Goal: Task Accomplishment & Management: Use online tool/utility

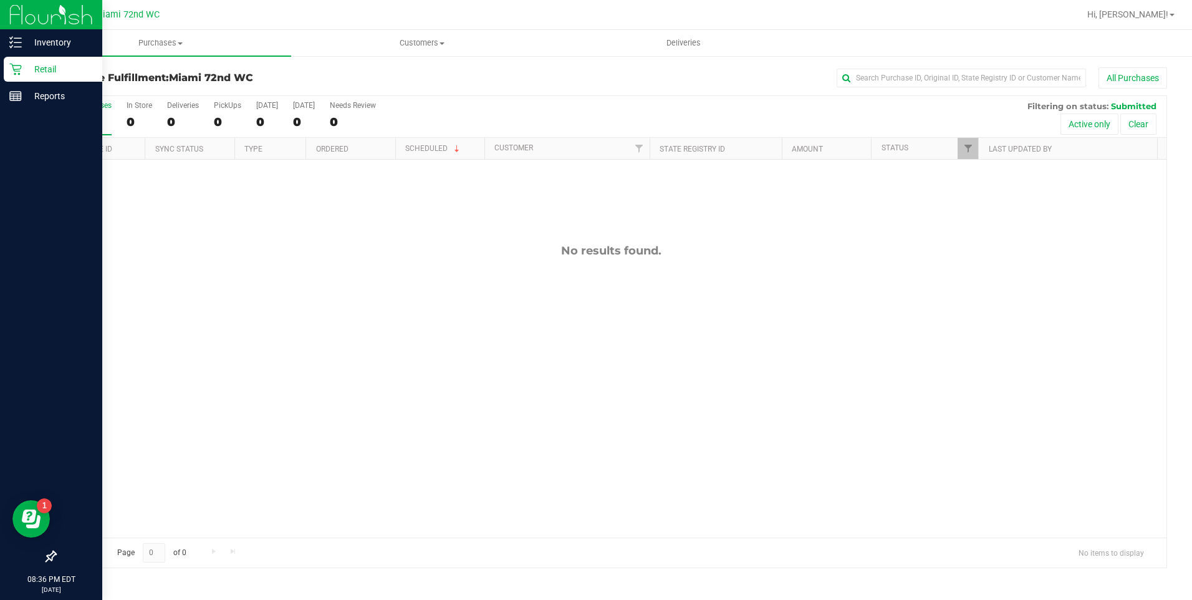
click at [24, 65] on p "Retail" at bounding box center [59, 69] width 75 height 15
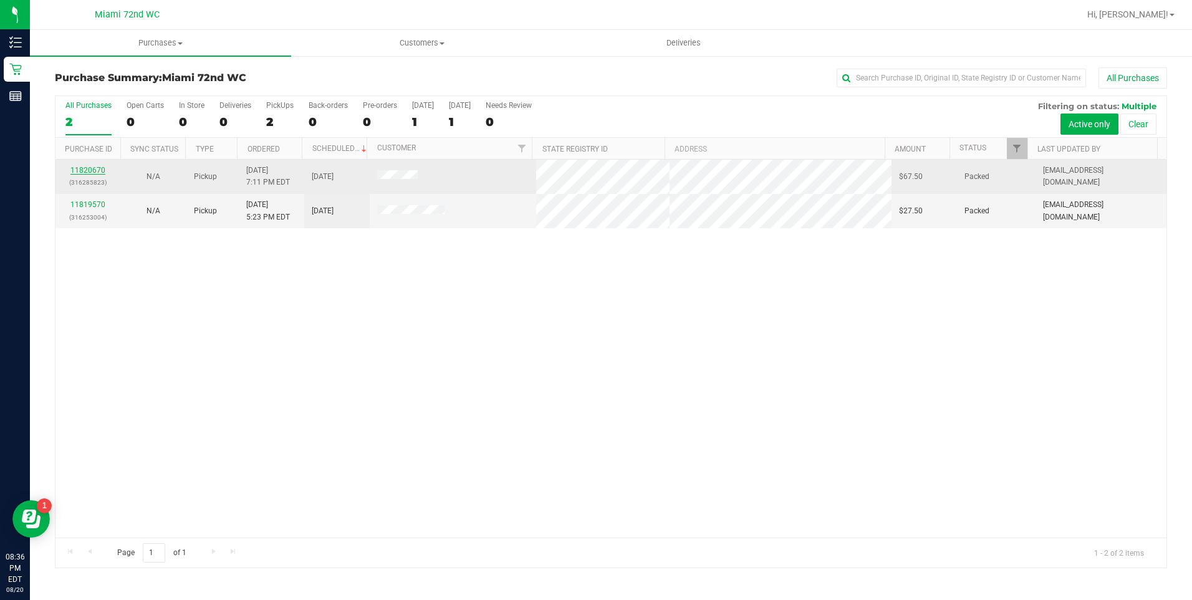
click at [94, 170] on link "11820670" at bounding box center [87, 170] width 35 height 9
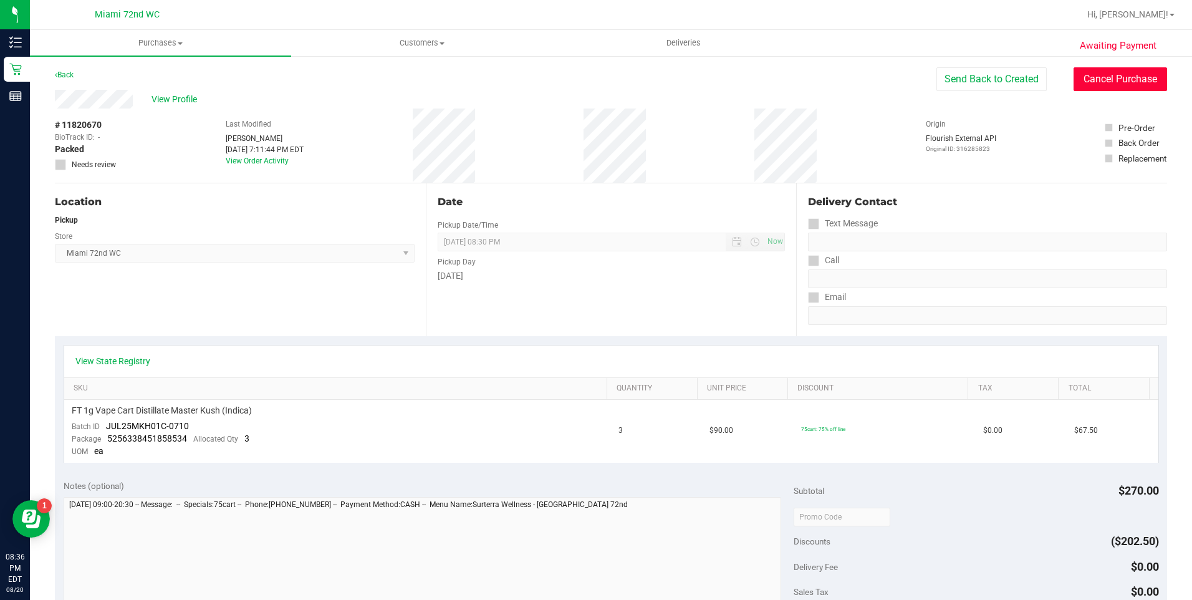
click at [1074, 77] on button "Cancel Purchase" at bounding box center [1121, 79] width 94 height 24
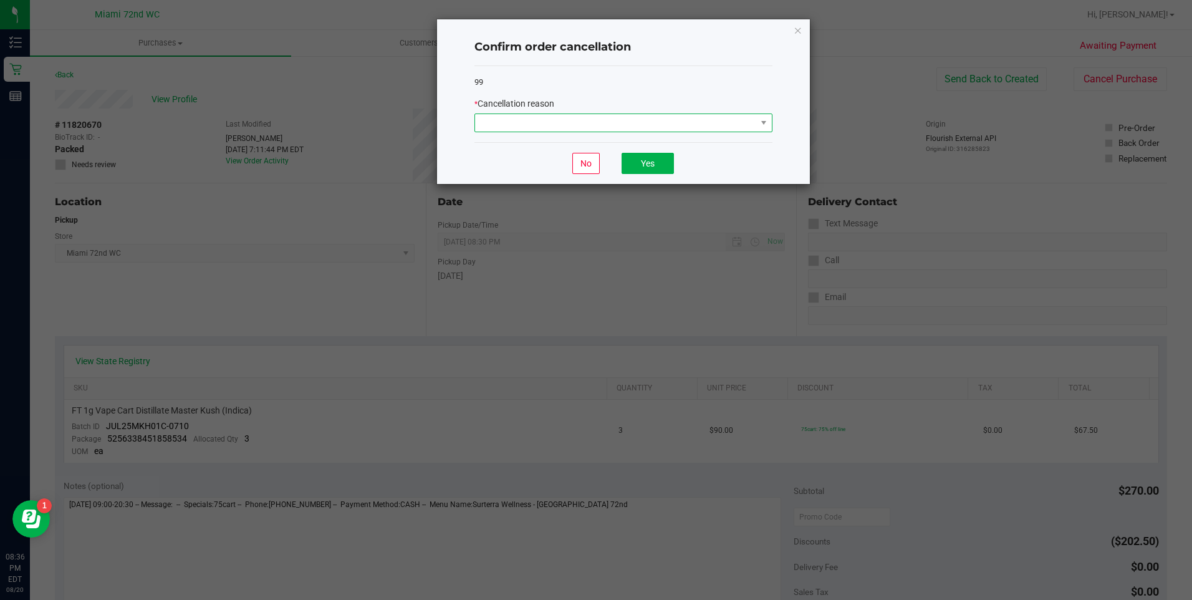
click at [723, 122] on span at bounding box center [615, 122] width 281 height 17
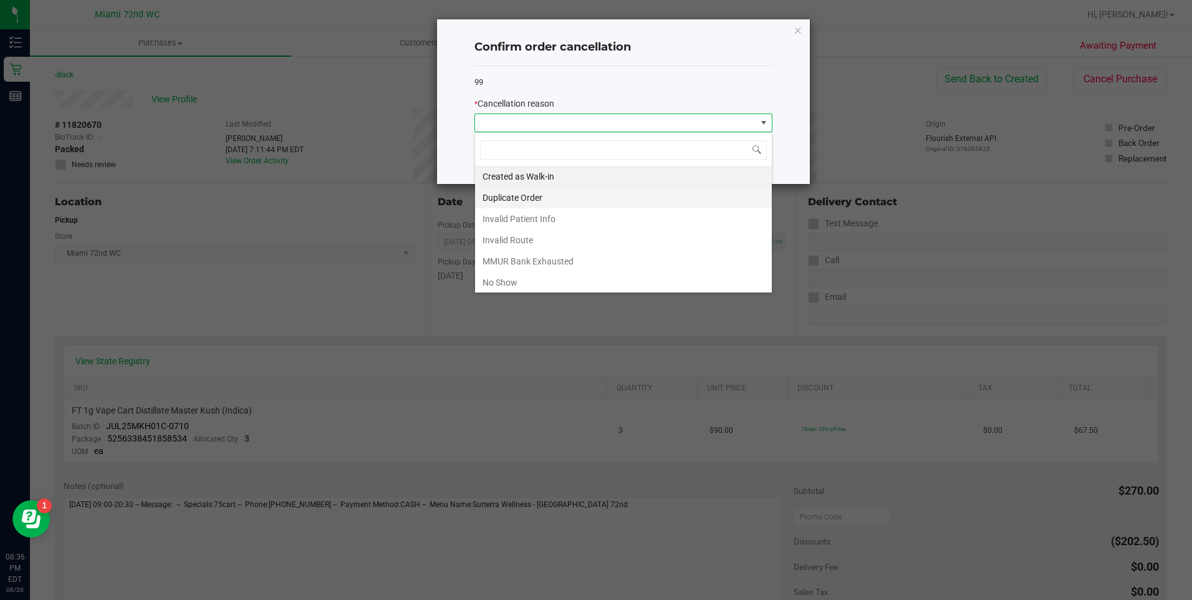
scroll to position [19, 298]
click at [498, 283] on li "No Show" at bounding box center [623, 282] width 297 height 21
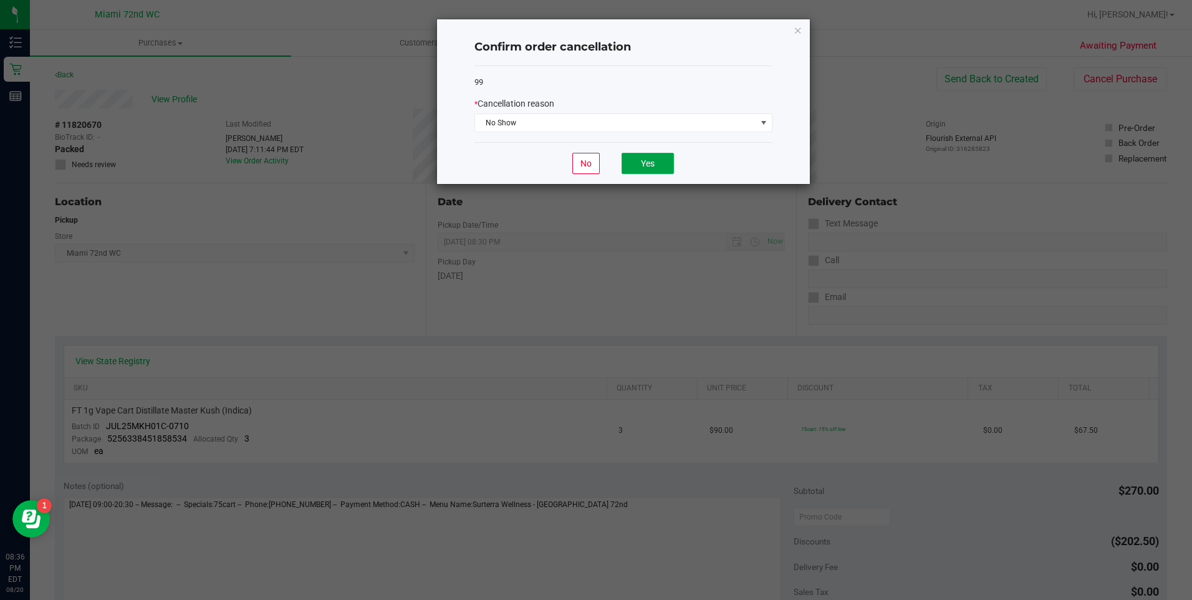
click at [662, 158] on button "Yes" at bounding box center [648, 163] width 52 height 21
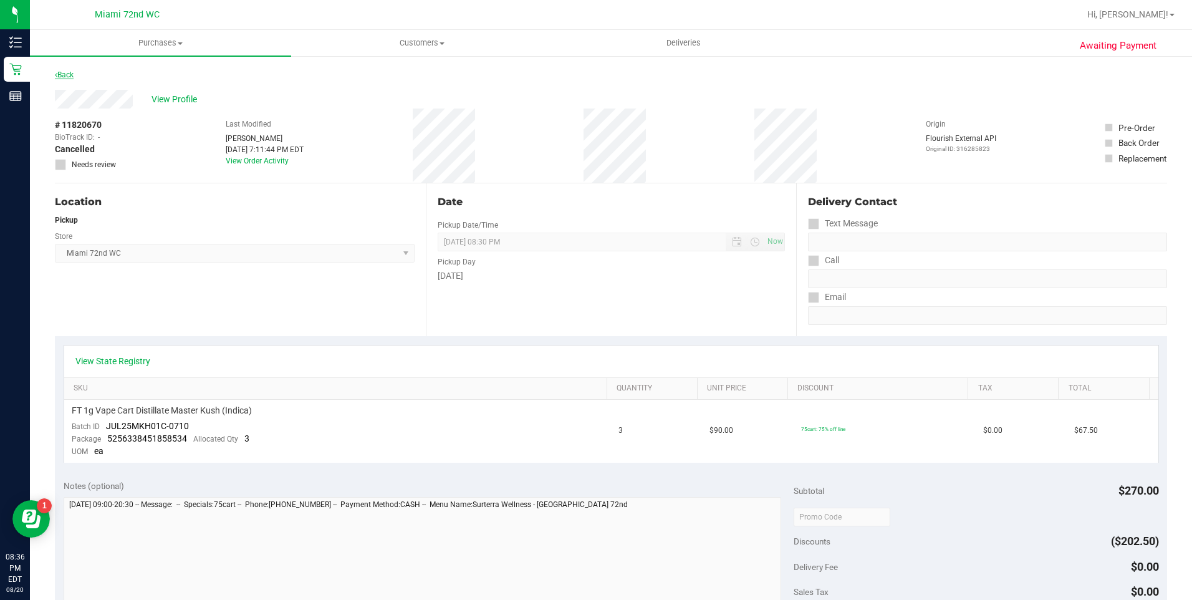
click at [58, 76] on link "Back" at bounding box center [64, 74] width 19 height 9
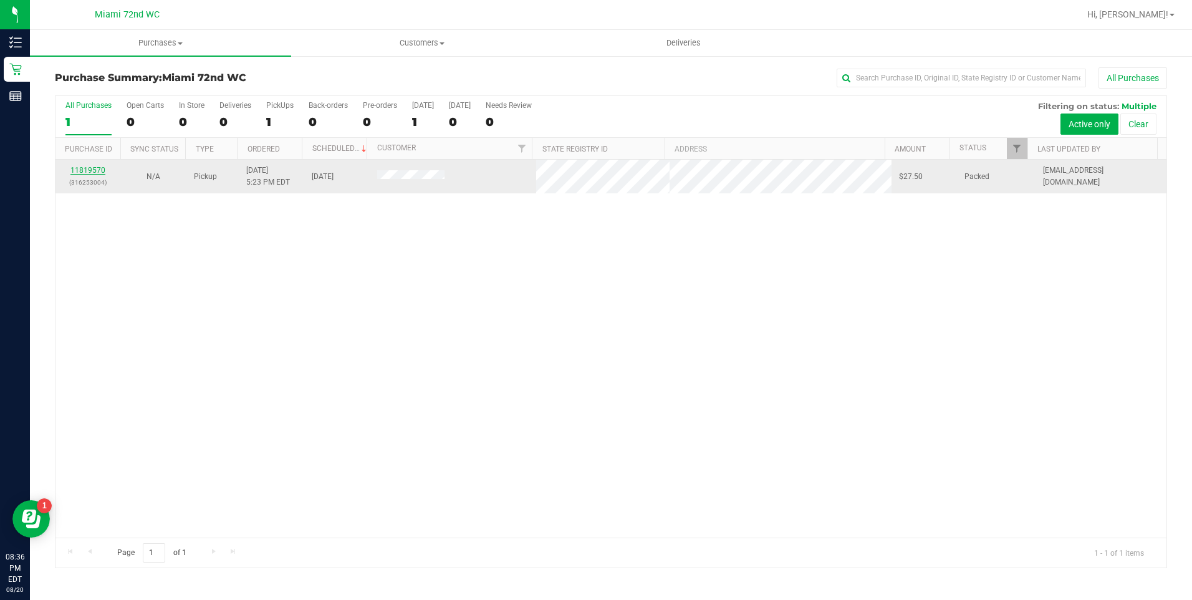
click at [92, 166] on link "11819570" at bounding box center [87, 170] width 35 height 9
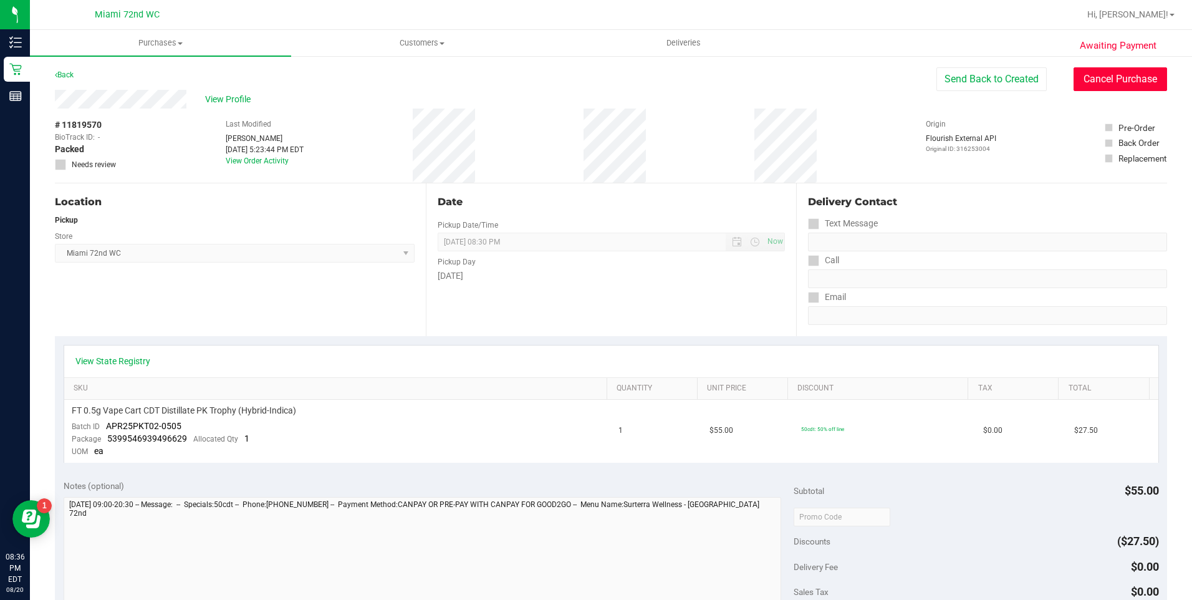
click at [1086, 75] on button "Cancel Purchase" at bounding box center [1121, 79] width 94 height 24
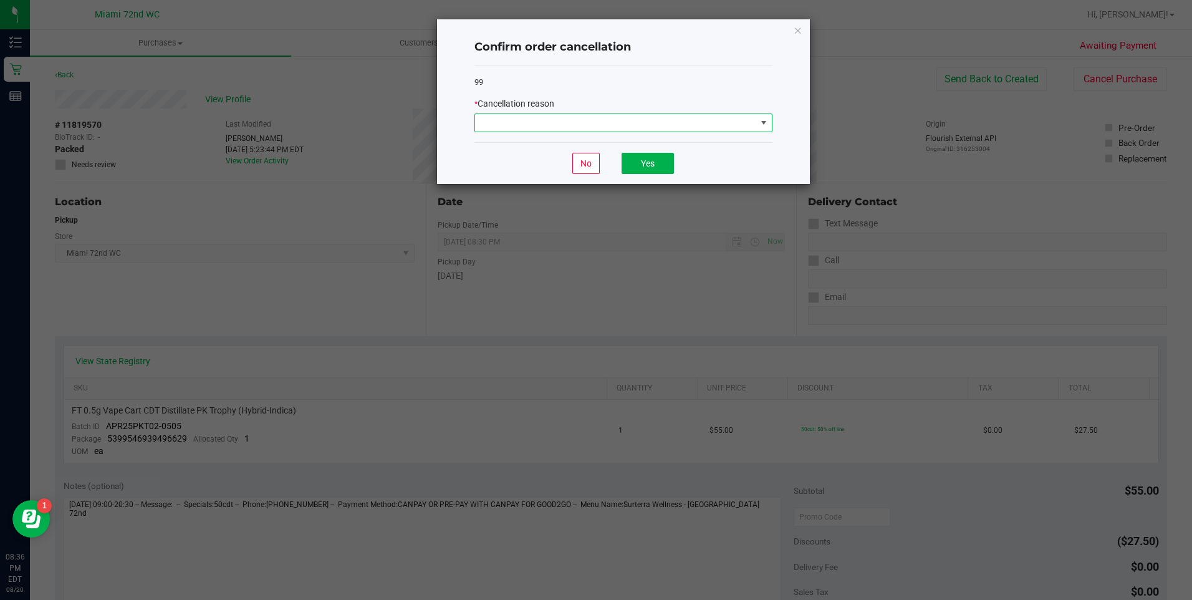
click at [548, 124] on span at bounding box center [615, 122] width 281 height 17
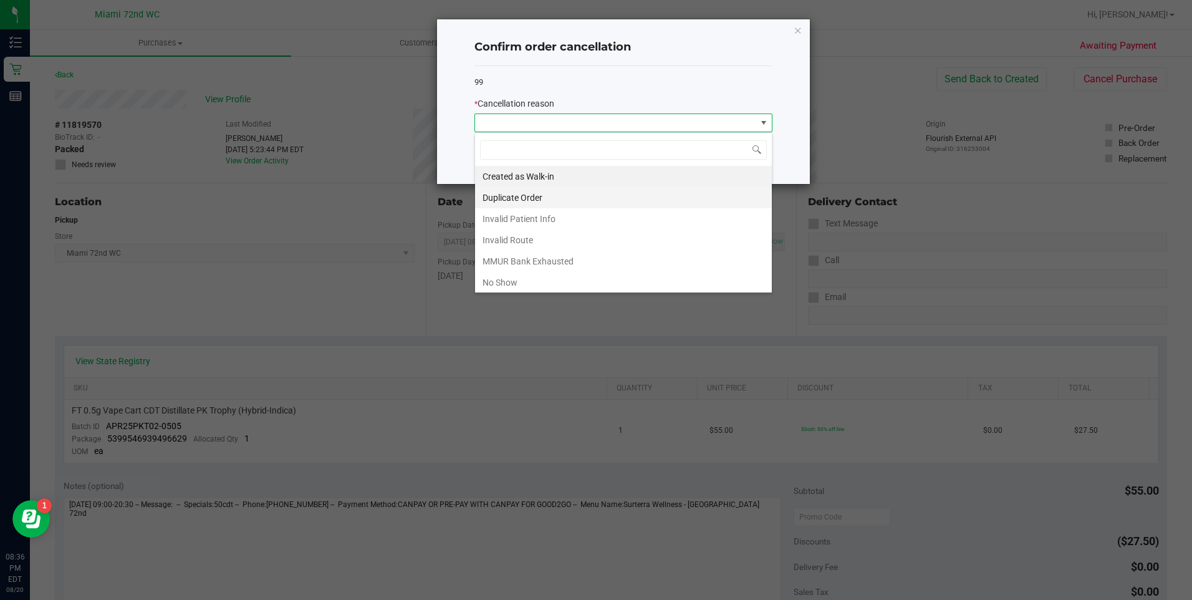
scroll to position [19, 298]
click at [549, 272] on li "No Show" at bounding box center [623, 282] width 297 height 21
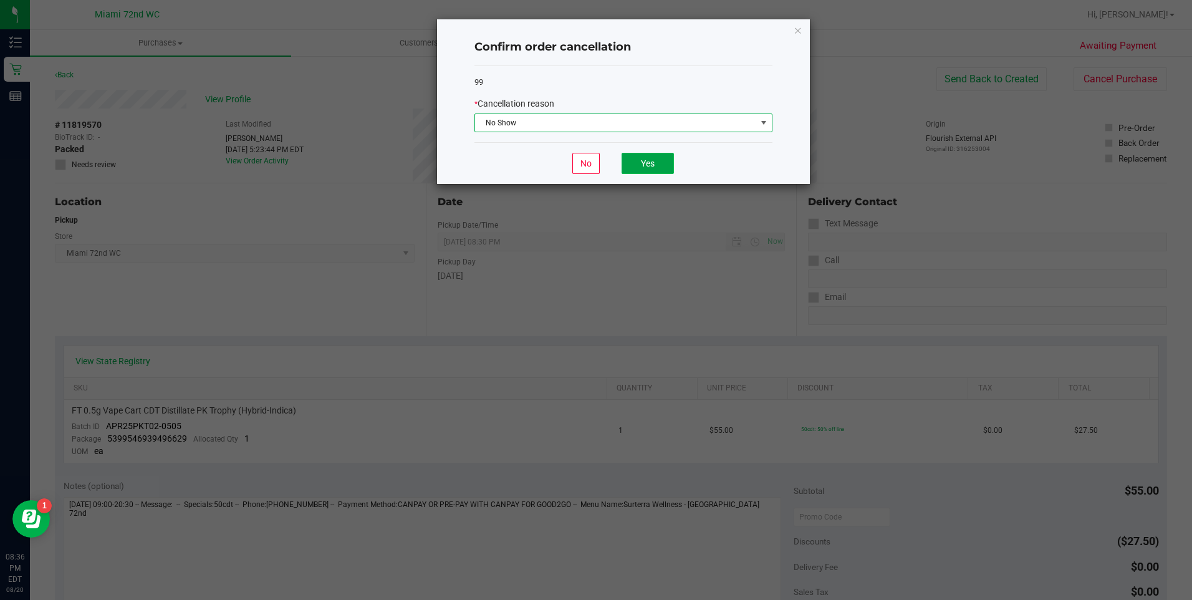
click at [634, 163] on button "Yes" at bounding box center [648, 163] width 52 height 21
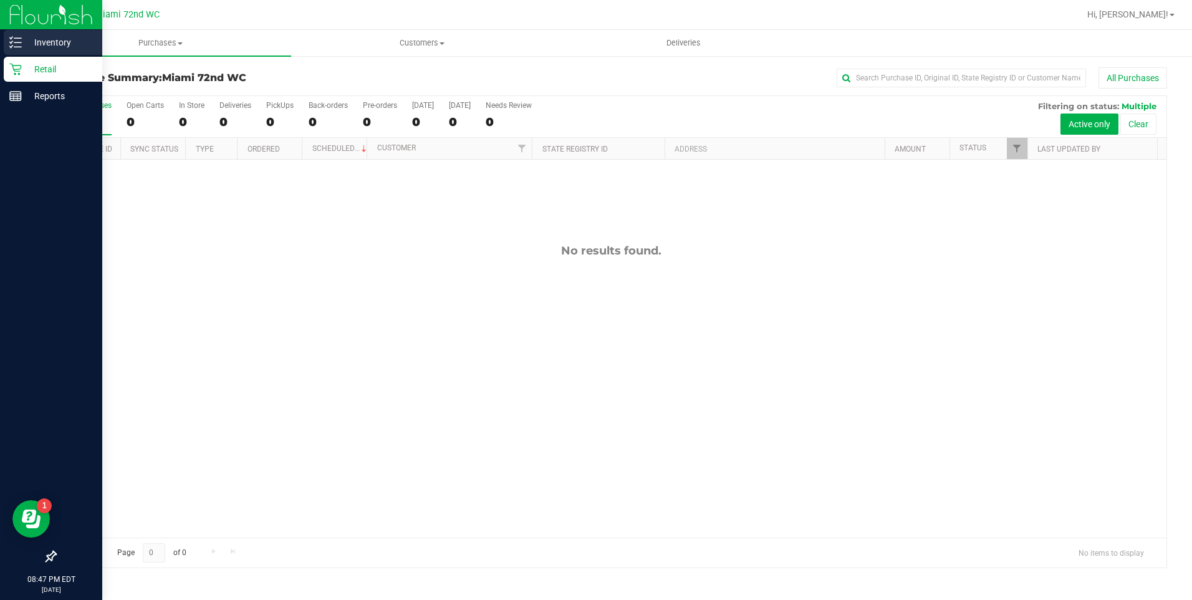
click at [10, 47] on icon at bounding box center [15, 42] width 12 height 12
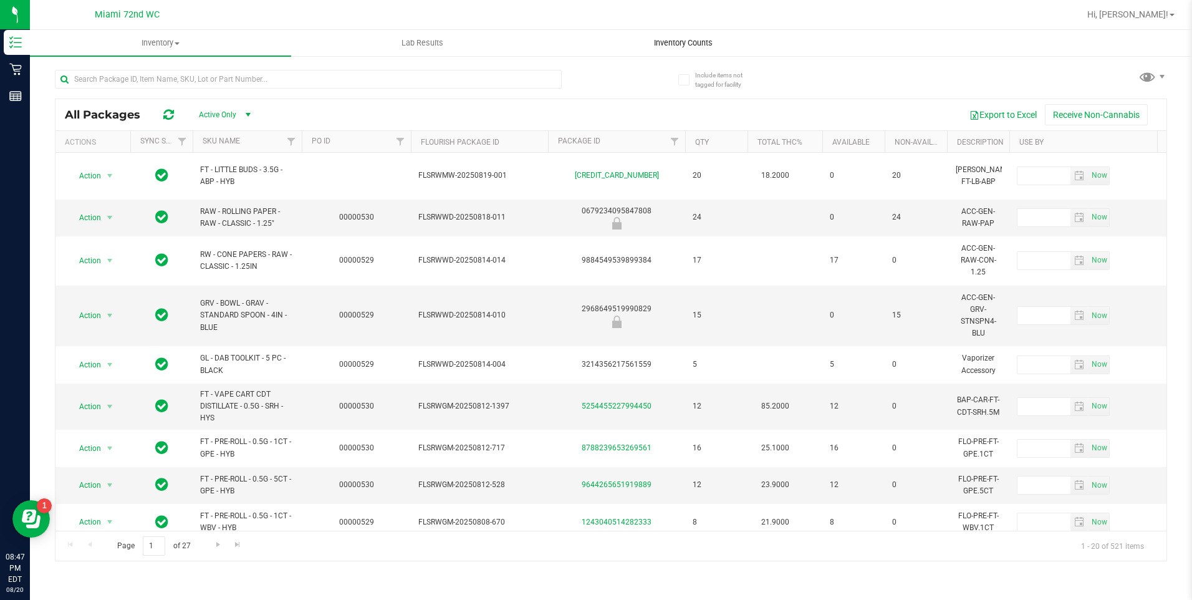
click at [670, 35] on uib-tab-heading "Inventory Counts" at bounding box center [684, 43] width 260 height 25
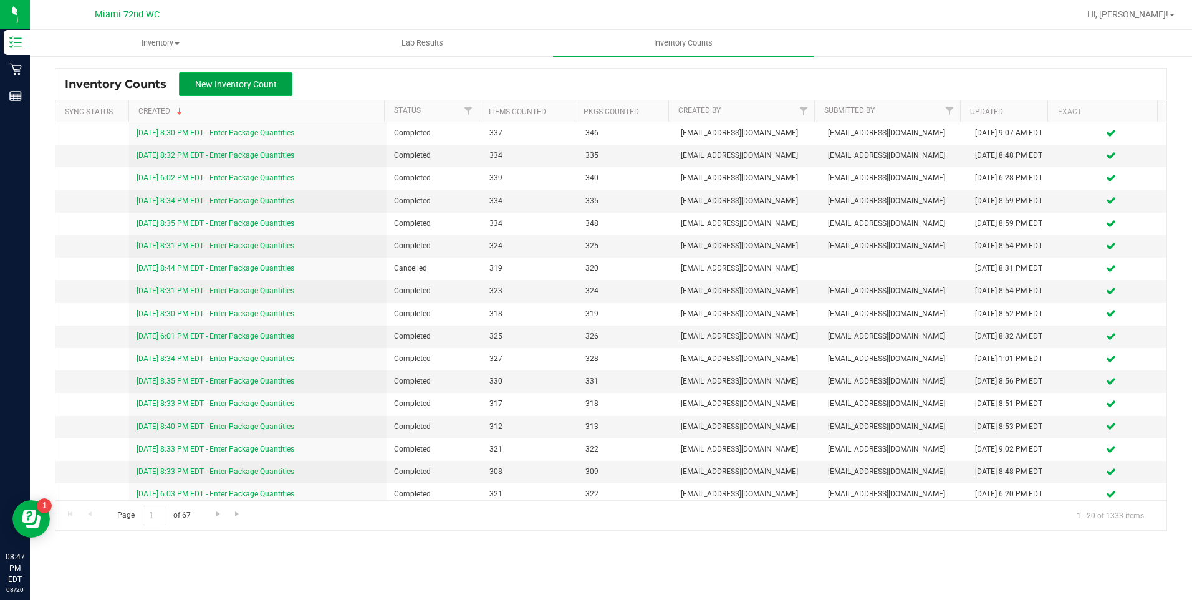
click at [253, 91] on button "New Inventory Count" at bounding box center [236, 84] width 114 height 24
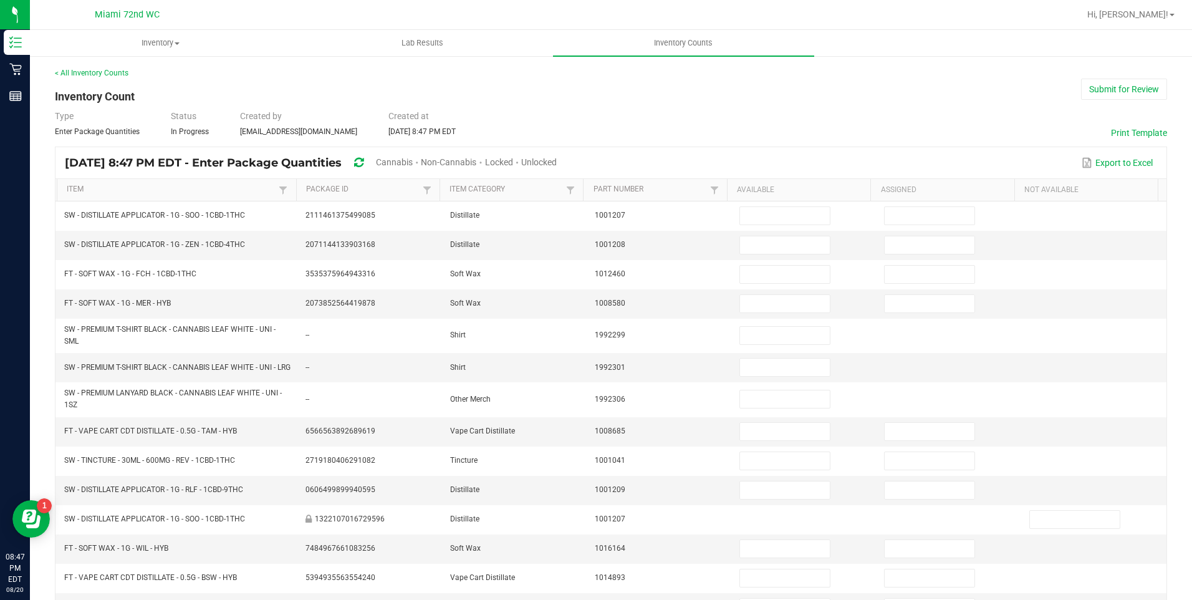
click at [413, 160] on span "Cannabis" at bounding box center [394, 162] width 37 height 10
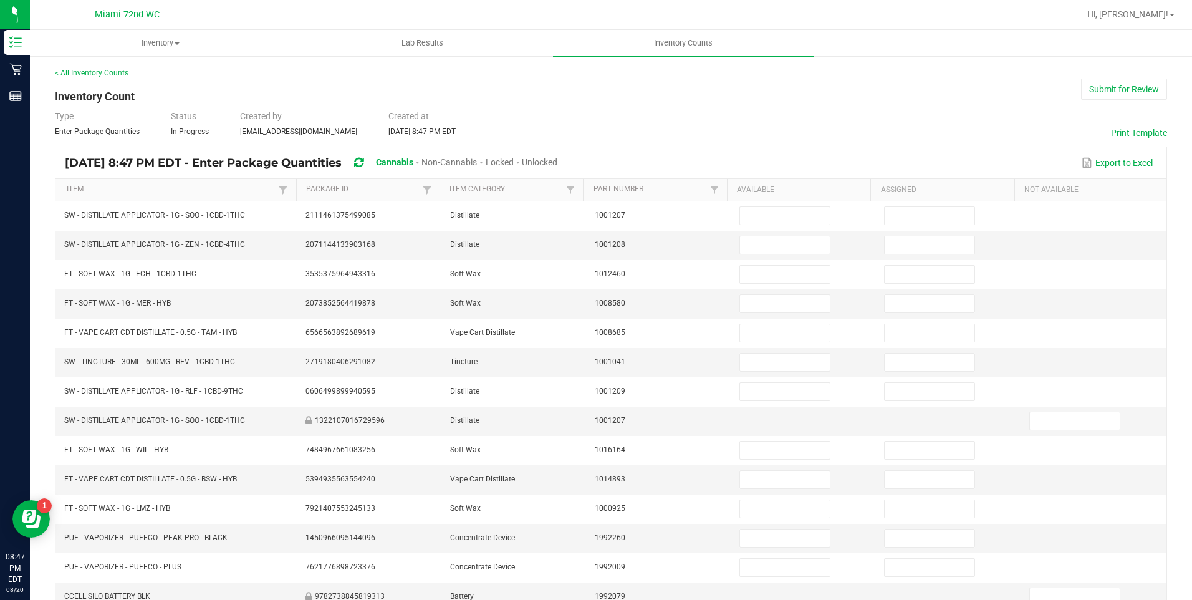
click at [558, 163] on span "Unlocked" at bounding box center [540, 162] width 36 height 10
click at [81, 187] on link "Item" at bounding box center [171, 190] width 209 height 10
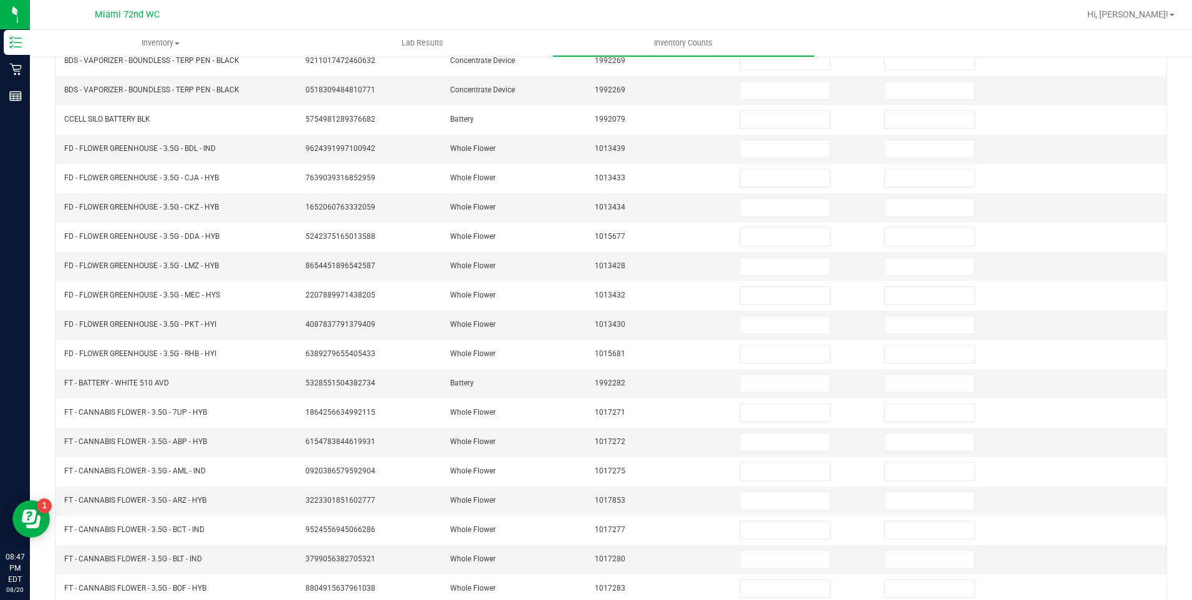
scroll to position [232, 0]
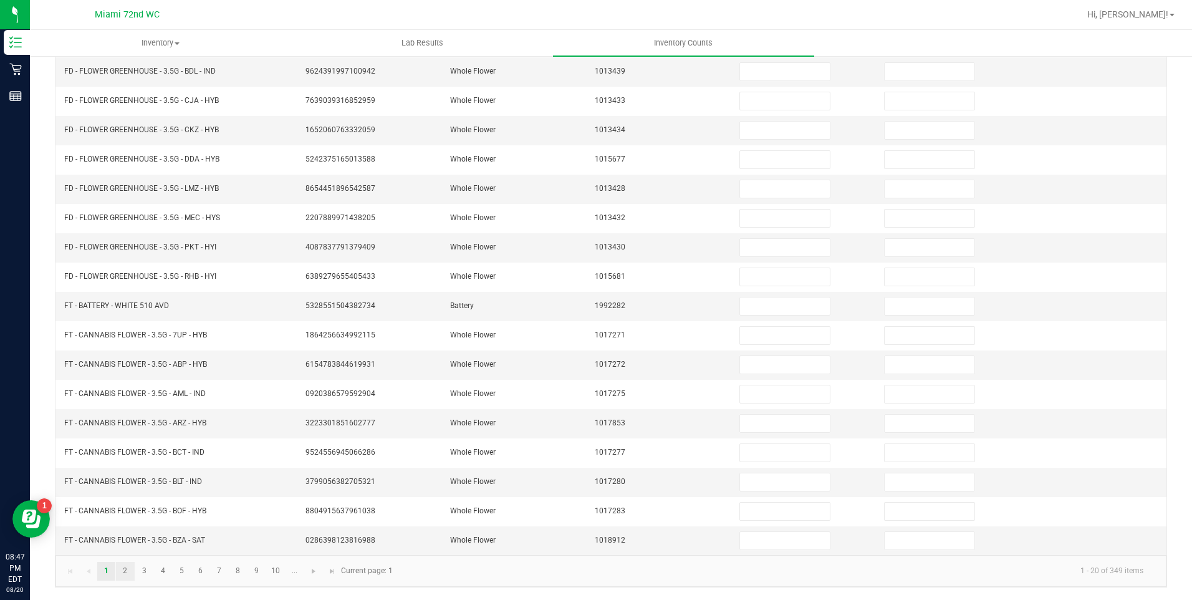
click at [128, 580] on link "2" at bounding box center [125, 571] width 18 height 19
click at [144, 570] on link "3" at bounding box center [144, 571] width 18 height 19
click at [125, 572] on link "2" at bounding box center [125, 573] width 18 height 19
click at [144, 572] on link "3" at bounding box center [144, 573] width 18 height 19
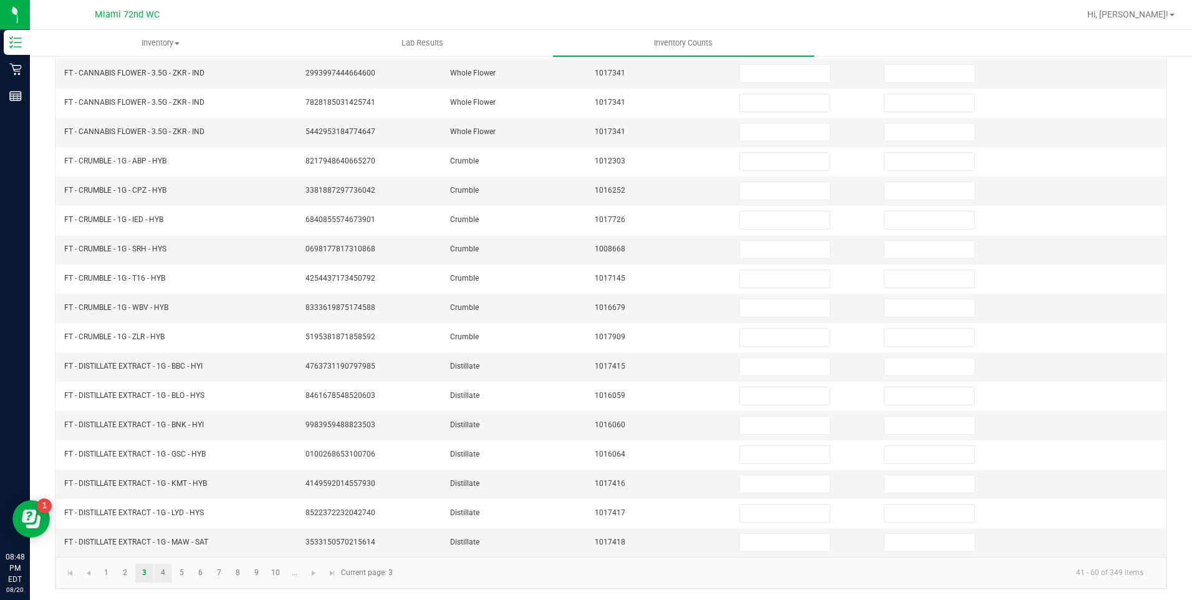
click at [162, 570] on link "4" at bounding box center [163, 573] width 18 height 19
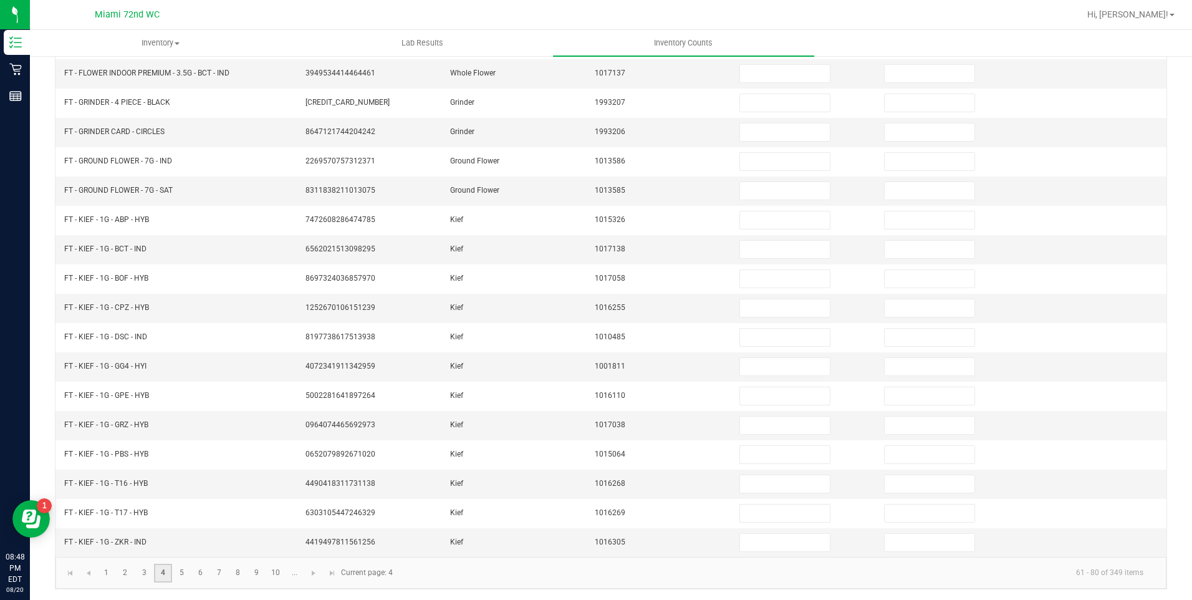
click at [181, 572] on link "5" at bounding box center [182, 573] width 18 height 19
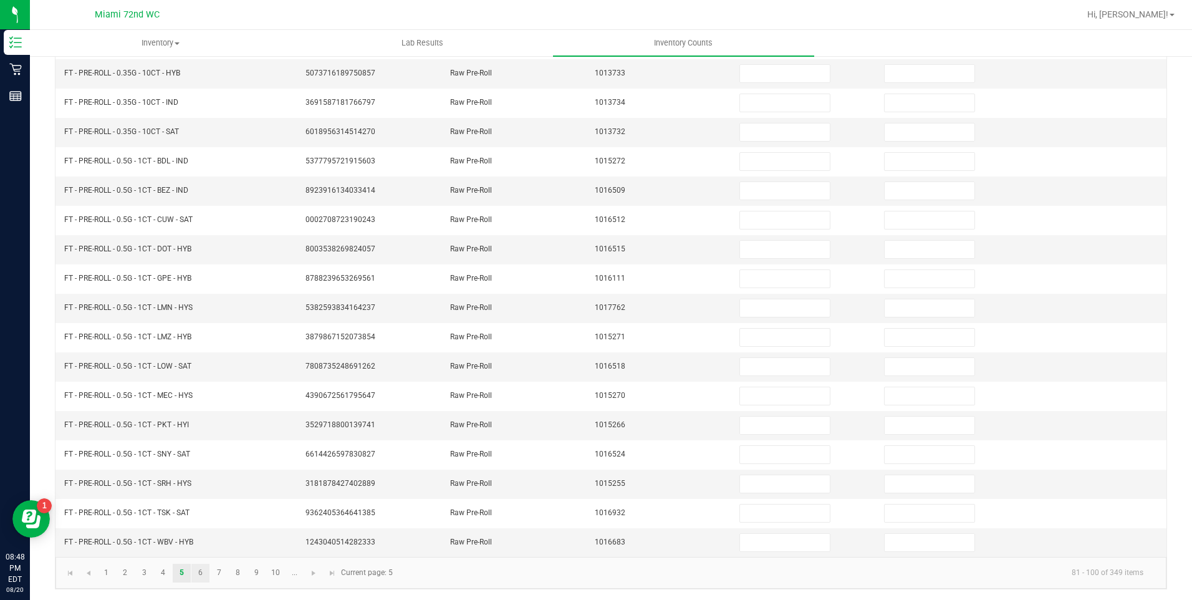
click at [200, 572] on link "6" at bounding box center [200, 573] width 18 height 19
click at [220, 573] on link "7" at bounding box center [219, 573] width 18 height 19
click at [238, 572] on link "8" at bounding box center [238, 573] width 18 height 19
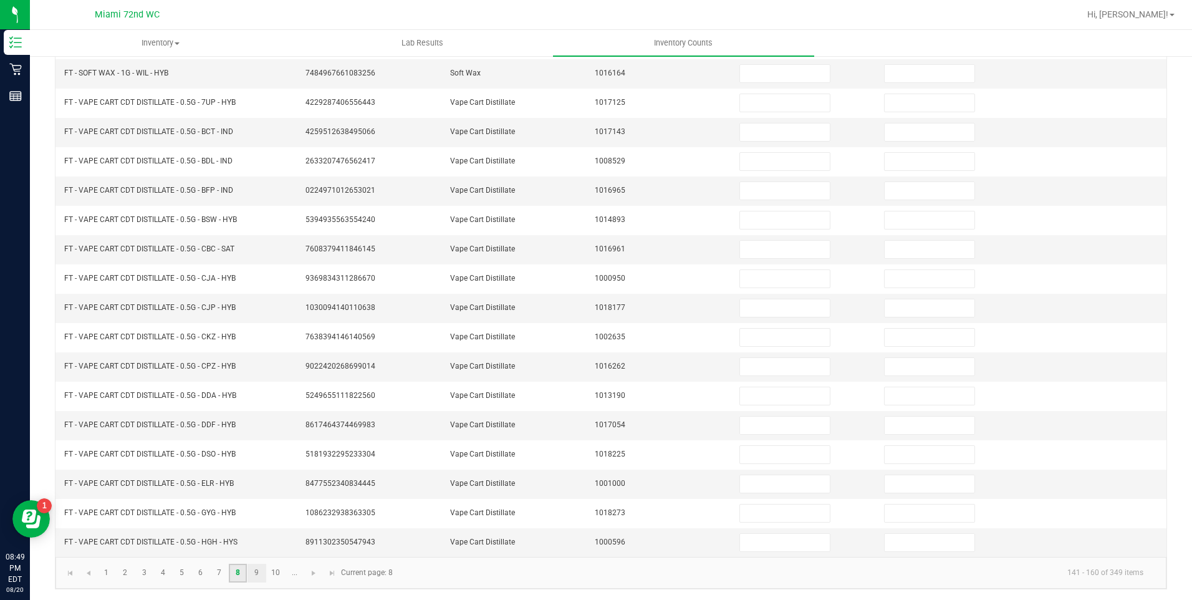
click at [255, 569] on link "9" at bounding box center [257, 573] width 18 height 19
click at [279, 575] on link "10" at bounding box center [276, 573] width 18 height 19
click at [314, 573] on span "Go to the next page" at bounding box center [314, 573] width 10 height 10
click at [281, 575] on span "Go to the next page" at bounding box center [276, 573] width 10 height 10
click at [276, 573] on span "Go to the next page" at bounding box center [276, 573] width 10 height 10
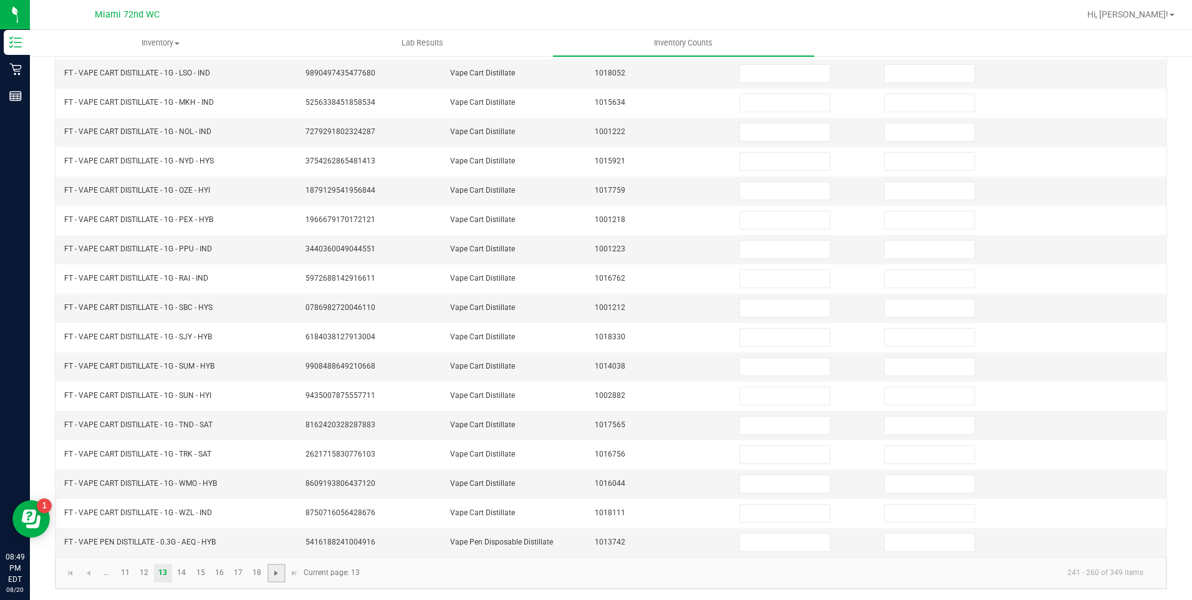
click at [281, 576] on span "Go to the next page" at bounding box center [276, 573] width 10 height 10
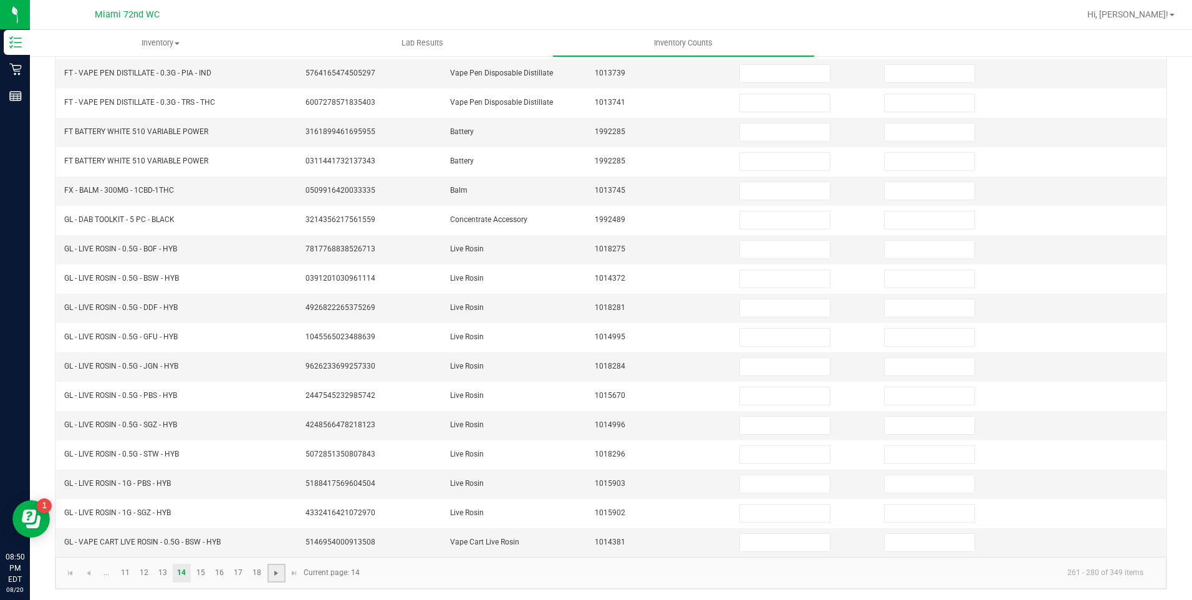
click at [276, 573] on span "Go to the next page" at bounding box center [276, 573] width 10 height 10
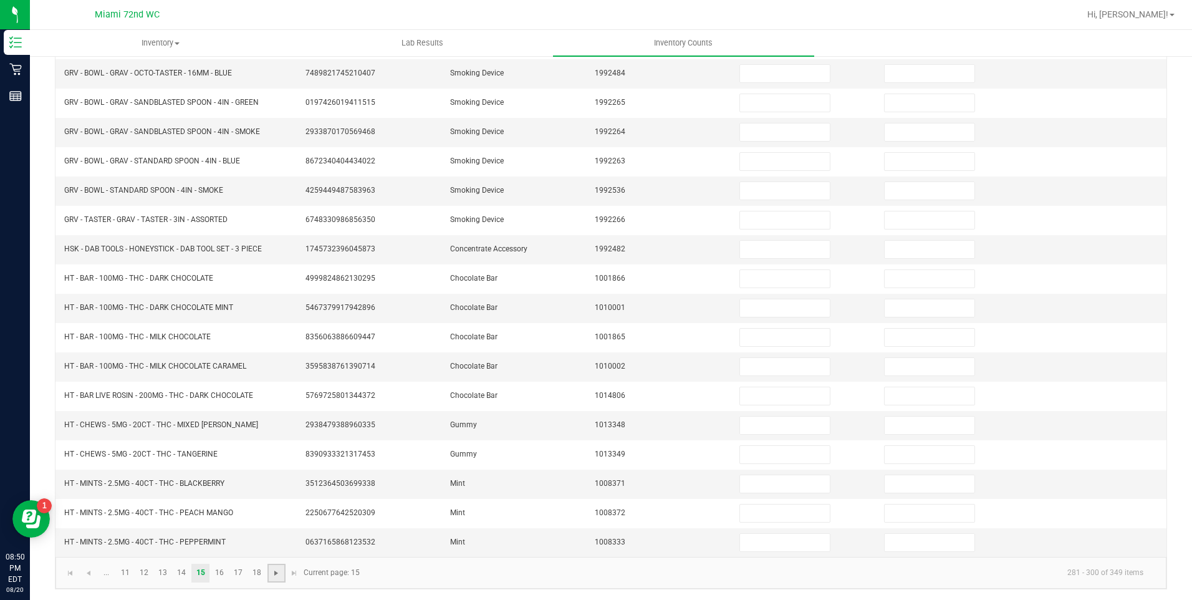
click at [276, 573] on span "Go to the next page" at bounding box center [276, 573] width 10 height 10
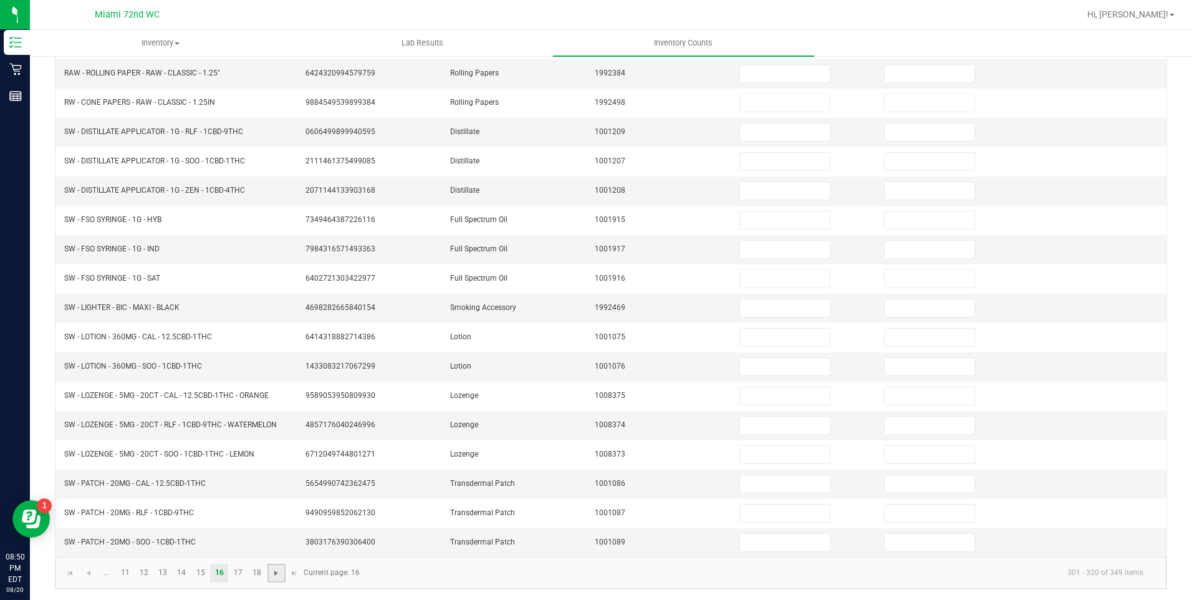
click at [275, 573] on span "Go to the next page" at bounding box center [276, 573] width 10 height 10
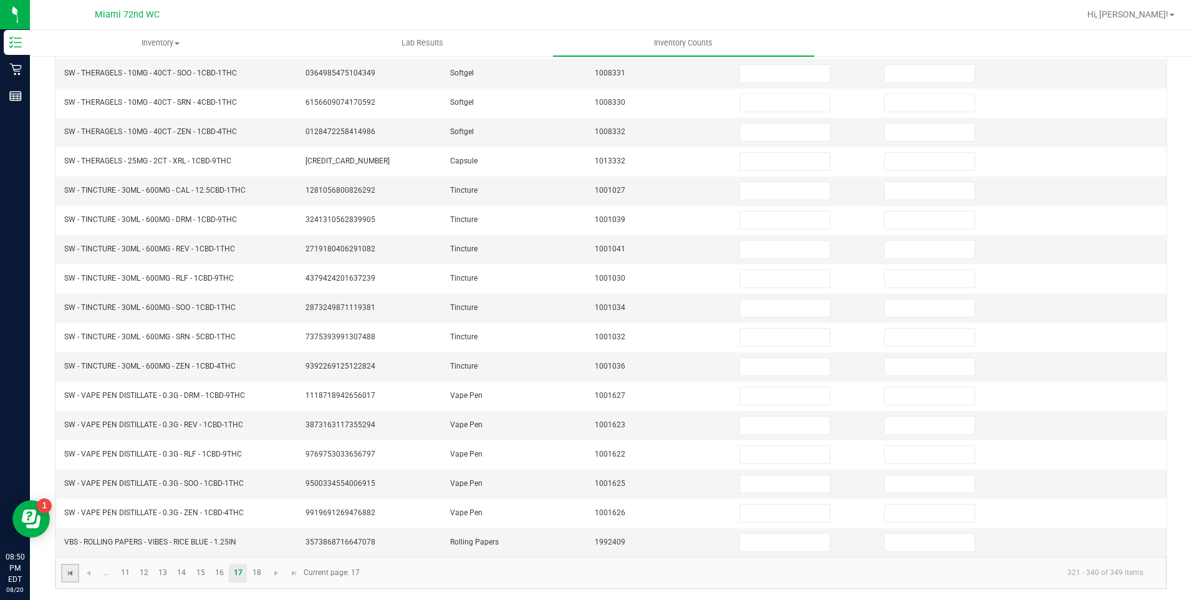
click at [66, 571] on span "Go to the first page" at bounding box center [70, 573] width 10 height 10
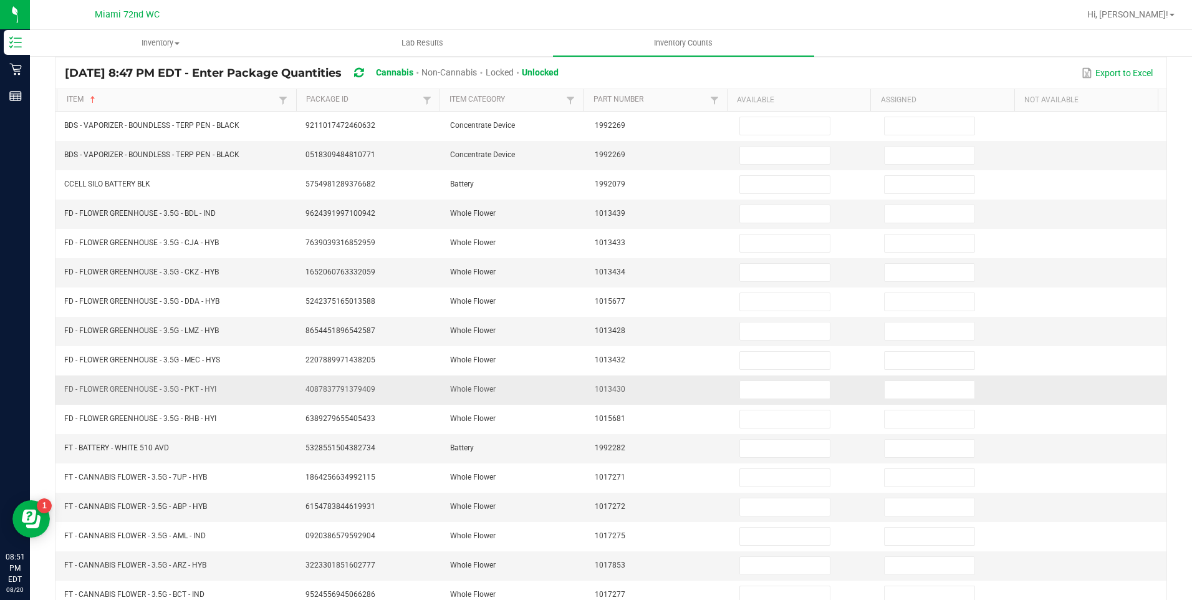
scroll to position [0, 0]
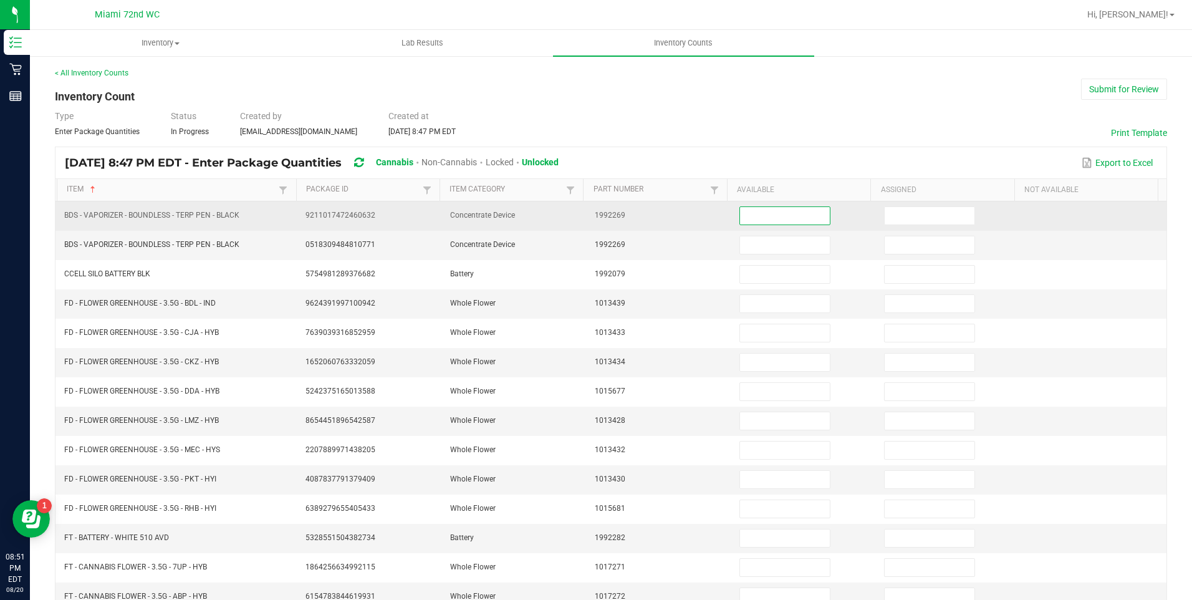
click at [748, 215] on input at bounding box center [785, 215] width 90 height 17
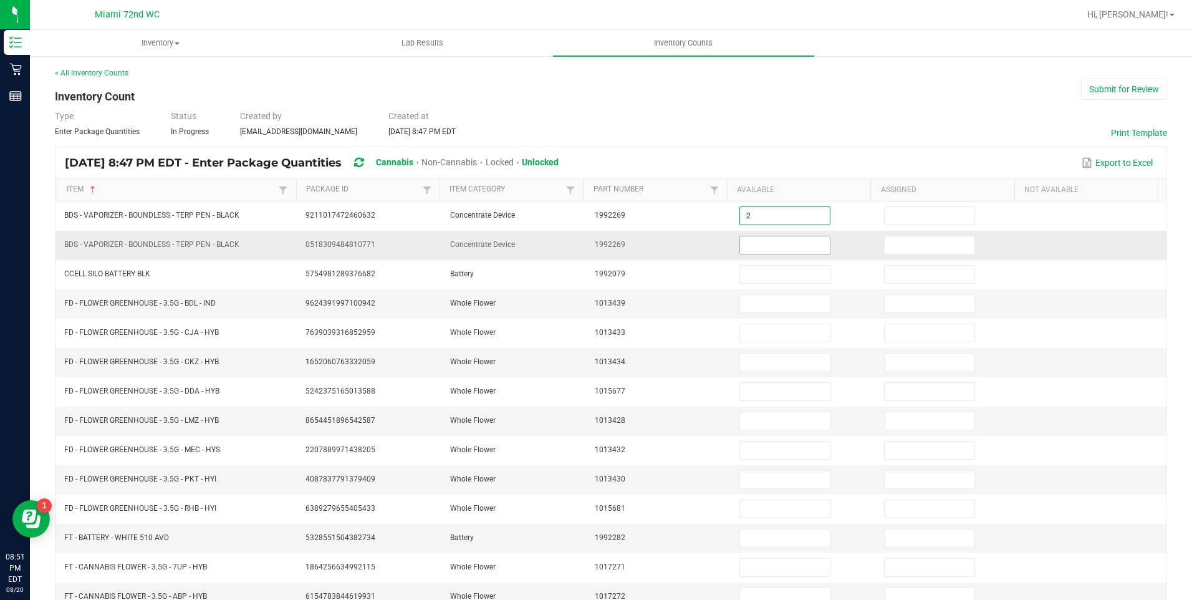
type input "2"
type input "1"
type input "5"
type input "2"
type input "1"
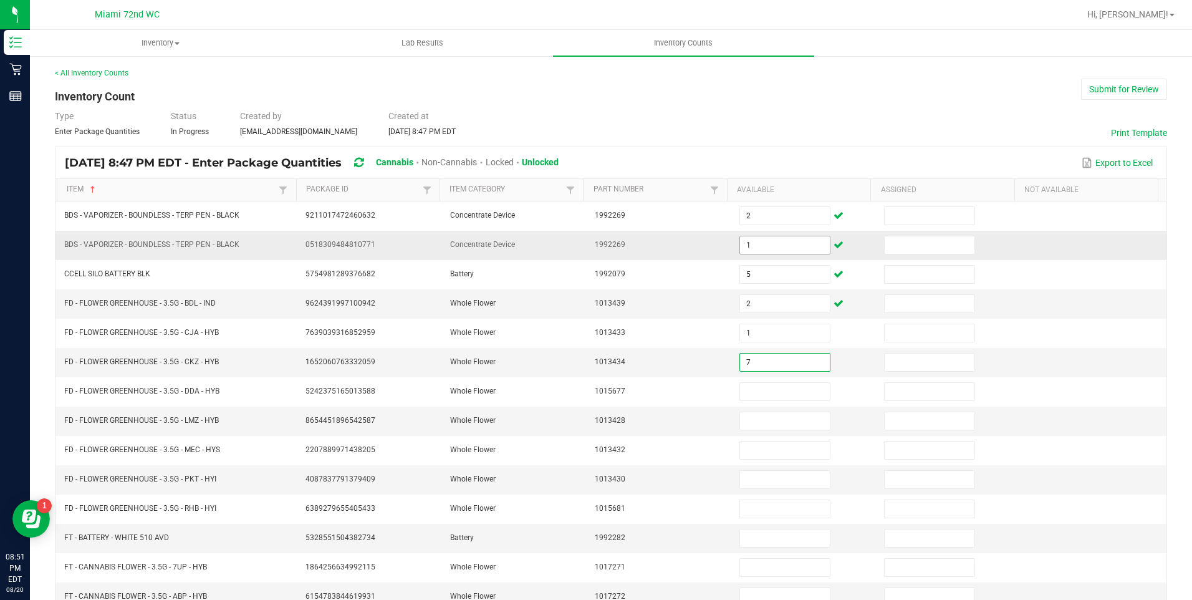
type input "7"
type input "10"
type input "11"
type input "3"
type input "7"
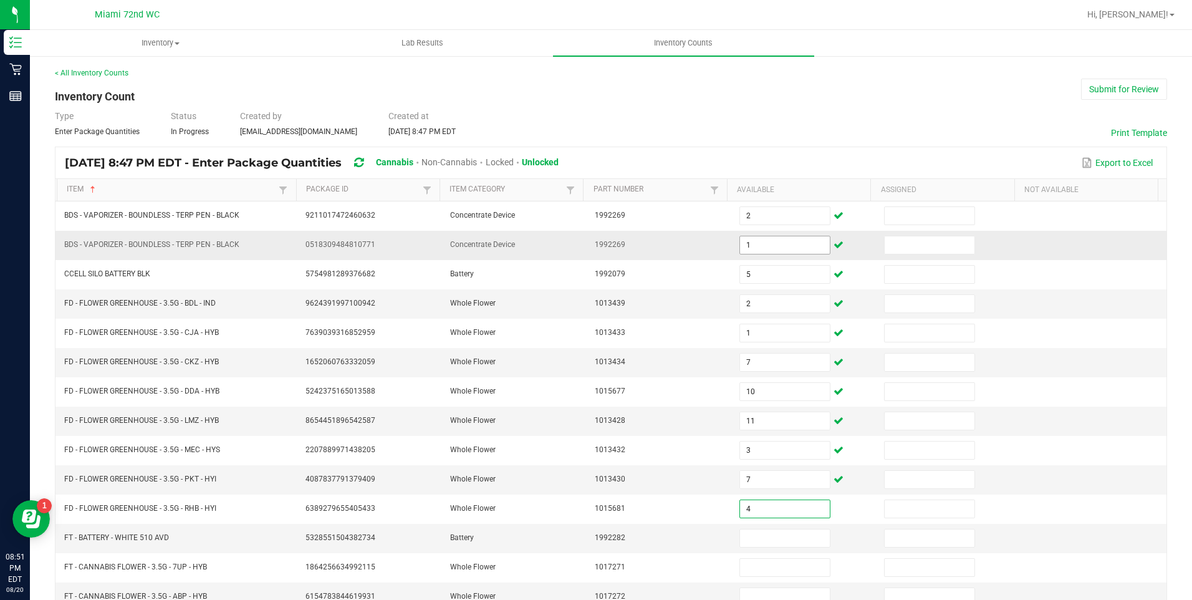
type input "4"
type input "8"
type input "14"
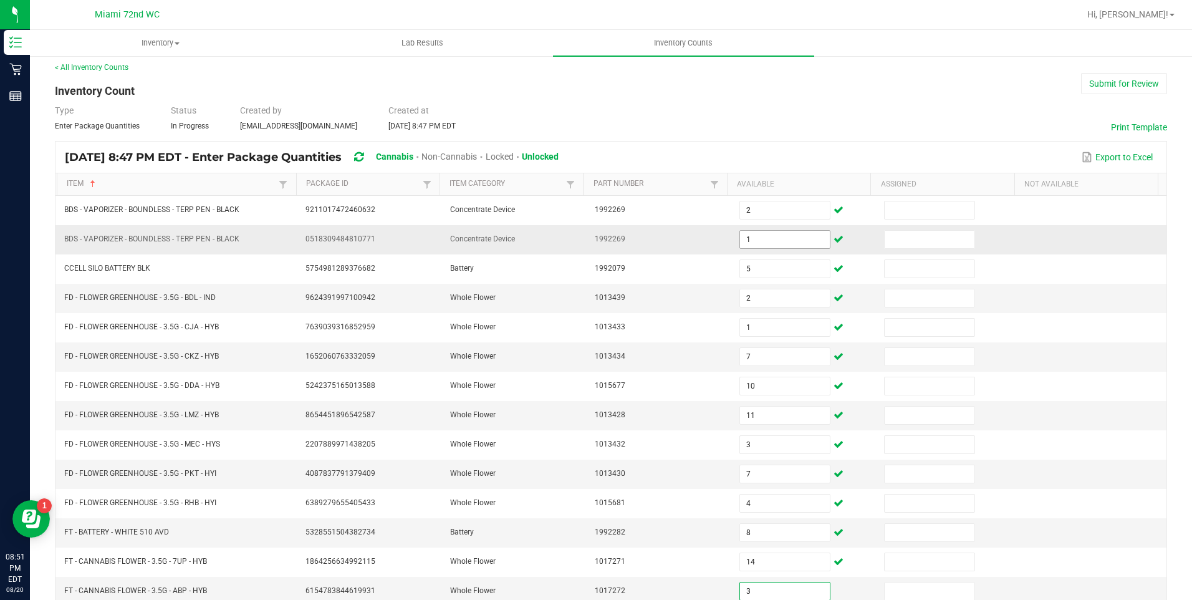
type input "3"
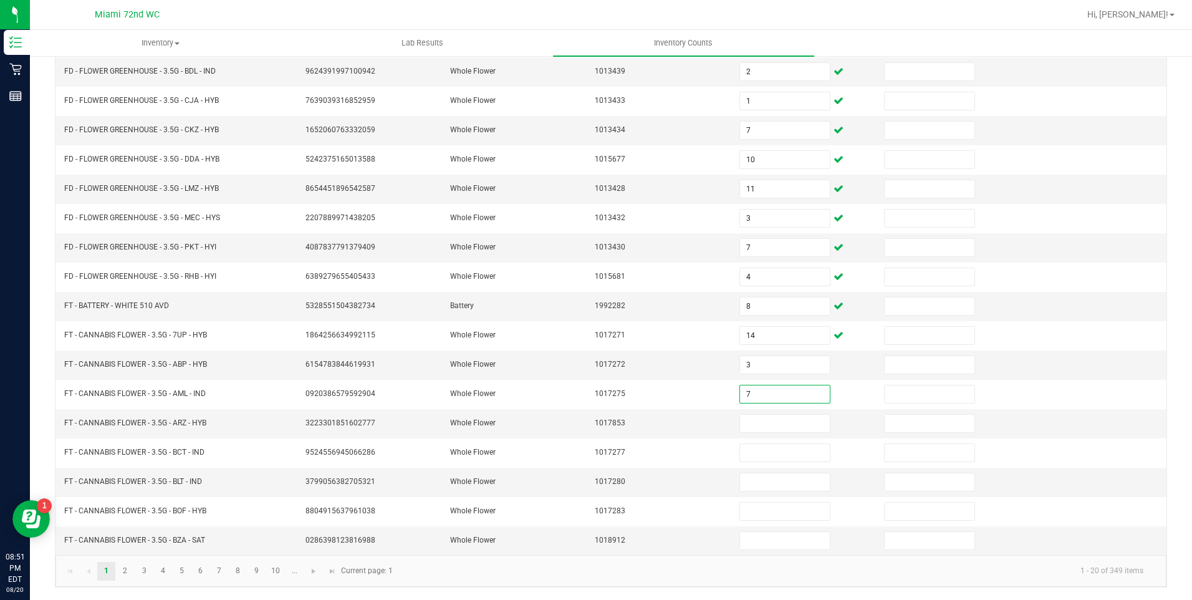
type input "7"
type input "5"
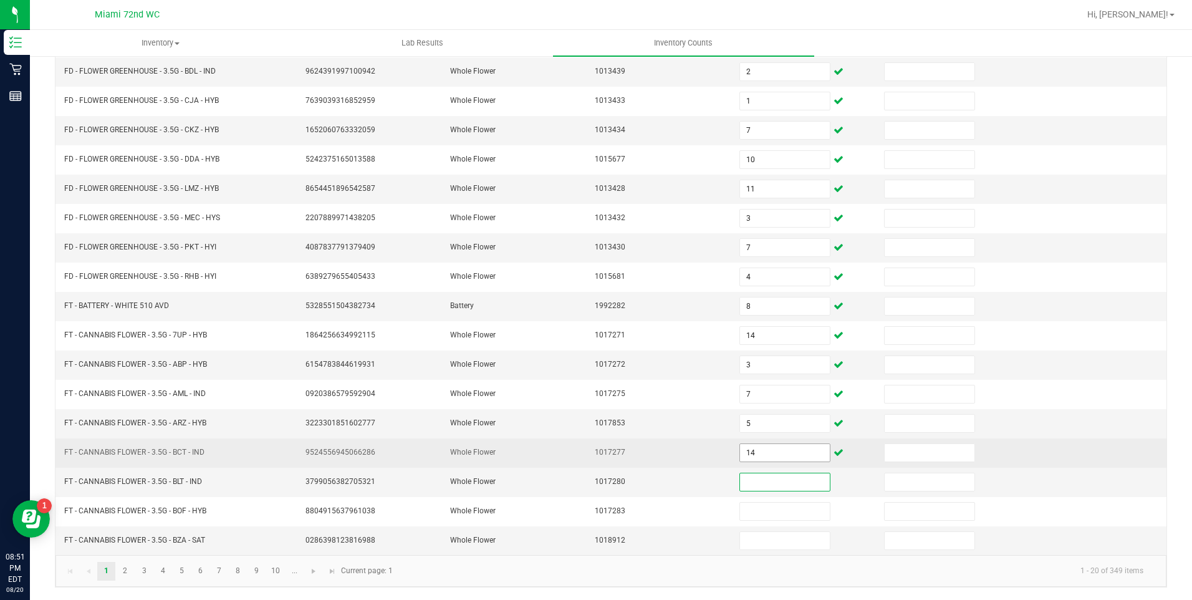
click at [761, 450] on input "14" at bounding box center [785, 452] width 90 height 17
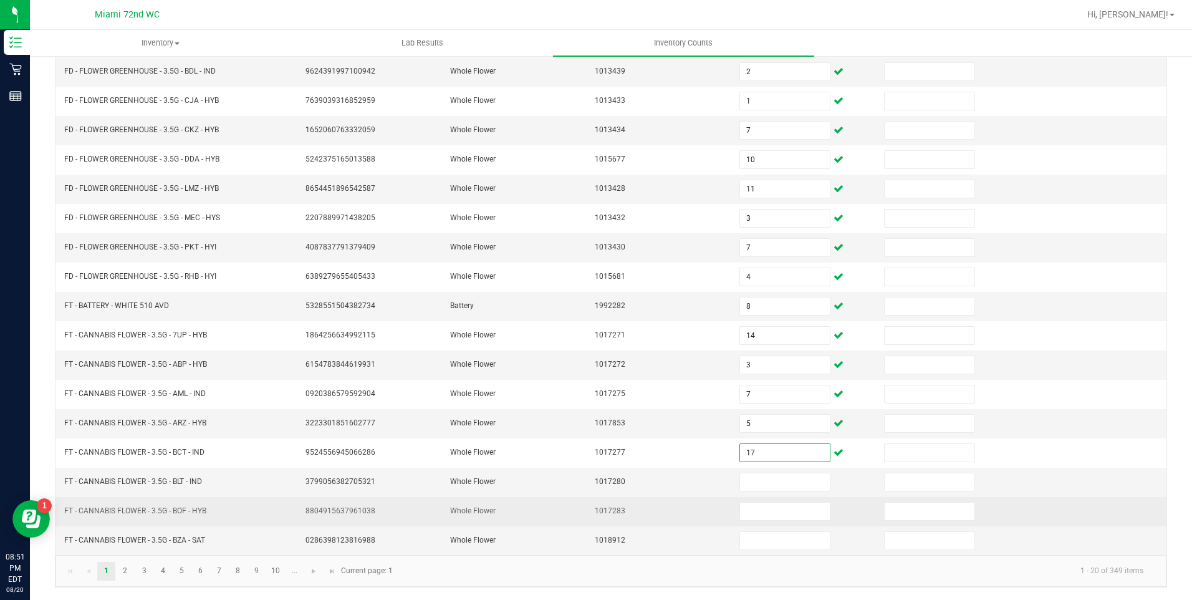
type input "17"
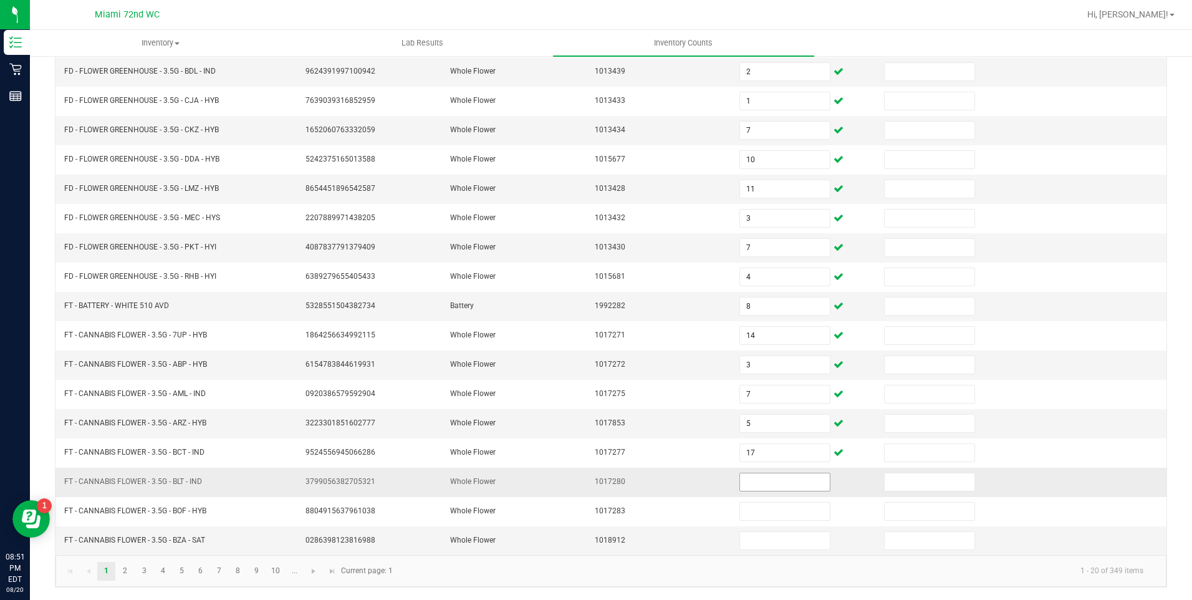
click at [766, 479] on input at bounding box center [785, 481] width 90 height 17
type input "13"
type input "15"
type input "3"
type input "6"
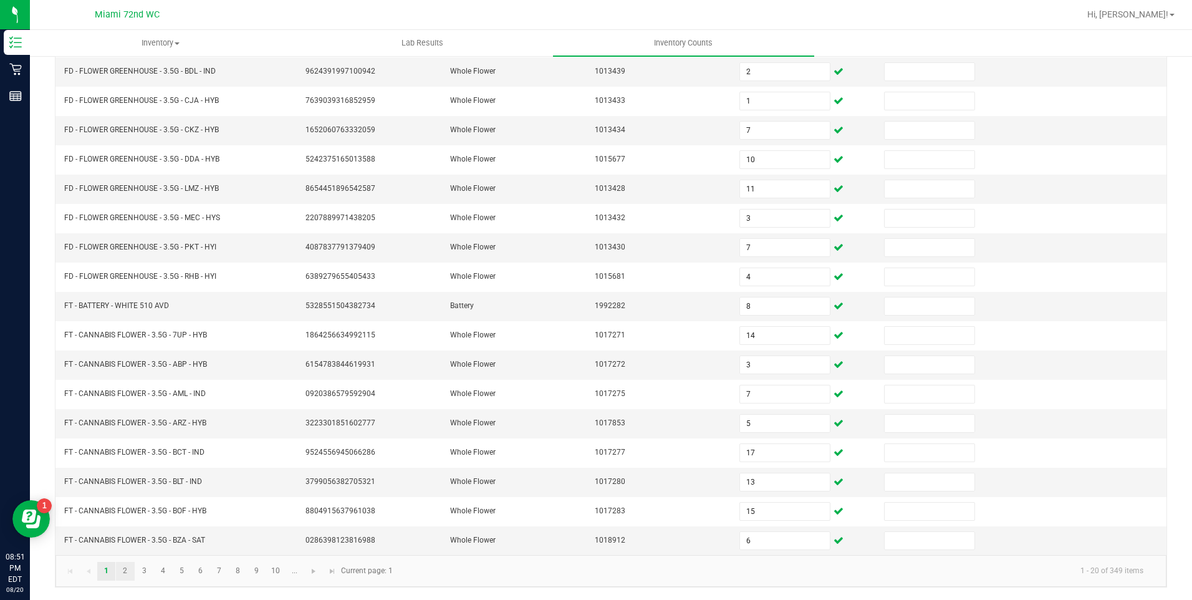
click at [125, 570] on link "2" at bounding box center [125, 571] width 18 height 19
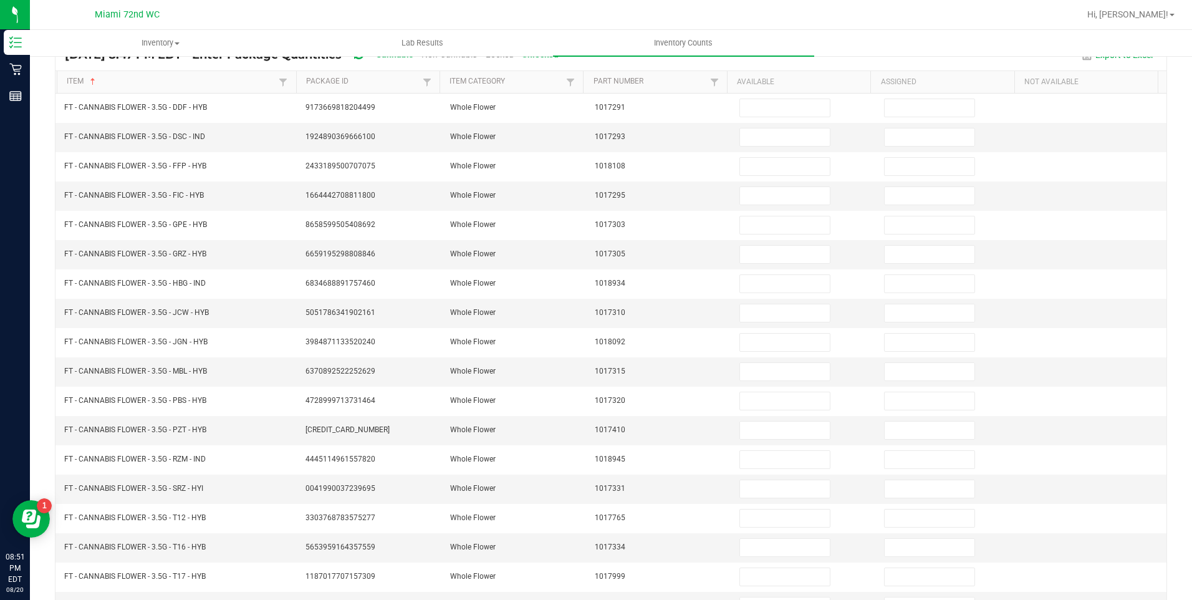
scroll to position [109, 0]
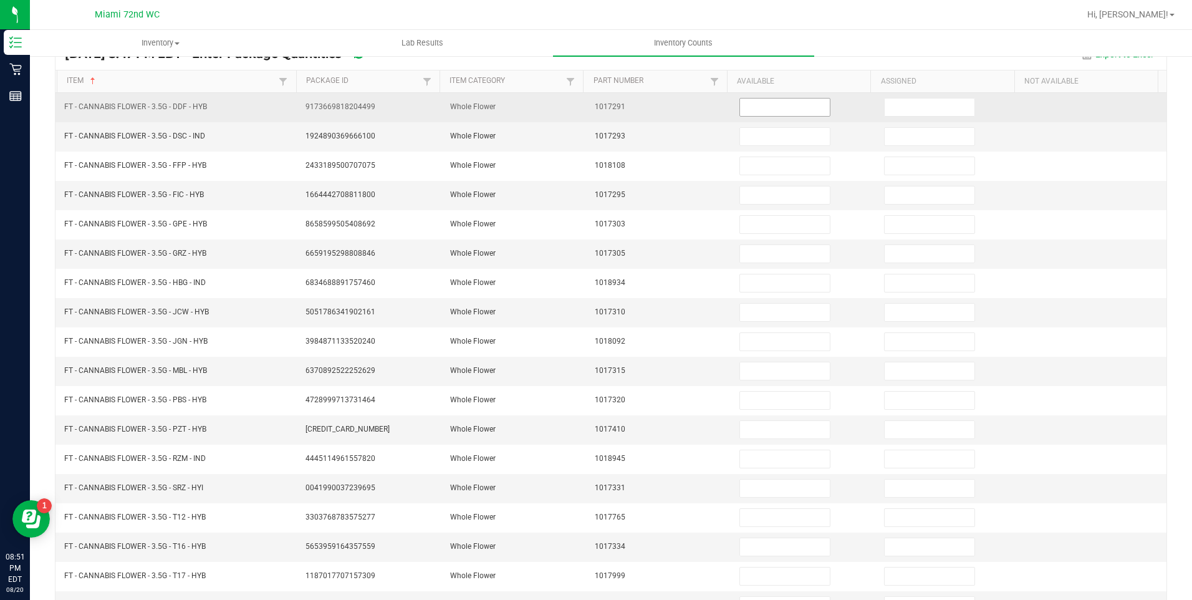
click at [774, 111] on input at bounding box center [785, 107] width 90 height 17
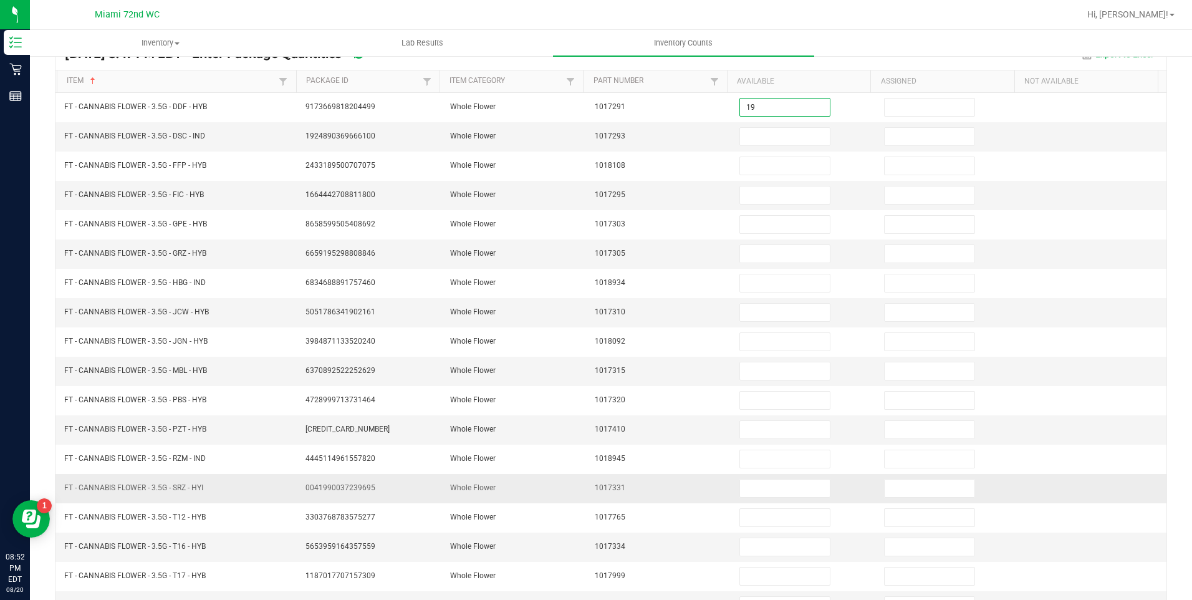
type input "19"
type input "13"
type input "16"
type input "7"
type input "8"
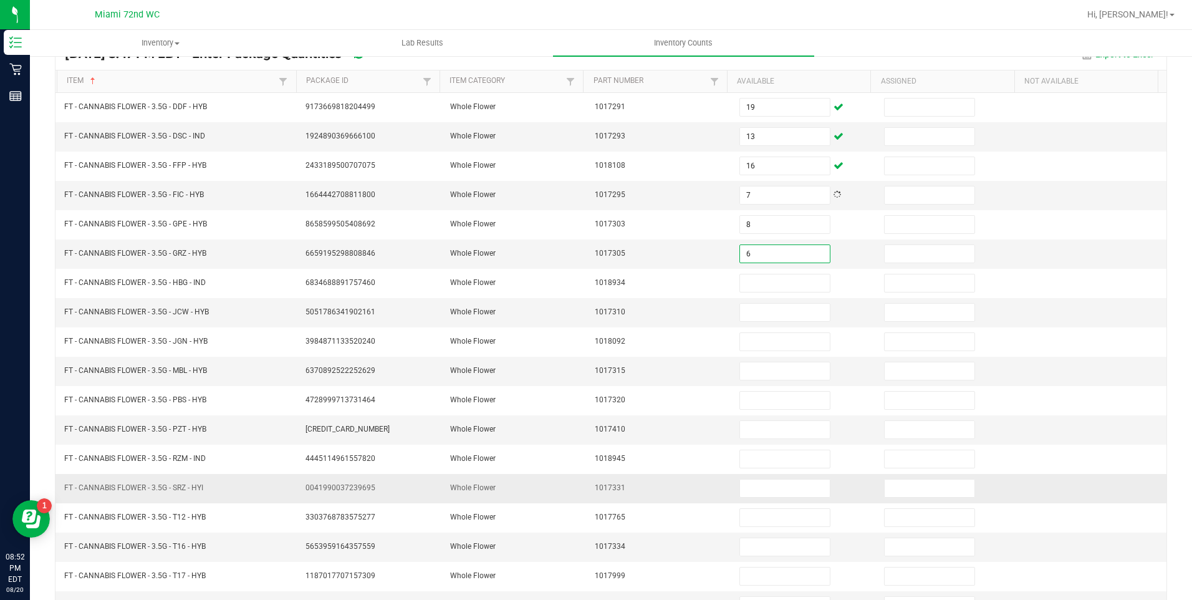
type input "6"
type input "15"
type input "20"
type input "9"
type input "10"
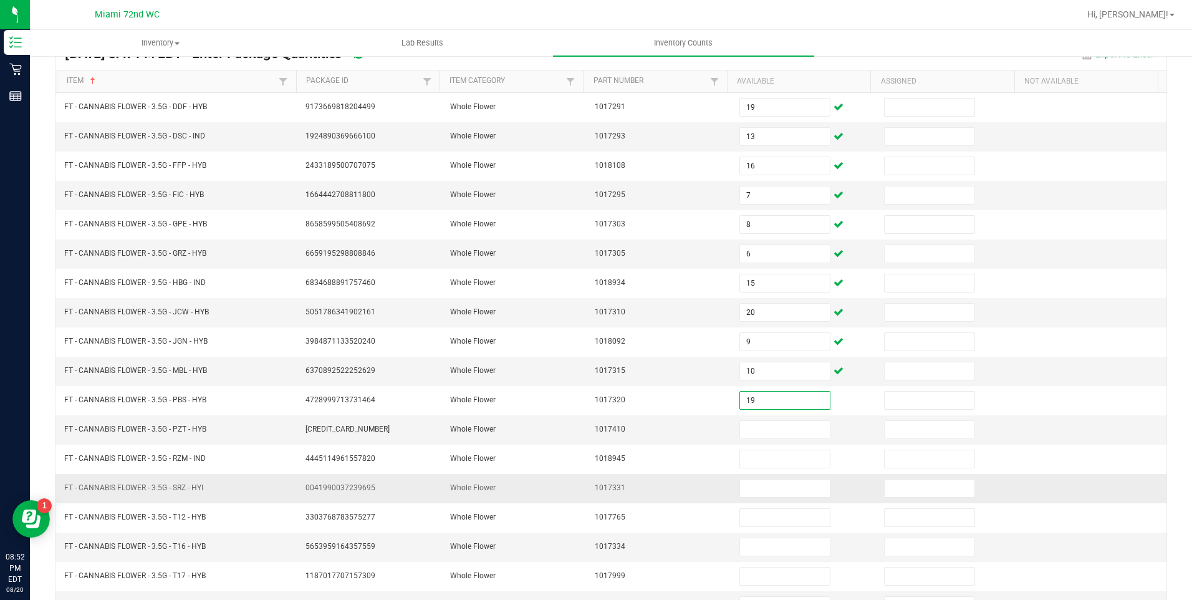
type input "19"
type input "17"
type input "20"
type input "9"
type input "30"
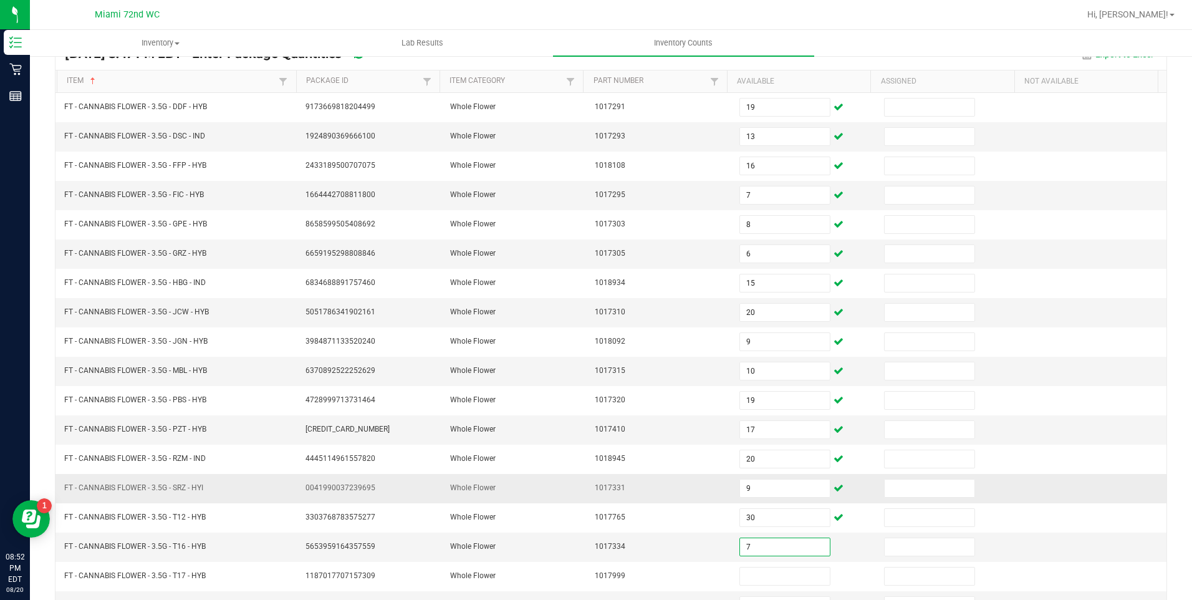
type input "7"
type input "16"
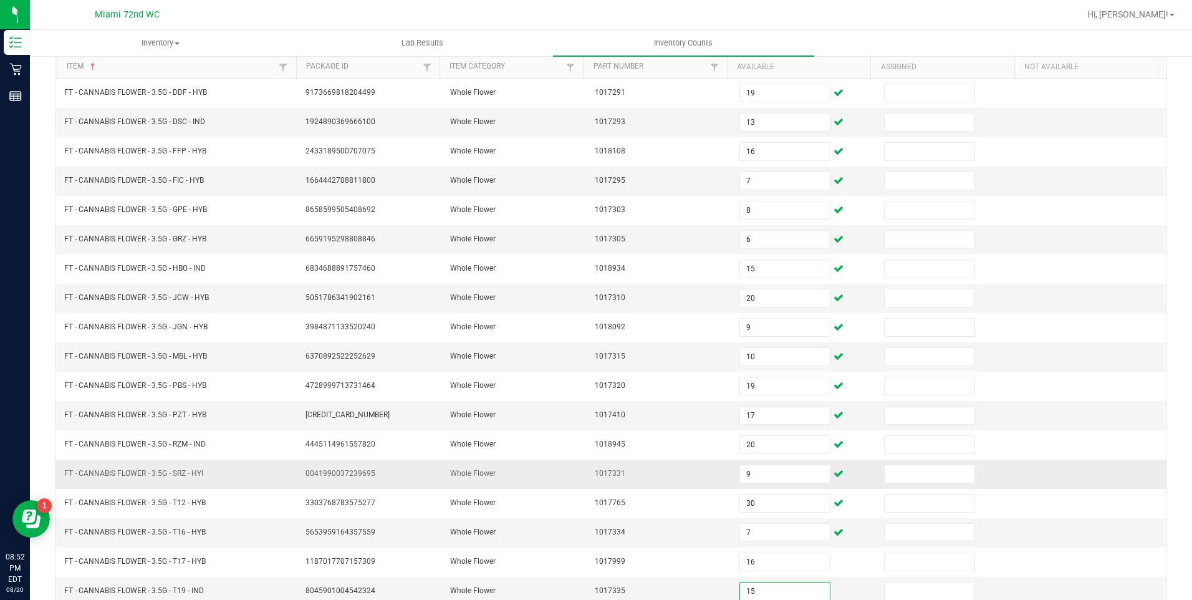
type input "15"
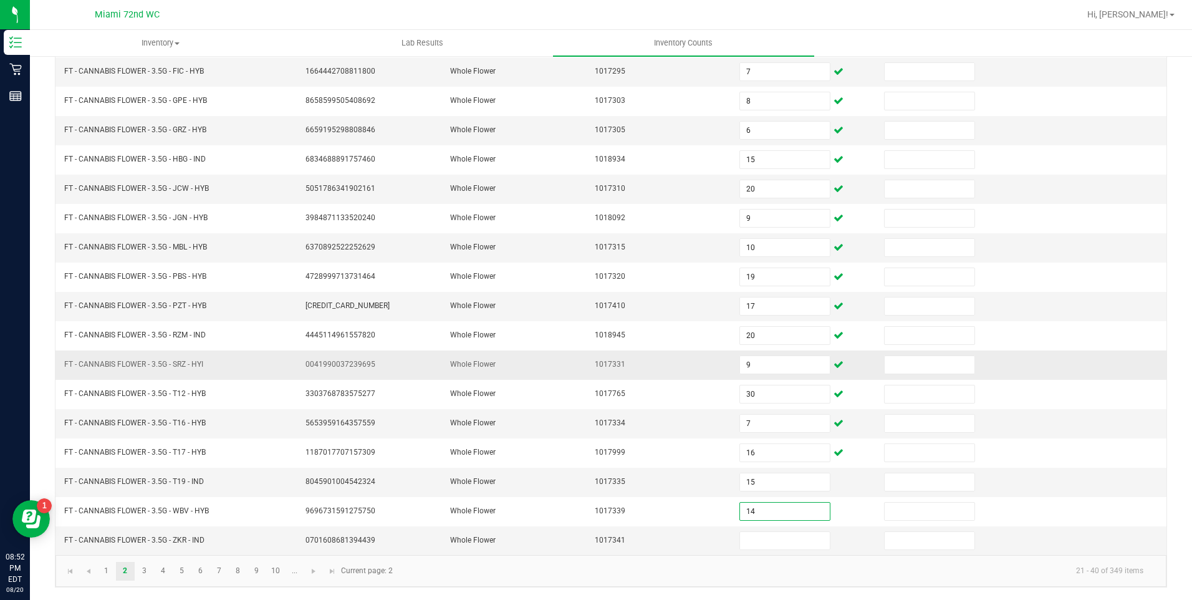
type input "14"
type input "32"
click at [144, 570] on link "3" at bounding box center [144, 571] width 18 height 19
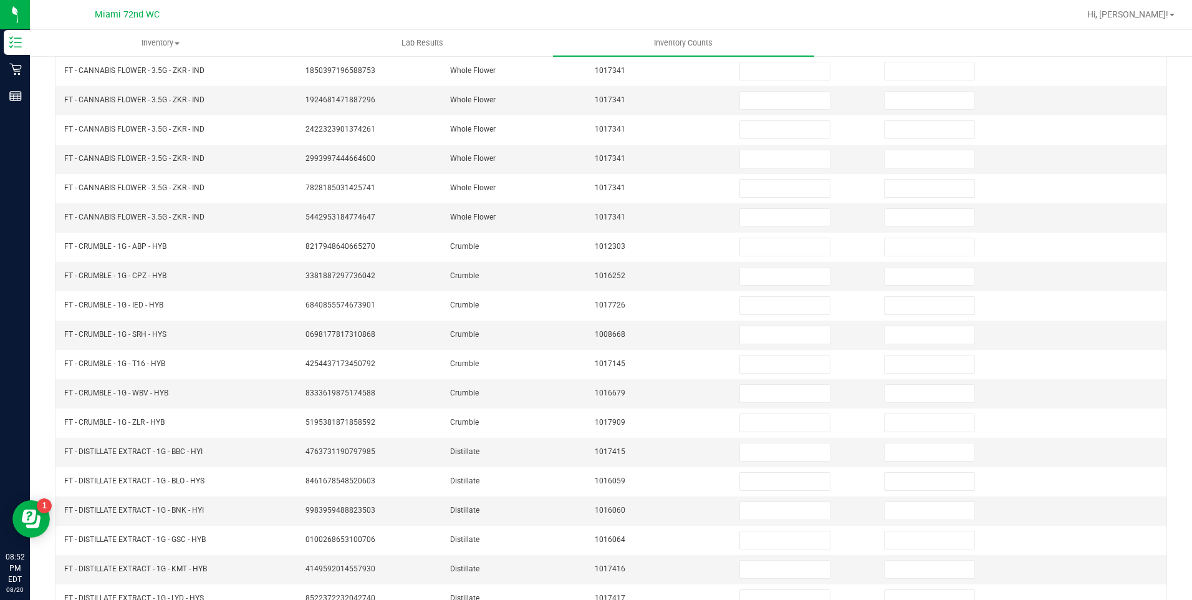
scroll to position [104, 0]
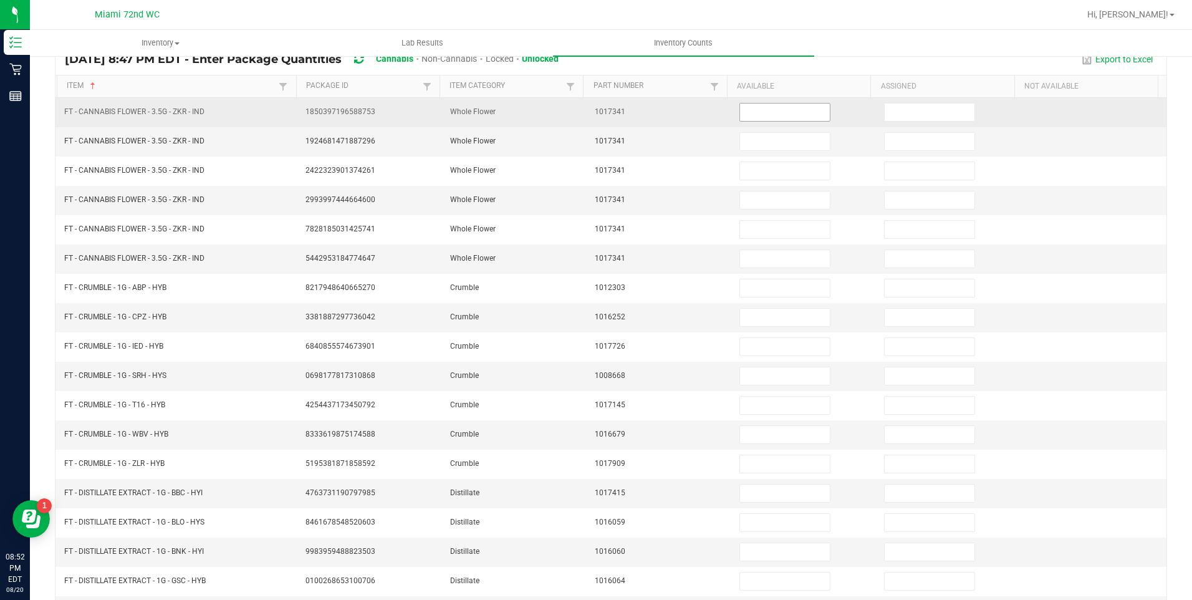
click at [776, 112] on input at bounding box center [785, 112] width 90 height 17
type input "32"
type input "3"
type input "26"
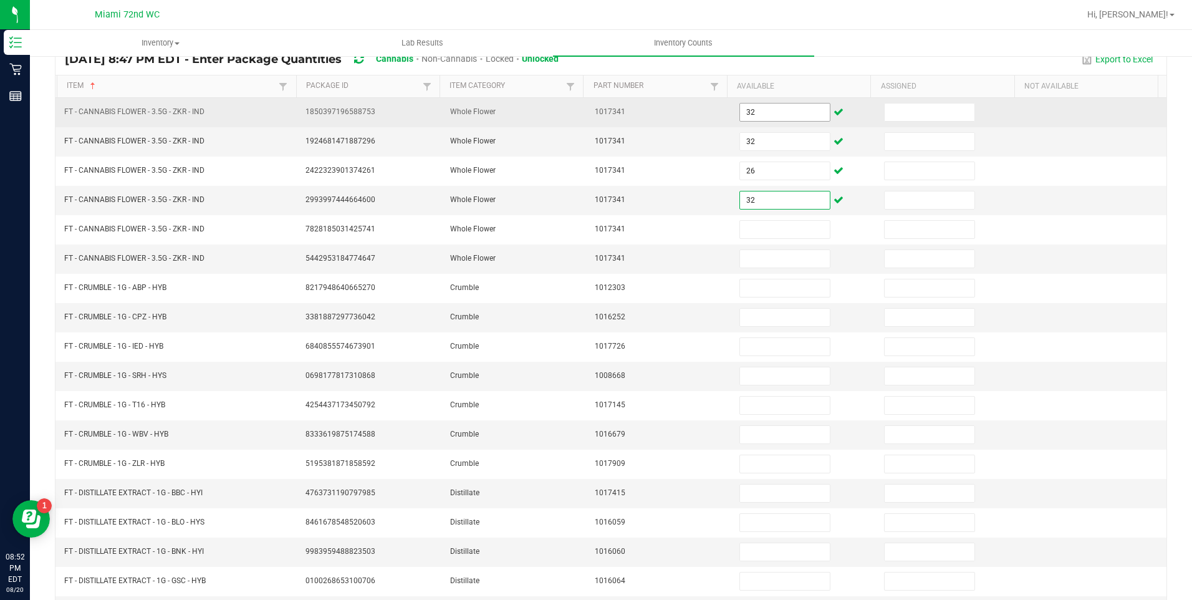
type input "32"
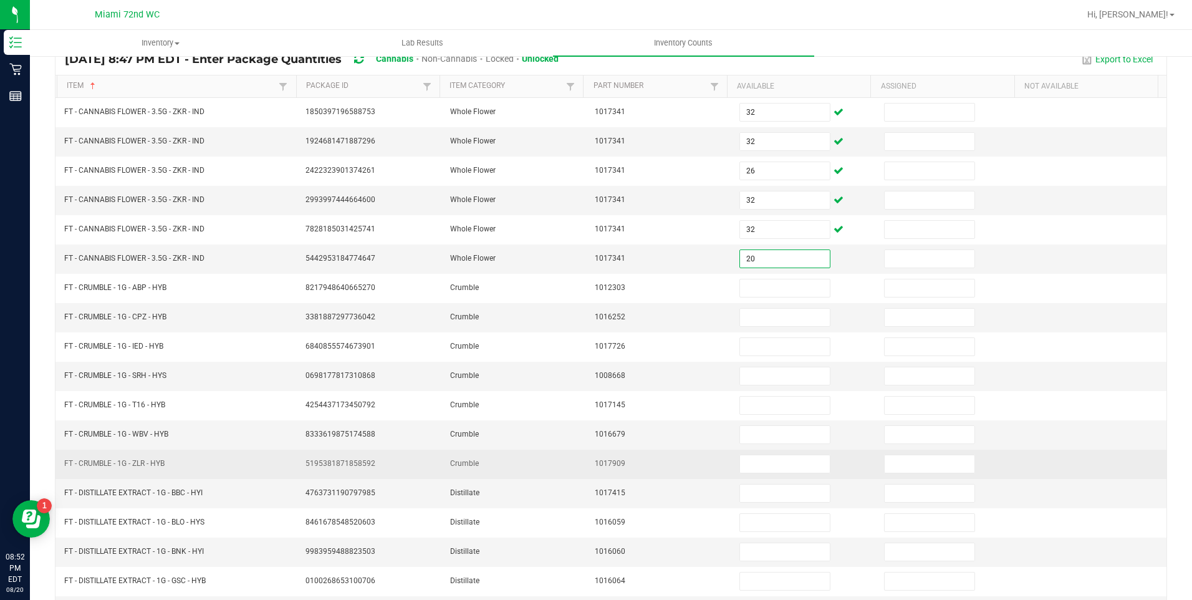
type input "20"
type input "1"
type input "2"
type input "7"
type input "1"
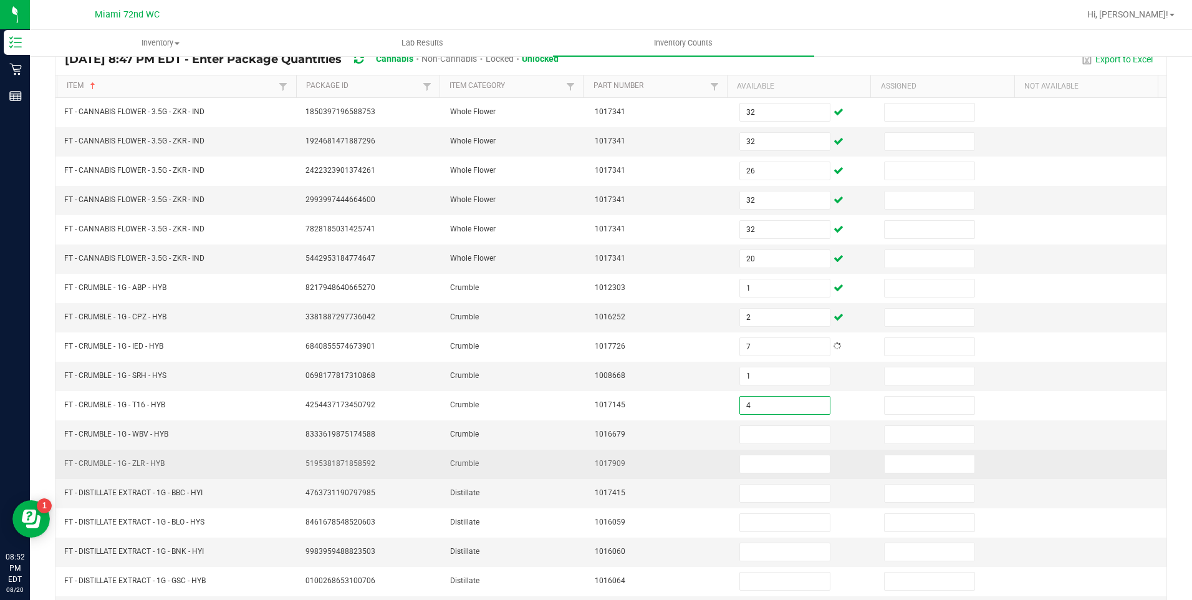
type input "4"
type input "5"
type input "1"
type input "3"
type input "1"
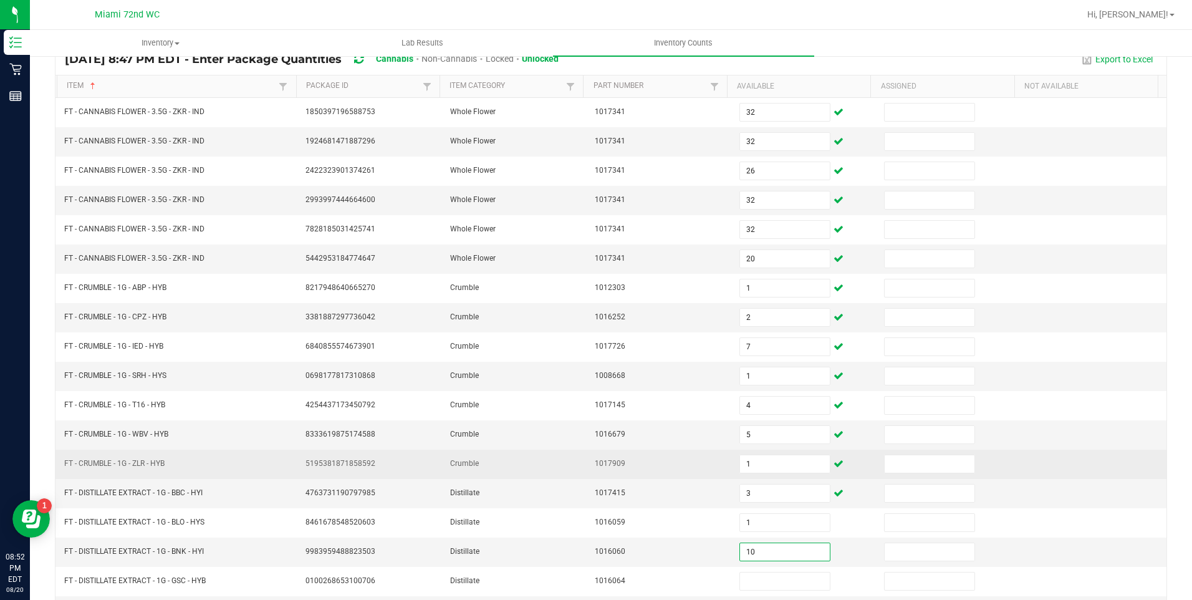
type input "10"
type input "4"
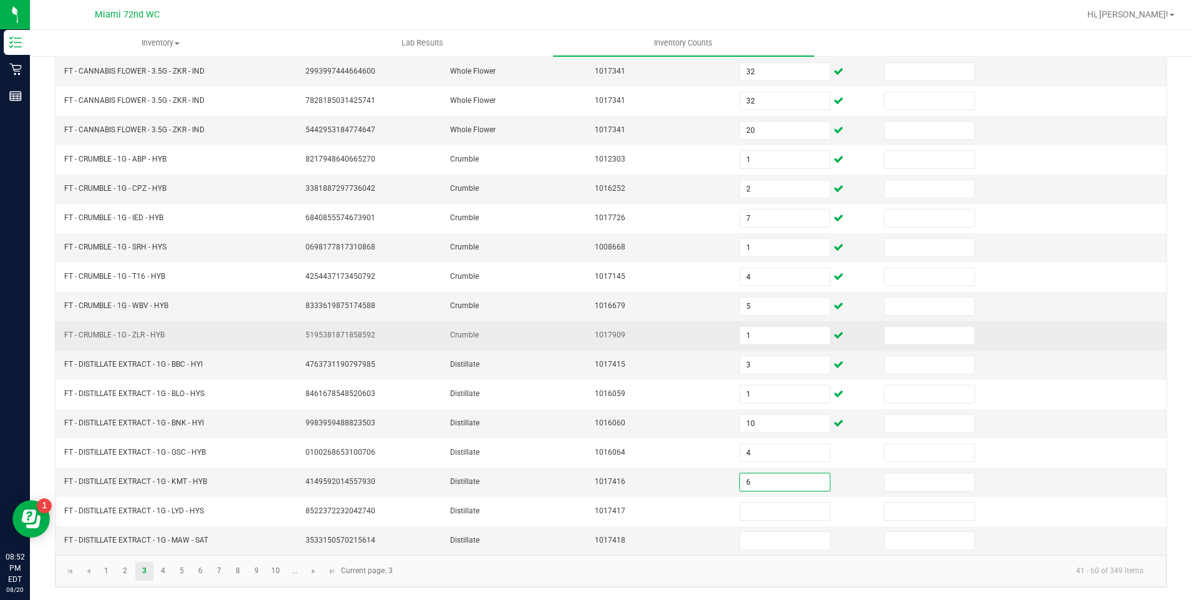
type input "6"
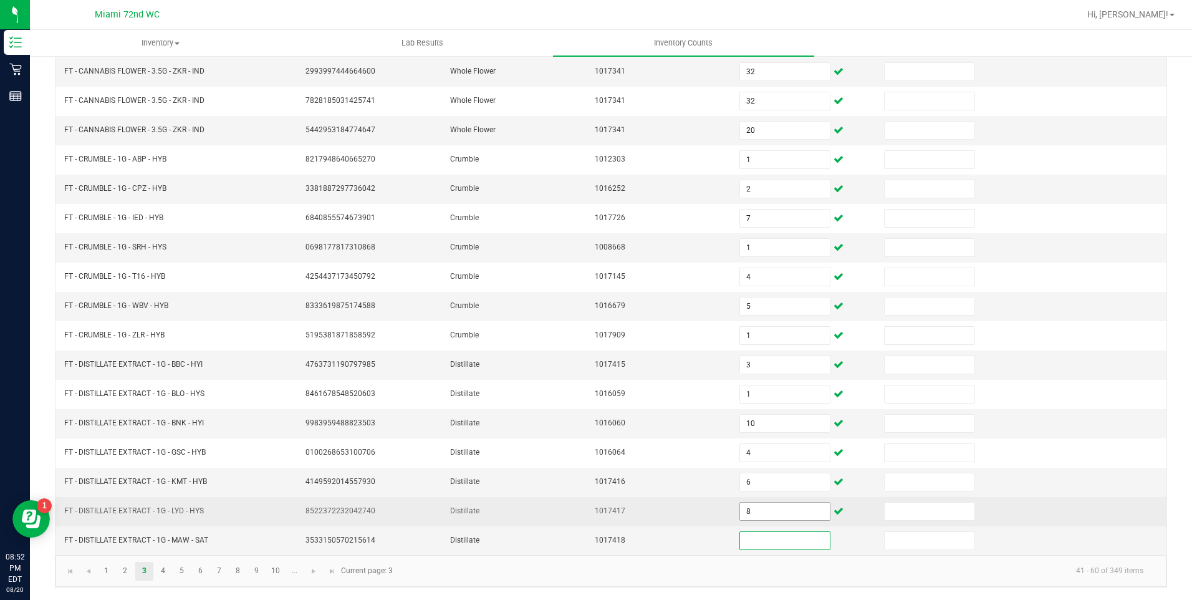
click at [783, 511] on input "8" at bounding box center [785, 511] width 90 height 17
type input "3"
type input "1"
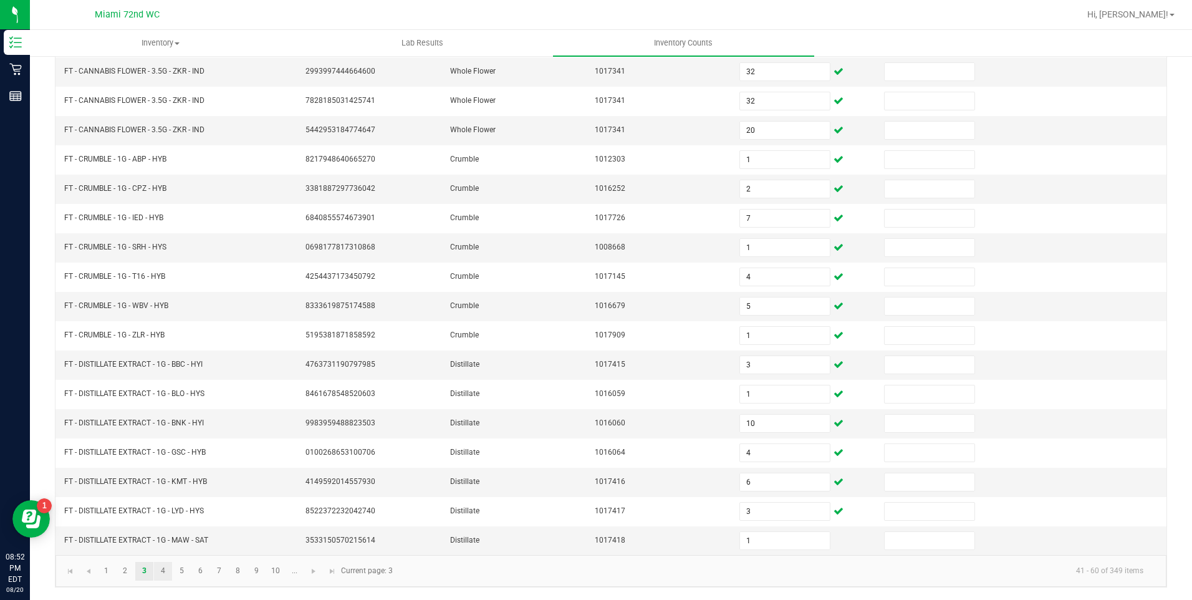
click at [161, 574] on link "4" at bounding box center [163, 571] width 18 height 19
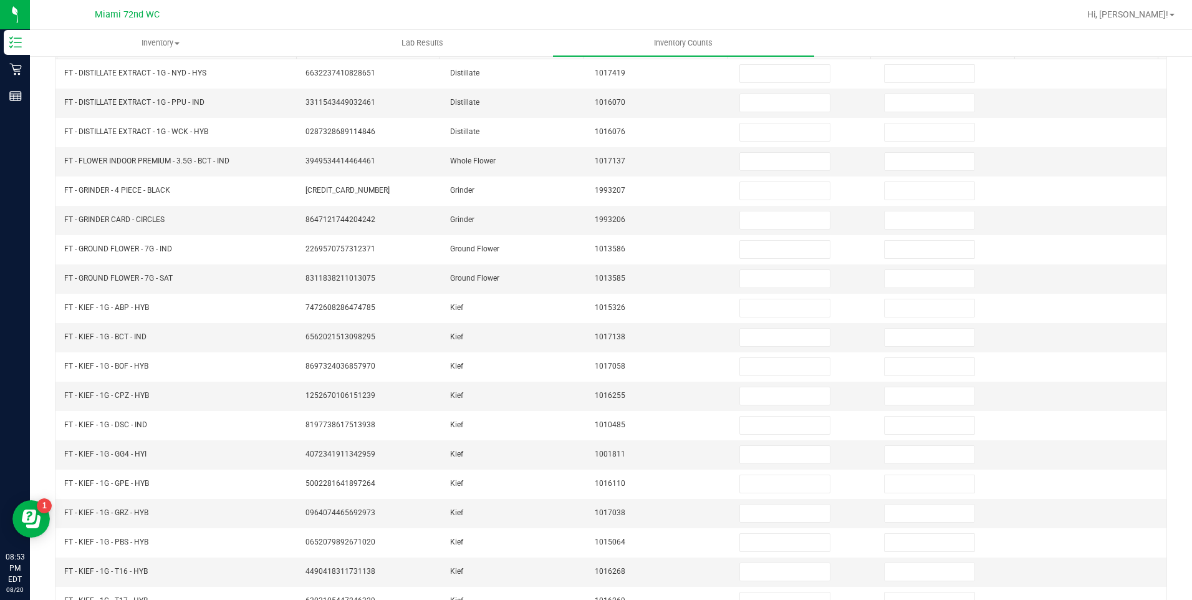
scroll to position [91, 0]
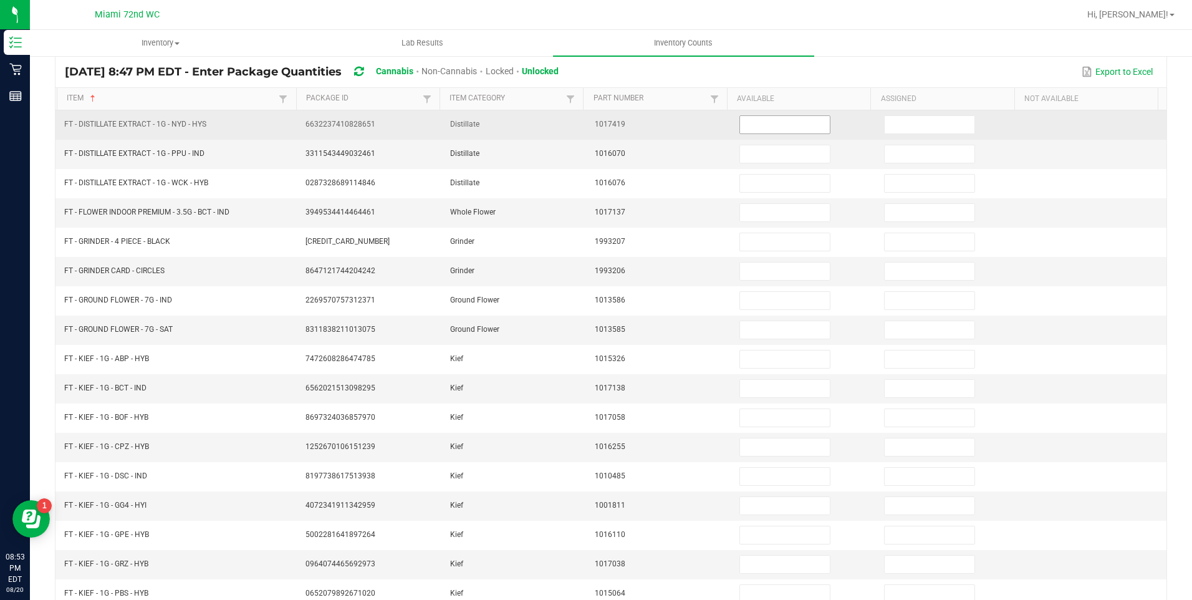
click at [774, 126] on input at bounding box center [785, 124] width 90 height 17
type input "2"
type input "6"
type input "9"
type input "13"
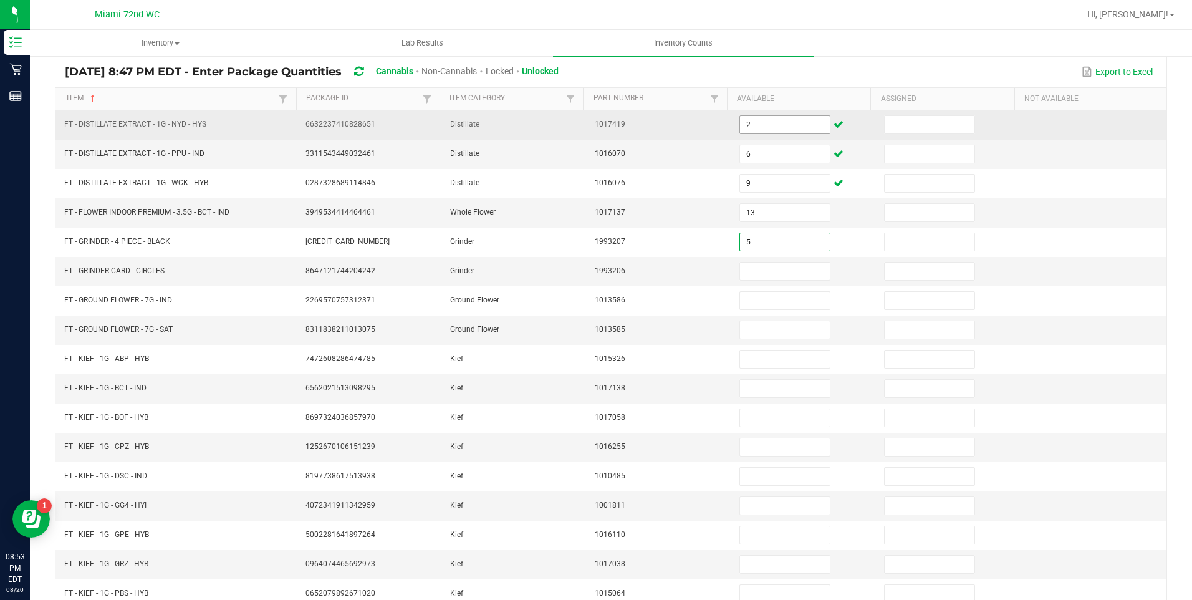
type input "5"
type input "4"
type input "17"
type input "3"
type input "6"
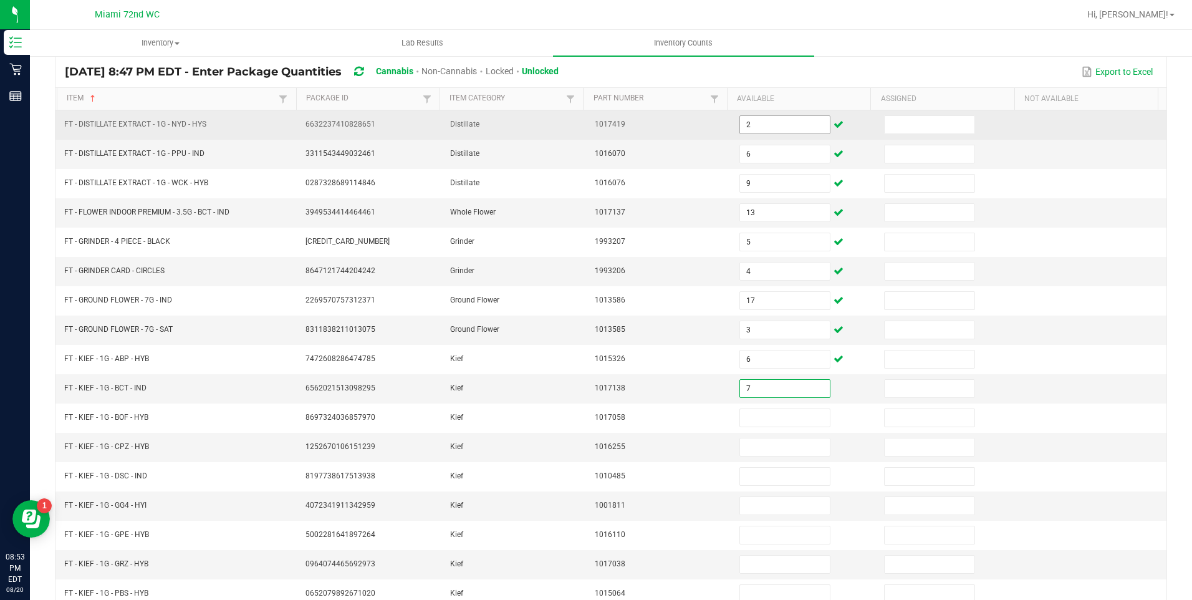
type input "7"
type input "5"
type input "2"
type input "1"
type input "6"
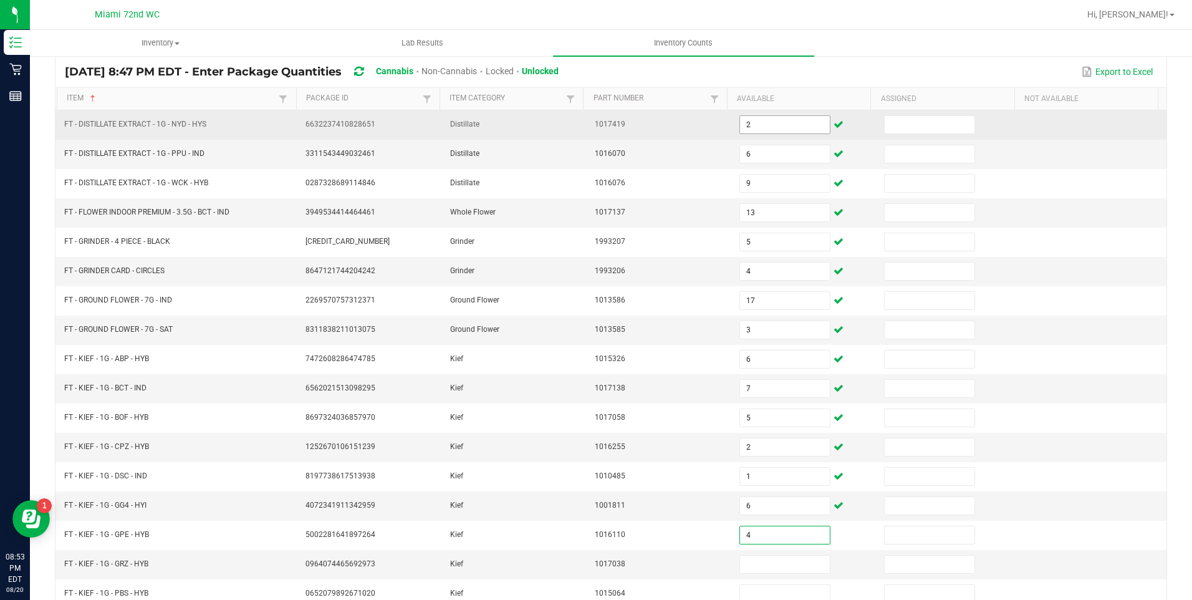
type input "4"
type input "8"
type input "7"
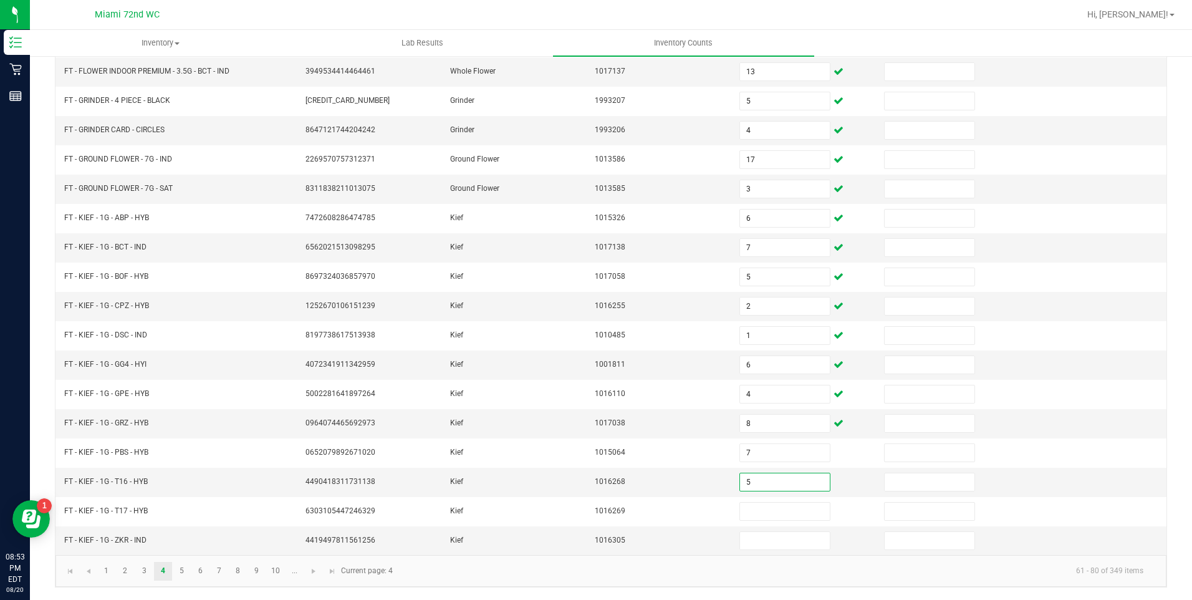
type input "5"
type input "8"
click at [181, 571] on link "5" at bounding box center [182, 571] width 18 height 19
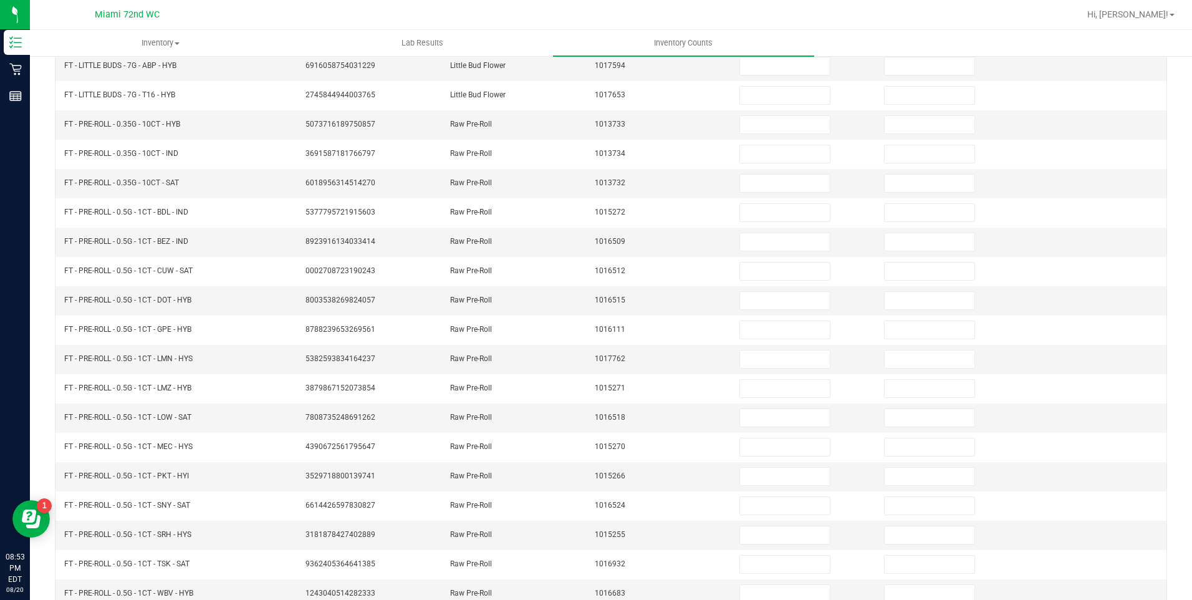
scroll to position [75, 0]
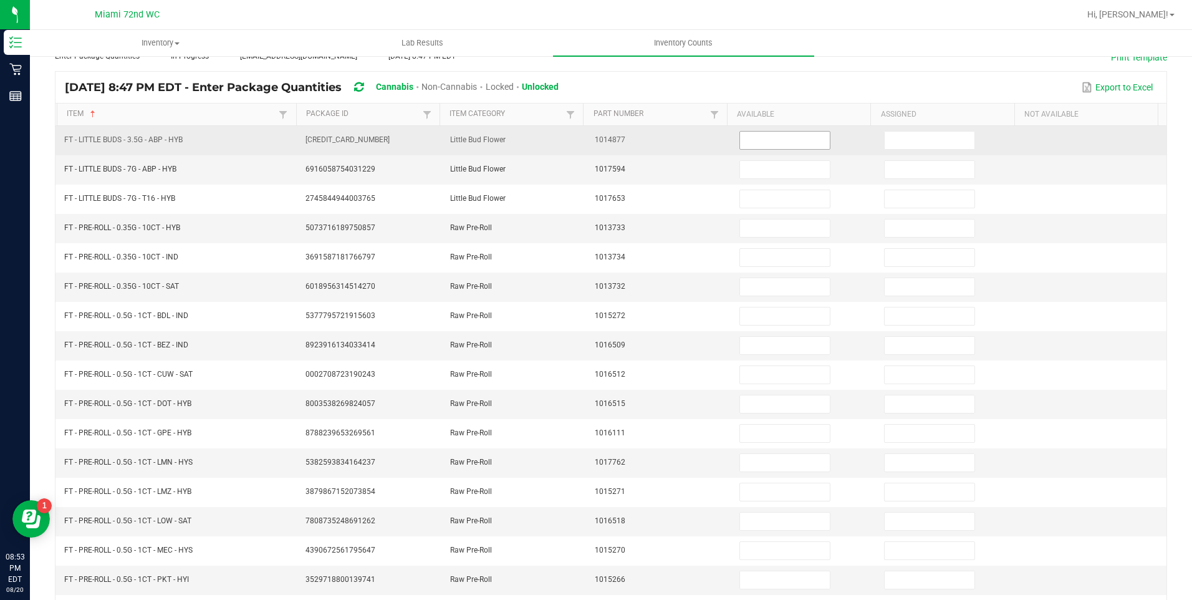
click at [763, 140] on input at bounding box center [785, 140] width 90 height 17
type input "20"
type input "4"
type input "2"
type input "13"
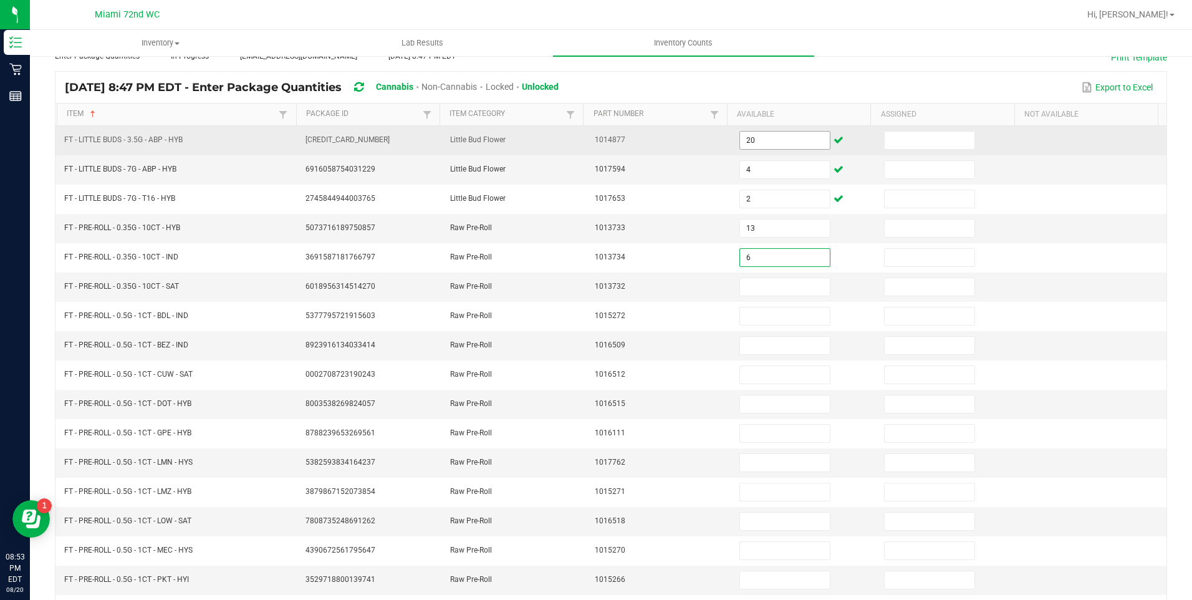
type input "6"
type input "7"
type input "1"
type input "24"
type input "13"
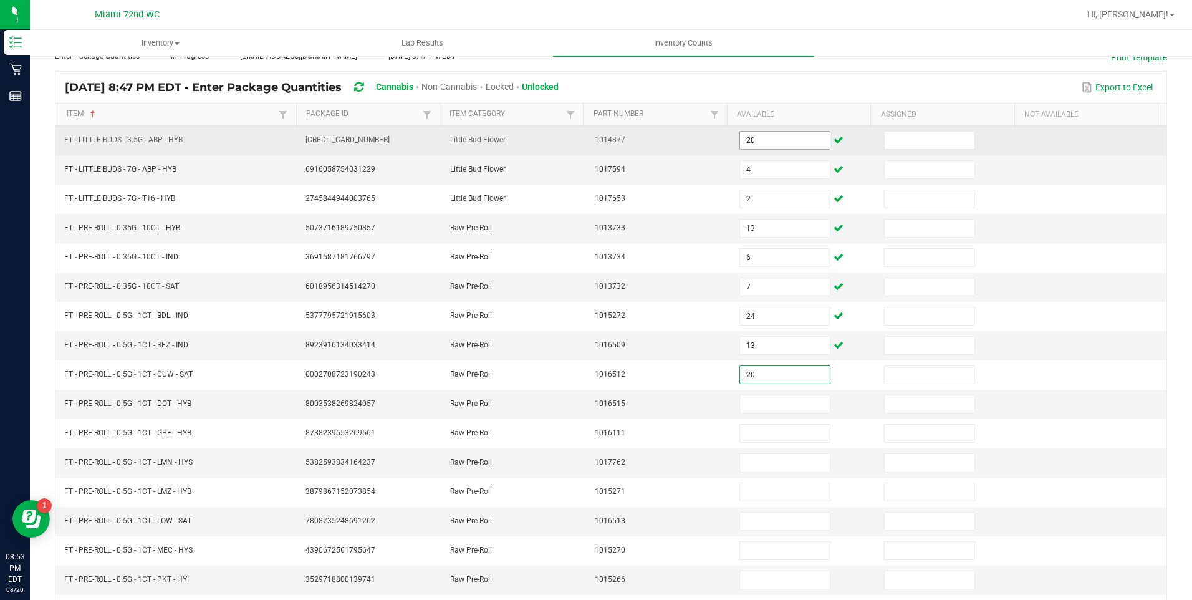
type input "20"
type input "1"
type input "16"
type input "17"
type input "18"
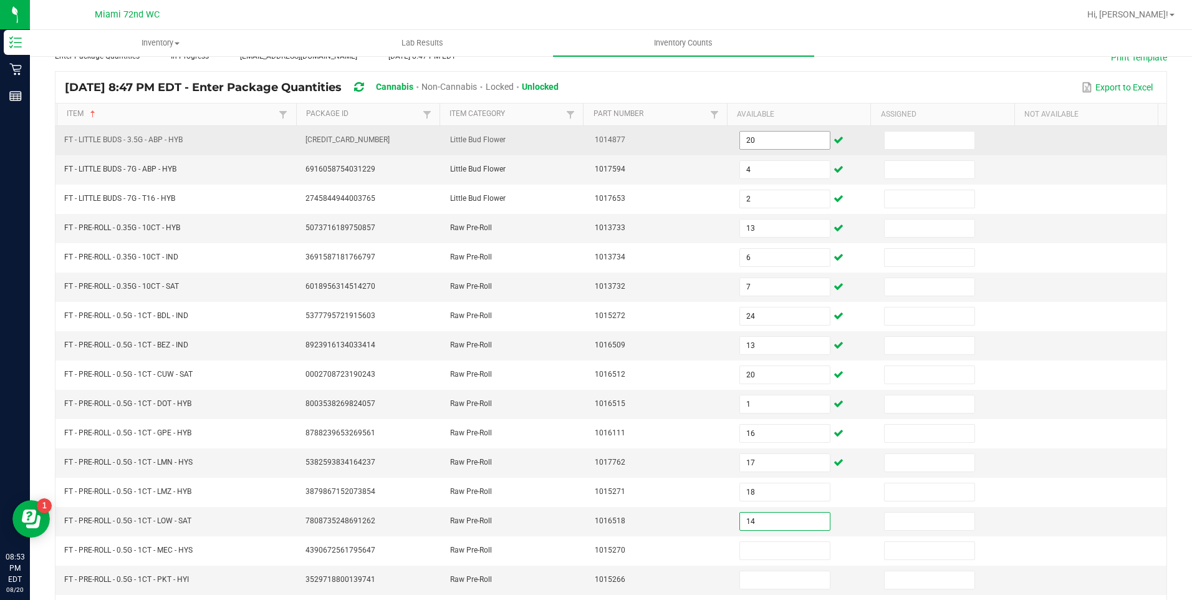
type input "14"
type input "19"
type input "20"
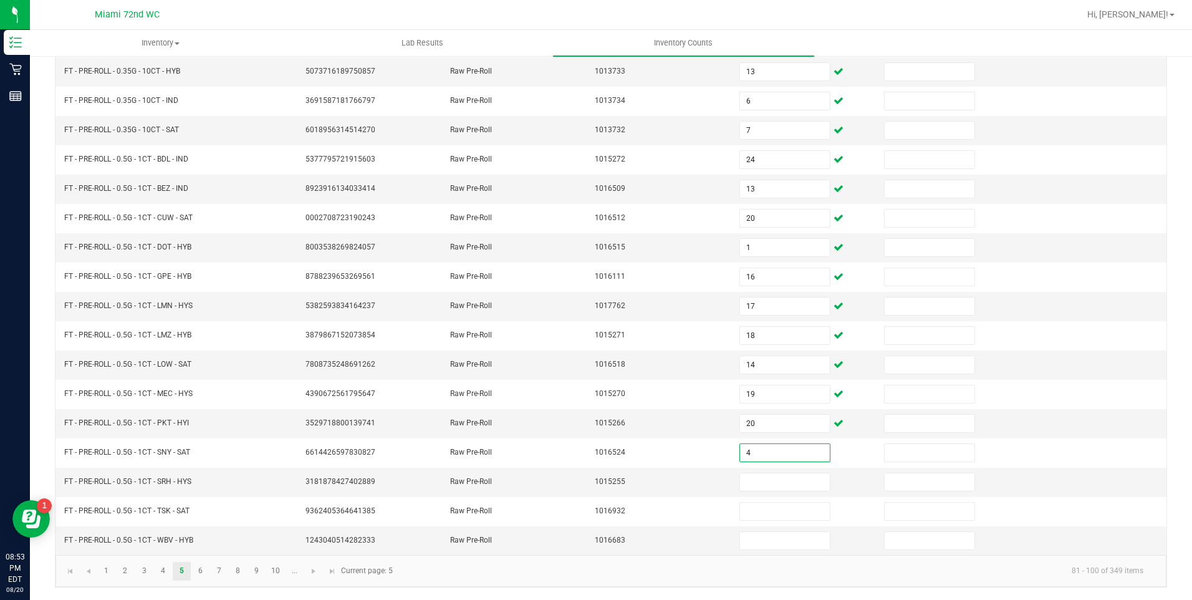
type input "4"
type input "24"
type input "5"
type input "8"
click at [200, 571] on link "6" at bounding box center [200, 571] width 18 height 19
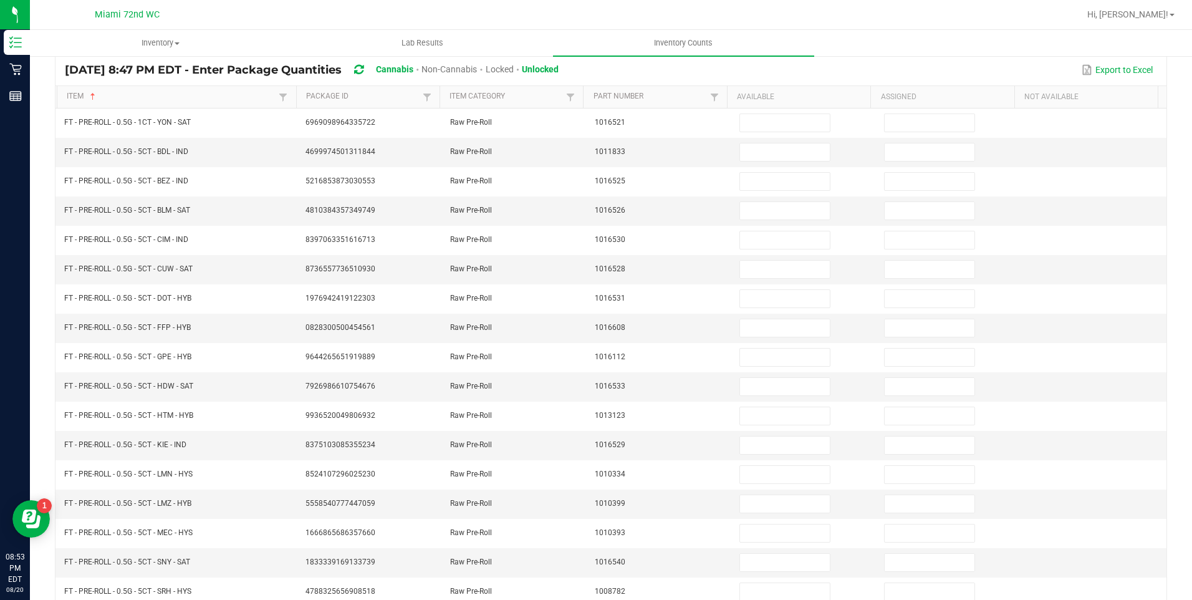
scroll to position [94, 0]
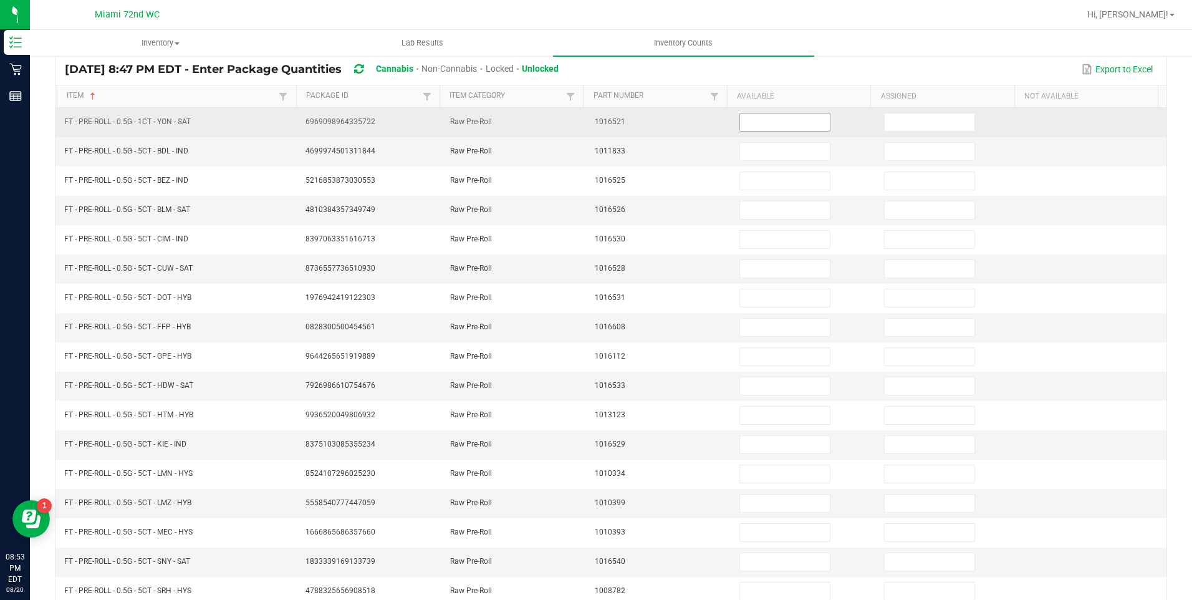
click at [762, 120] on input at bounding box center [785, 122] width 90 height 17
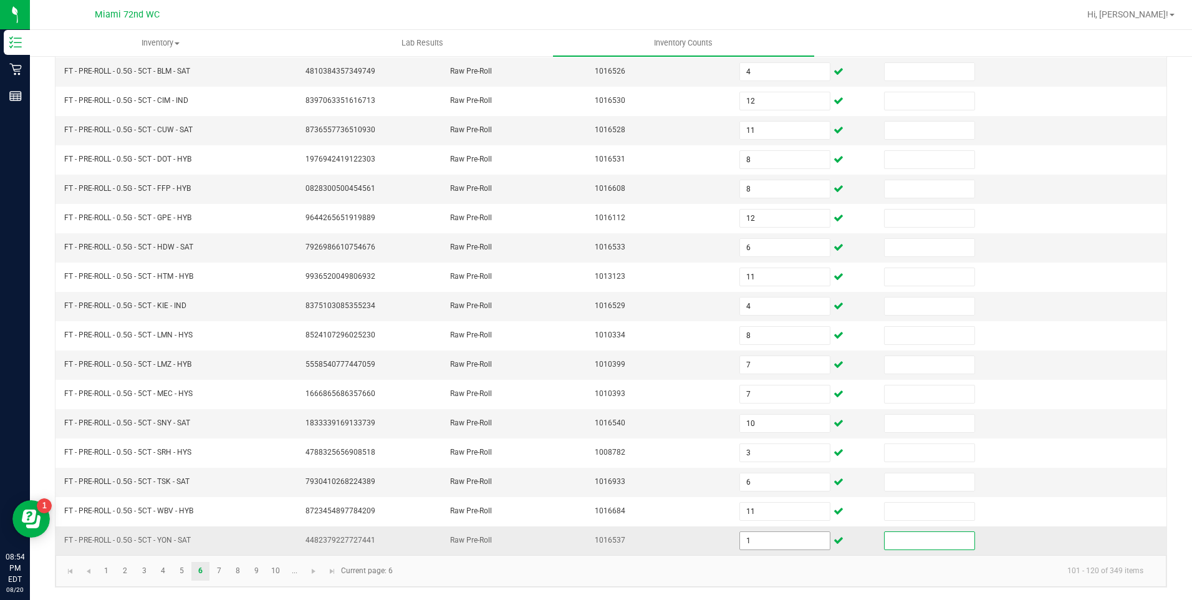
click at [758, 539] on input "1" at bounding box center [785, 540] width 90 height 17
click at [219, 568] on link "7" at bounding box center [219, 571] width 18 height 19
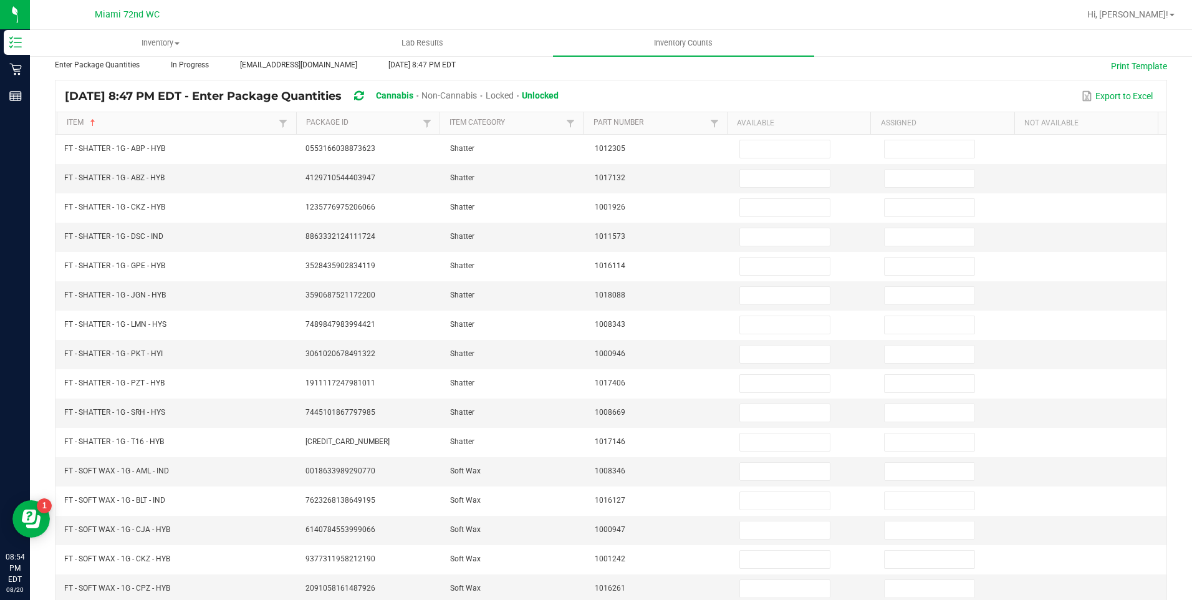
scroll to position [67, 0]
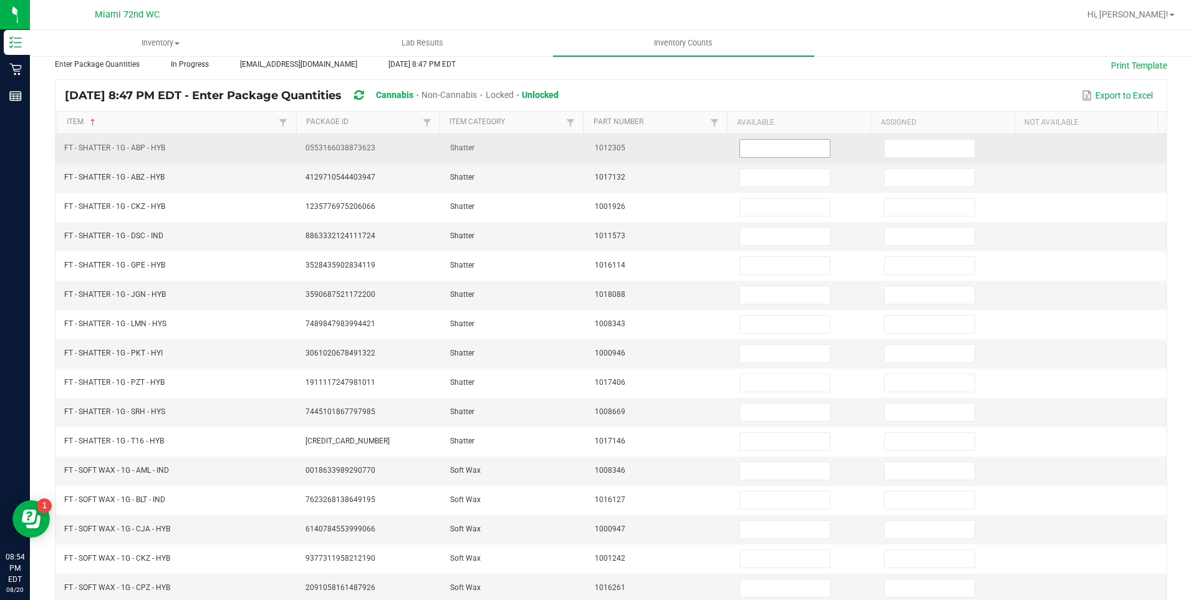
click at [769, 145] on input at bounding box center [785, 148] width 90 height 17
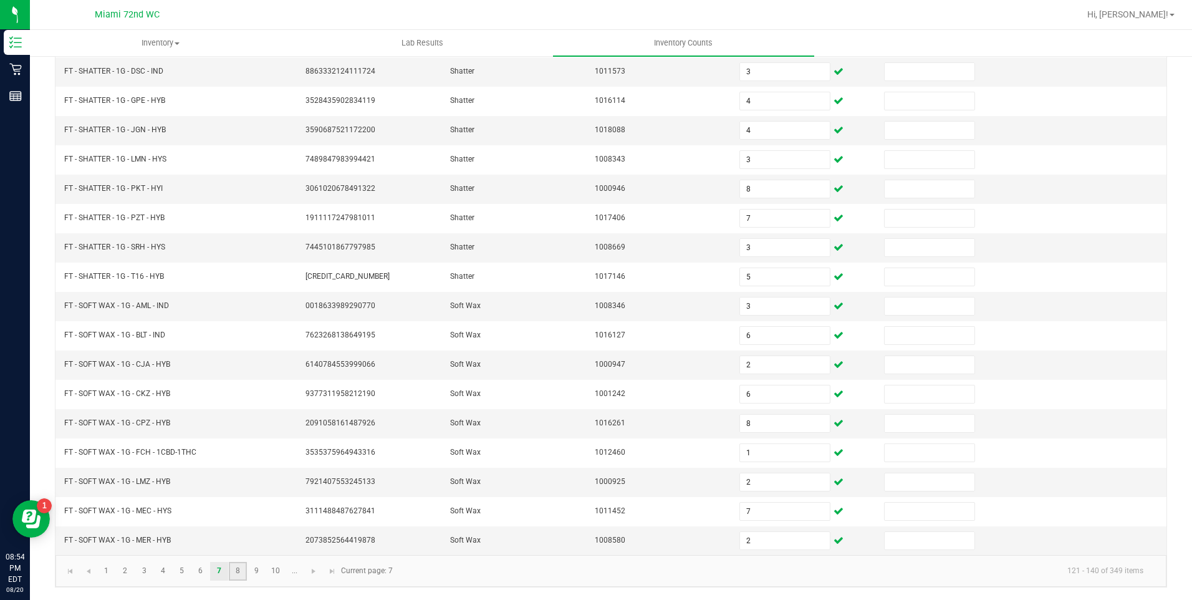
click at [238, 572] on link "8" at bounding box center [238, 571] width 18 height 19
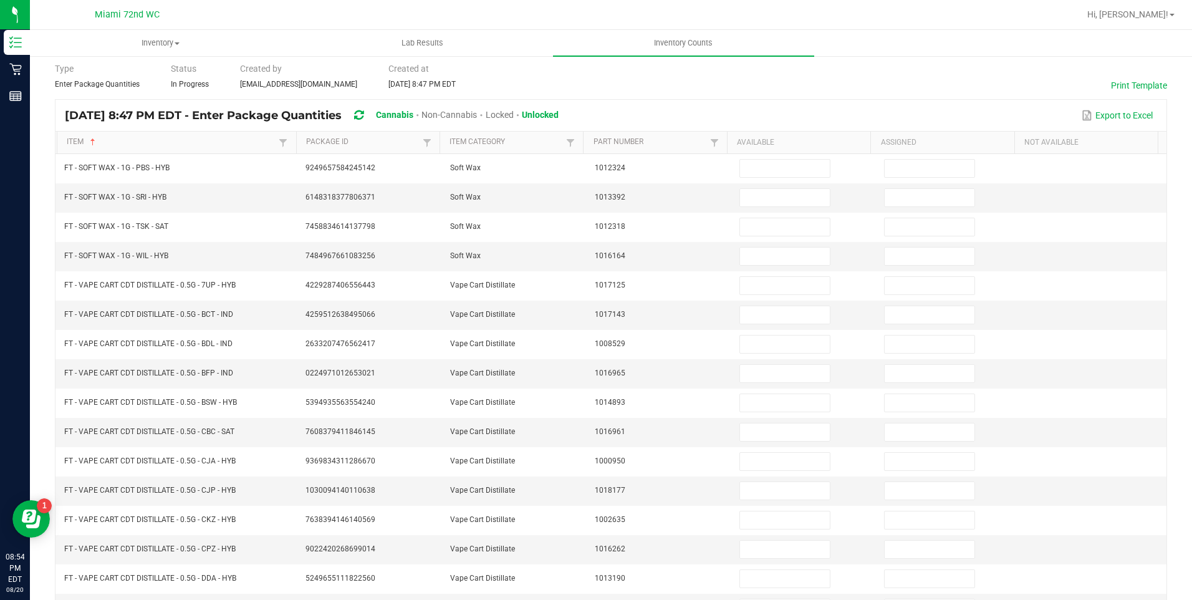
scroll to position [45, 0]
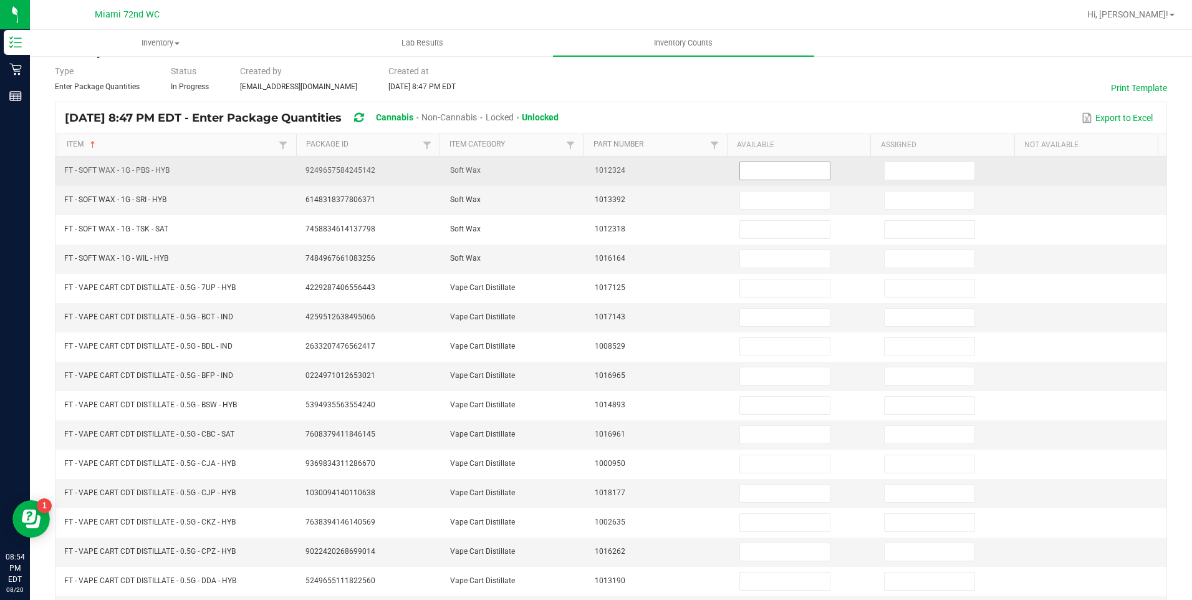
click at [780, 170] on input at bounding box center [785, 170] width 90 height 17
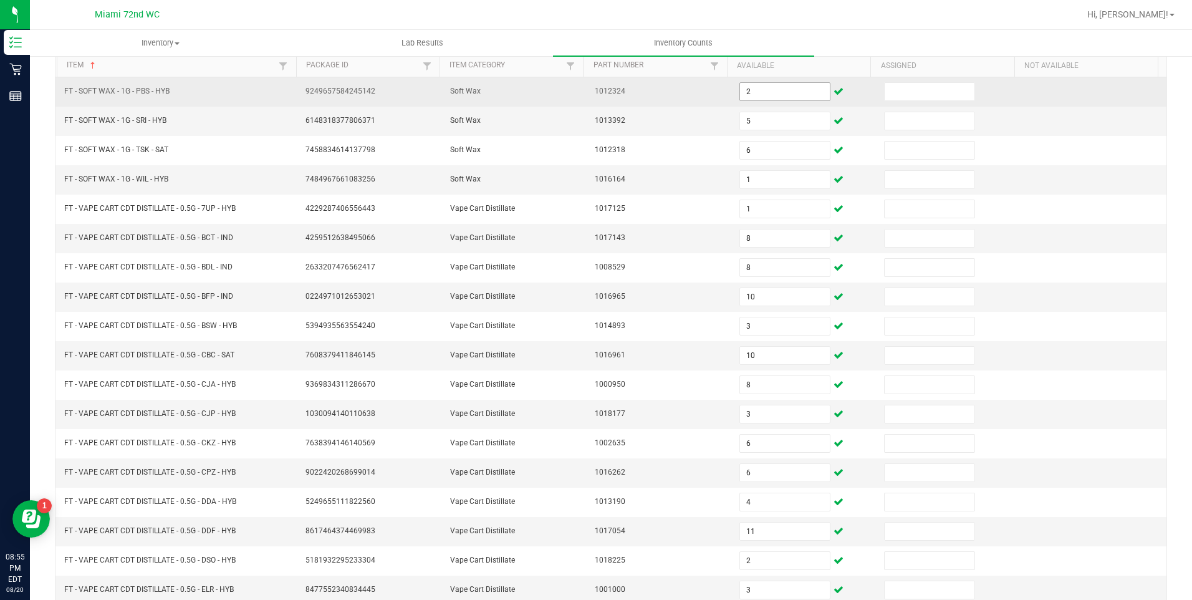
scroll to position [125, 0]
click at [744, 90] on input "2" at bounding box center [785, 90] width 90 height 17
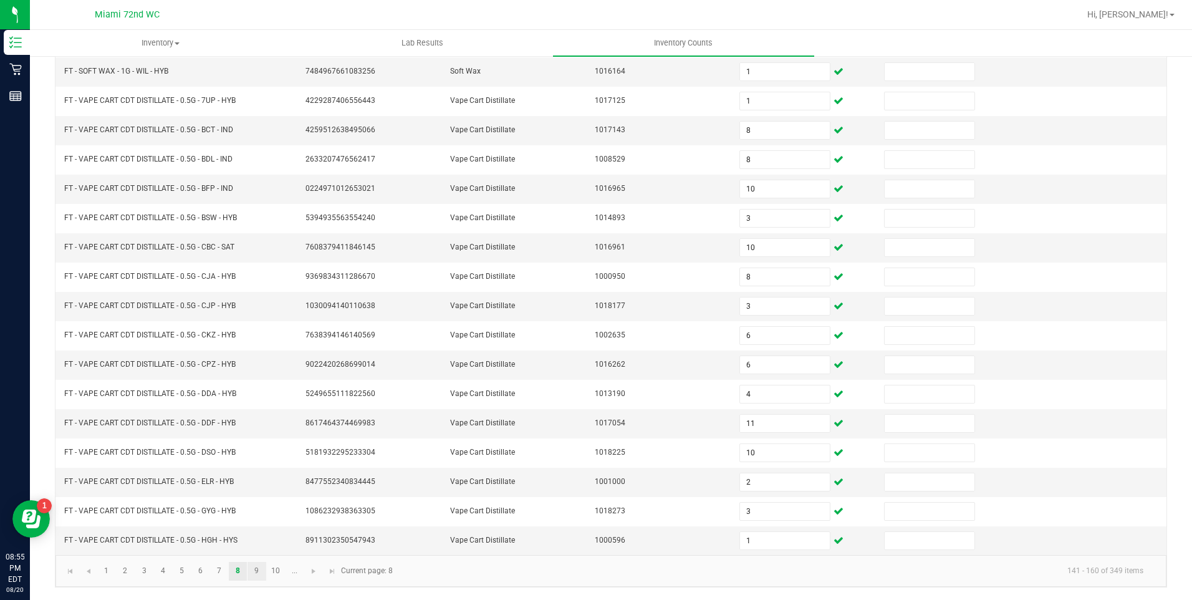
click at [257, 570] on link "9" at bounding box center [257, 571] width 18 height 19
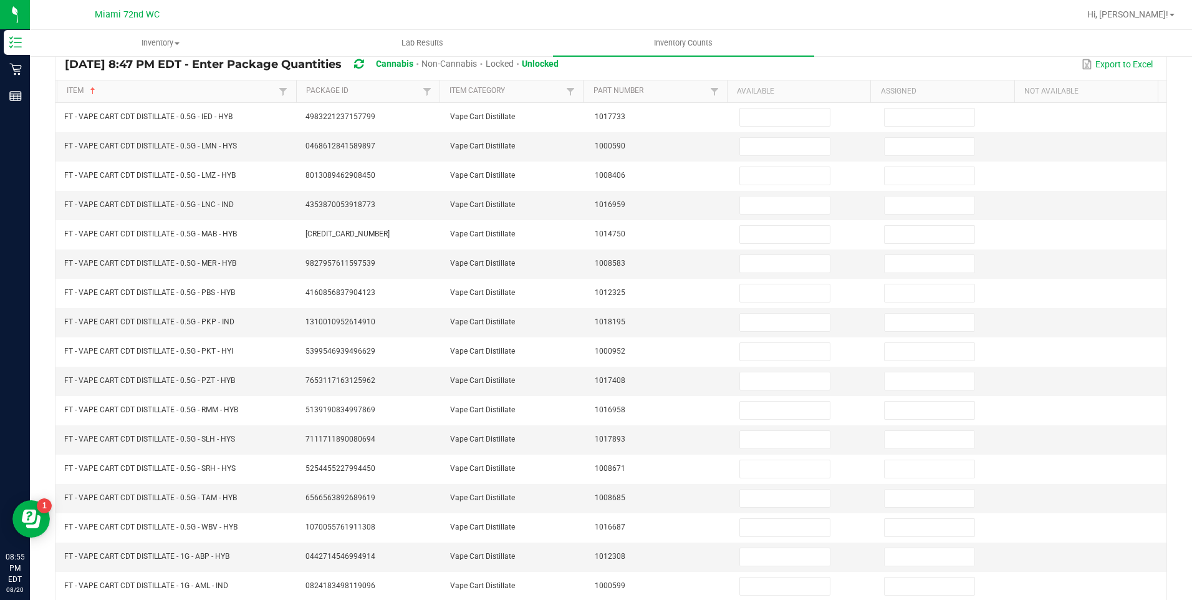
scroll to position [21, 0]
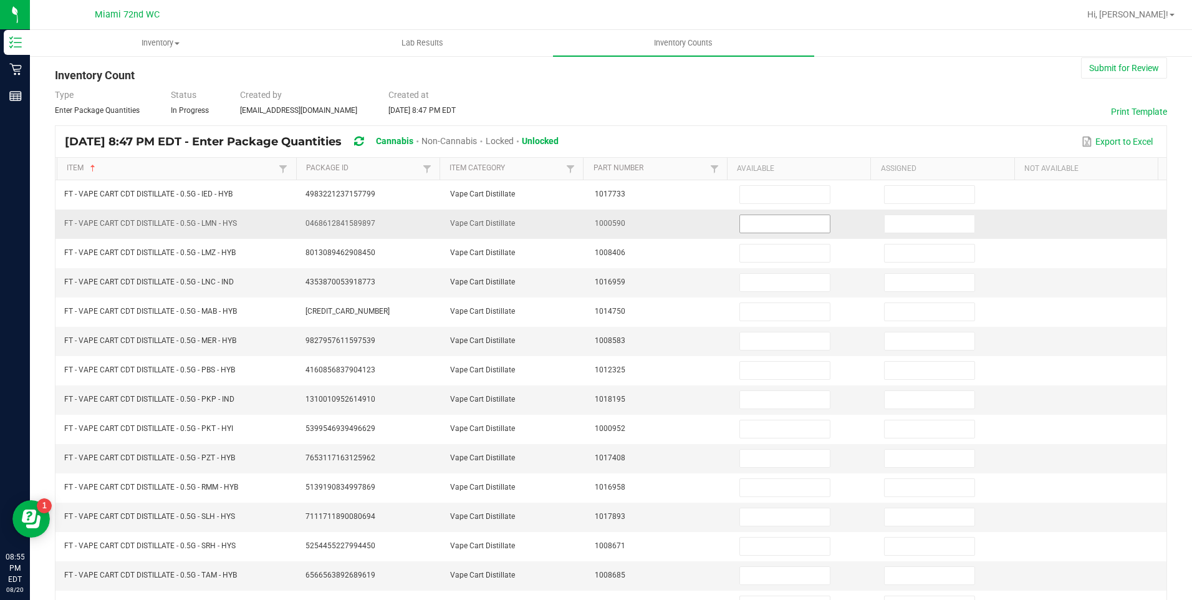
click at [781, 216] on input at bounding box center [785, 223] width 90 height 17
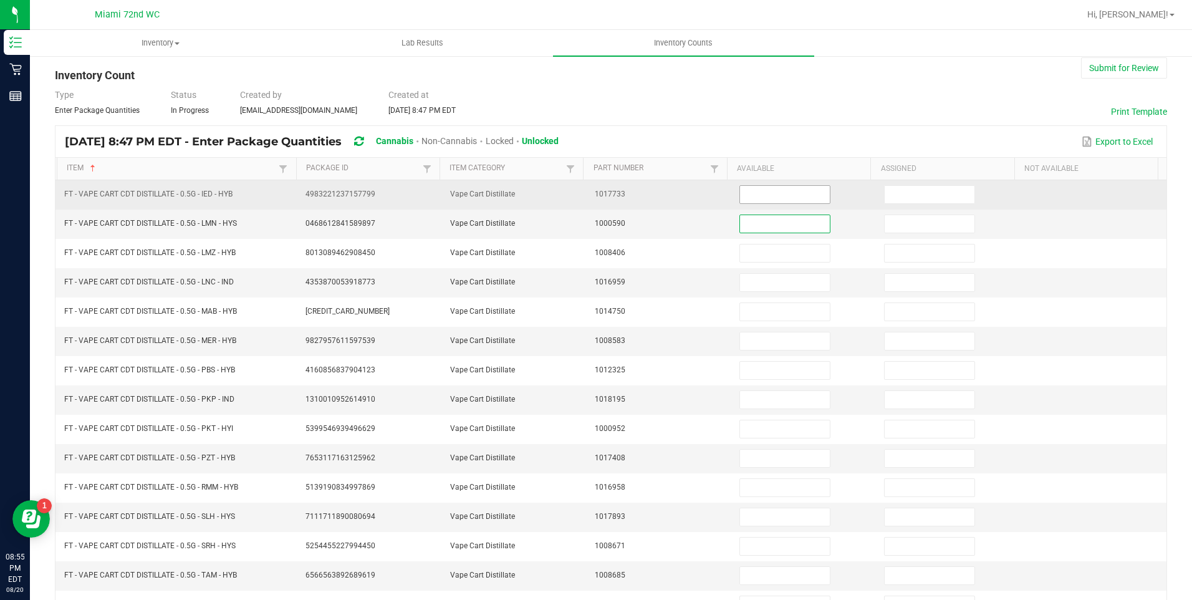
click at [770, 194] on input at bounding box center [785, 194] width 90 height 17
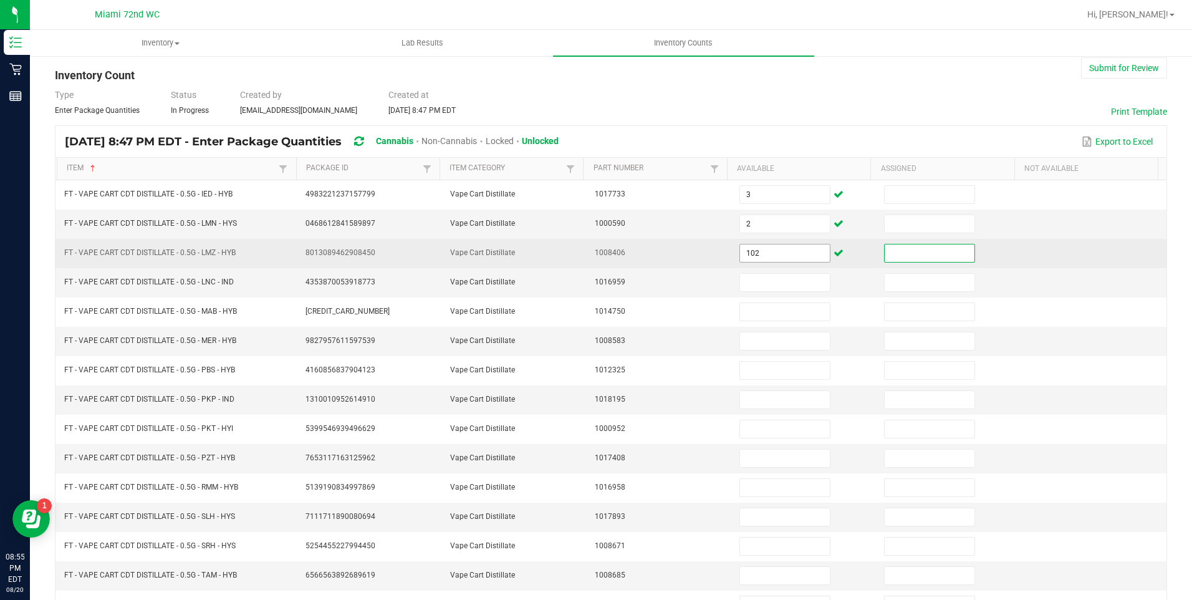
click at [798, 259] on input "102" at bounding box center [785, 252] width 90 height 17
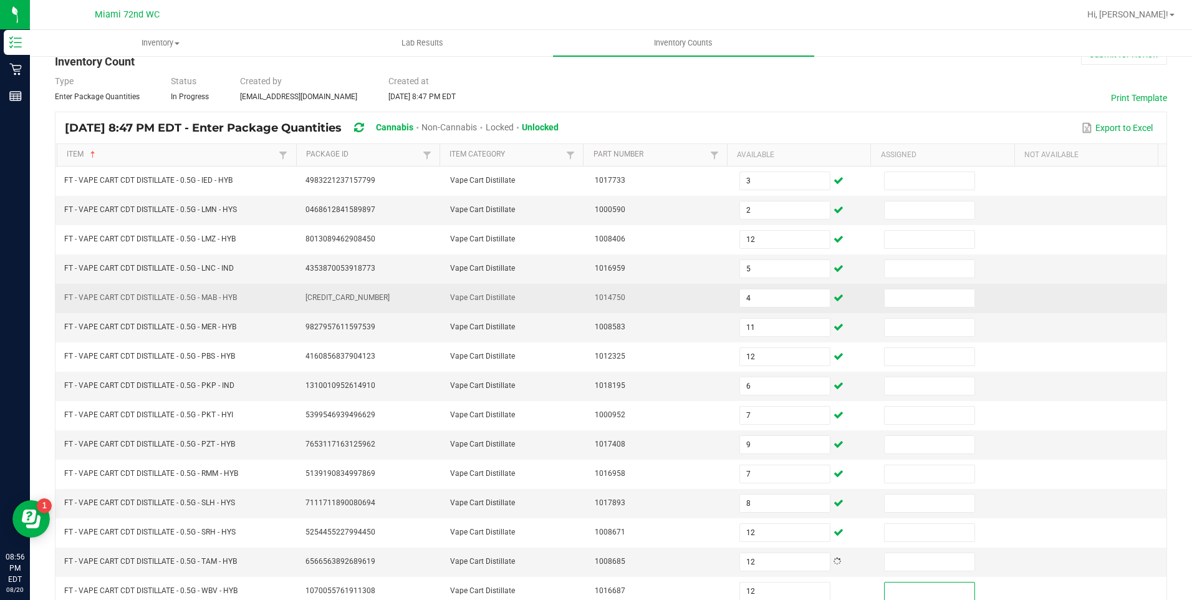
scroll to position [232, 0]
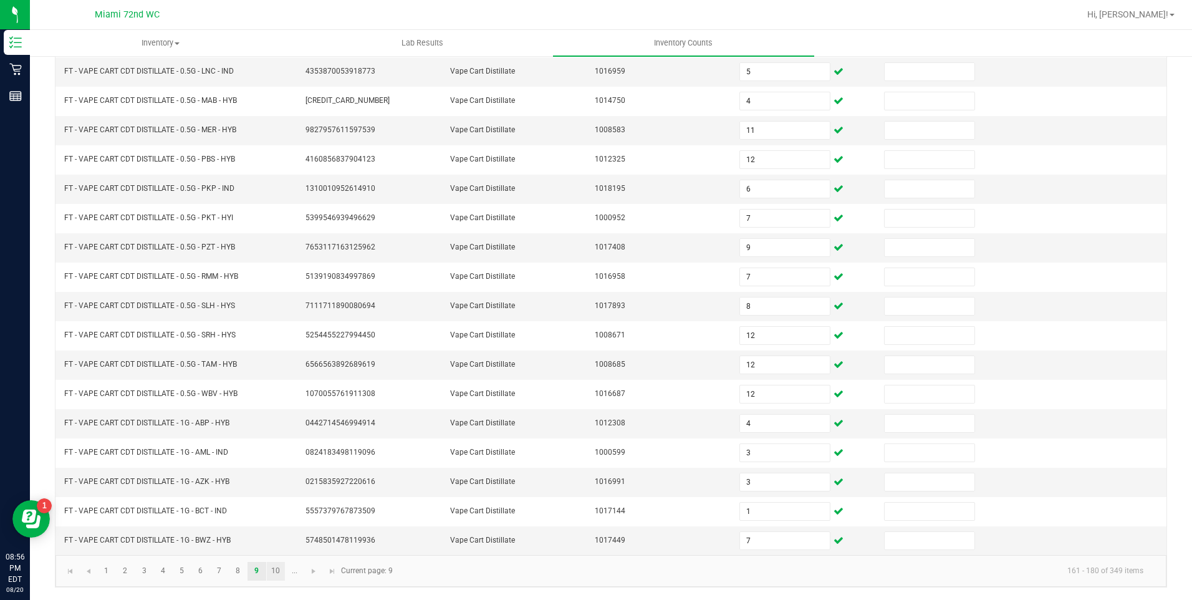
click at [274, 568] on link "10" at bounding box center [276, 571] width 18 height 19
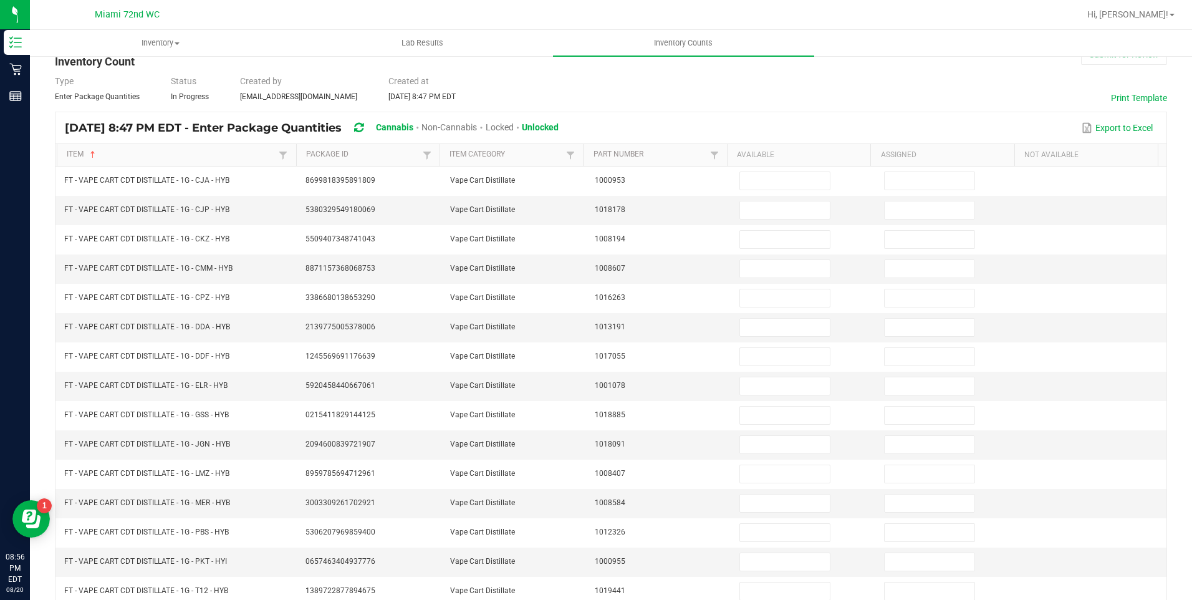
scroll to position [36, 0]
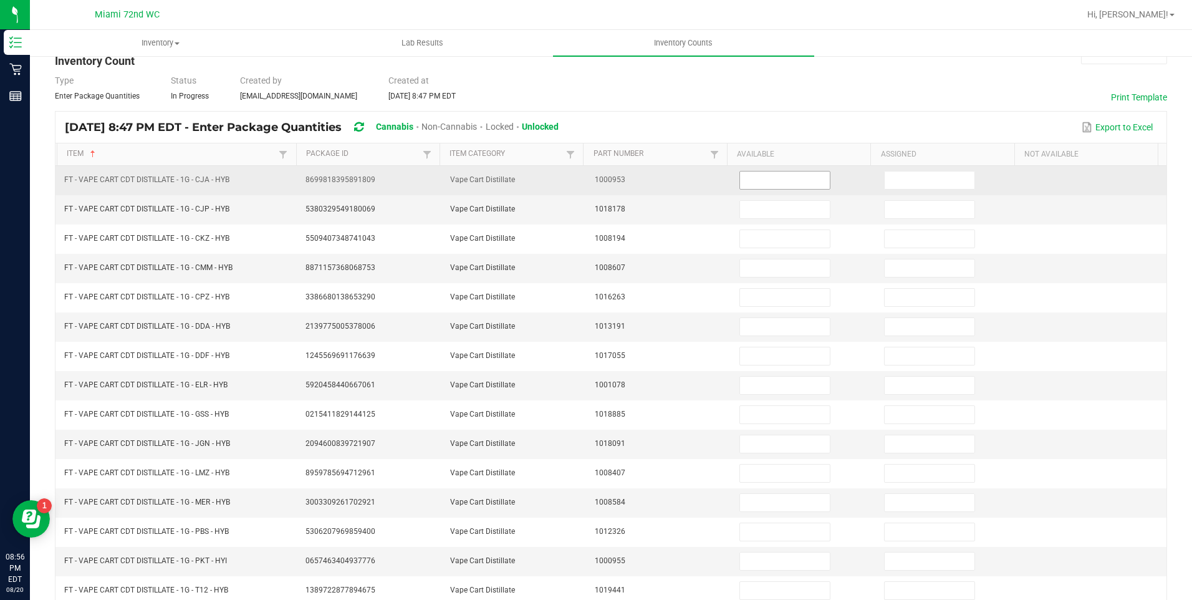
click at [774, 180] on input at bounding box center [785, 180] width 90 height 17
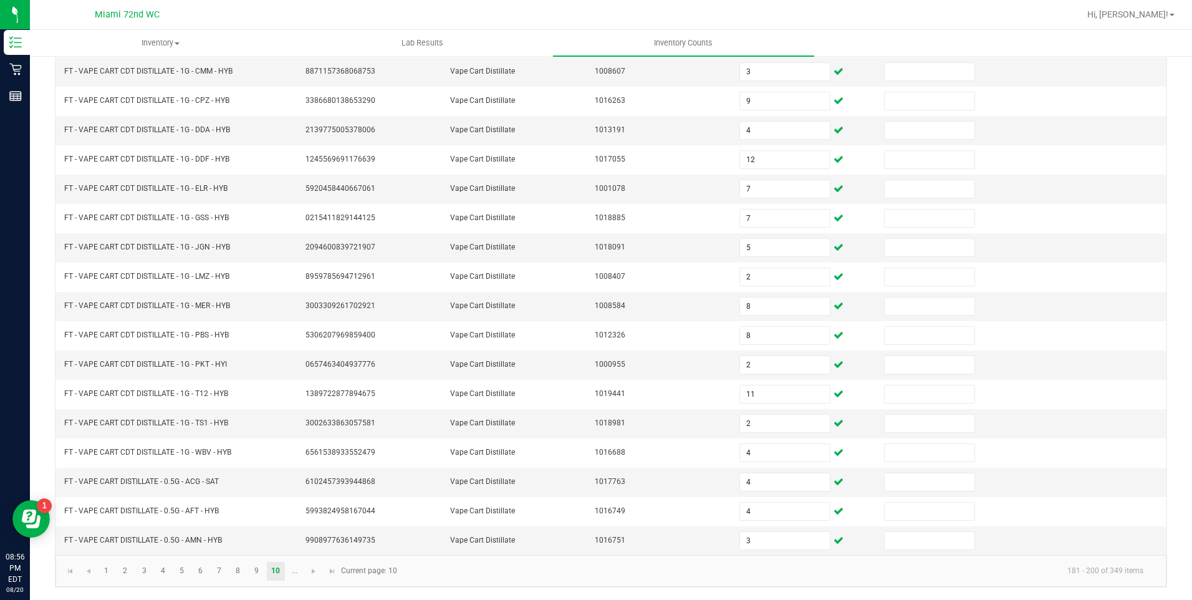
click at [316, 571] on span "Go to the next page" at bounding box center [314, 571] width 10 height 10
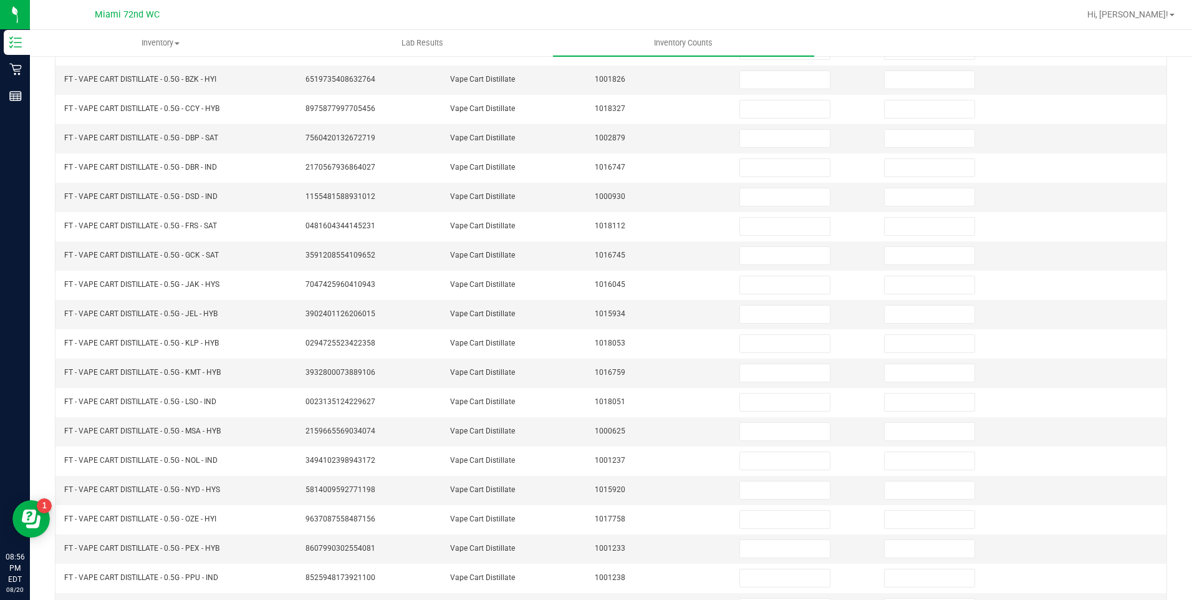
scroll to position [126, 0]
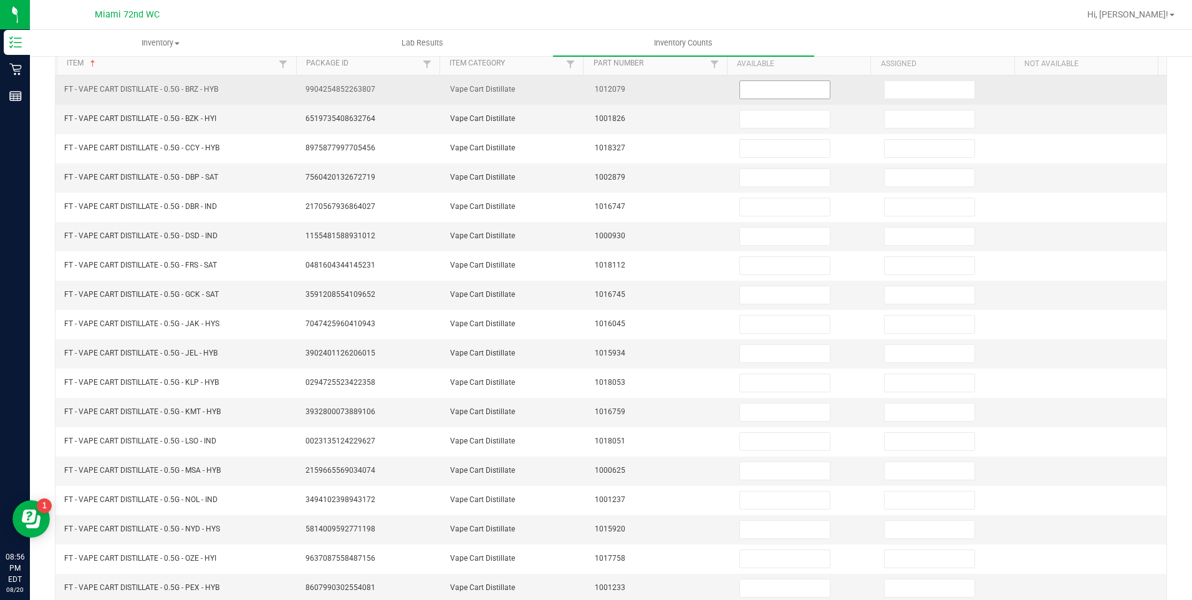
click at [749, 85] on input at bounding box center [785, 89] width 90 height 17
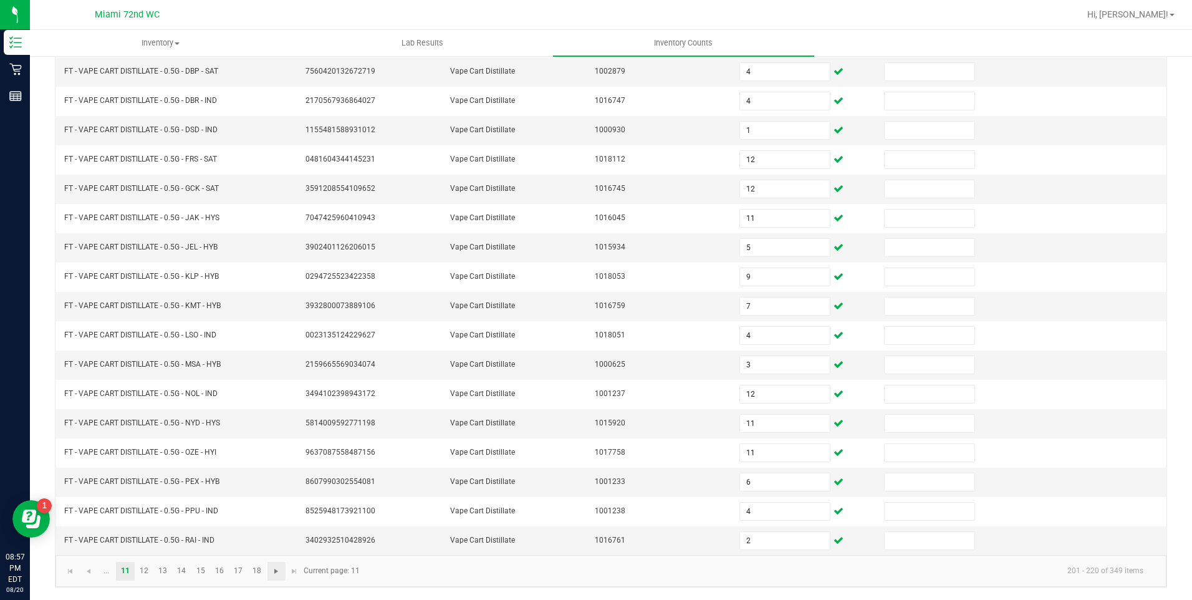
click at [276, 573] on span "Go to the next page" at bounding box center [276, 571] width 10 height 10
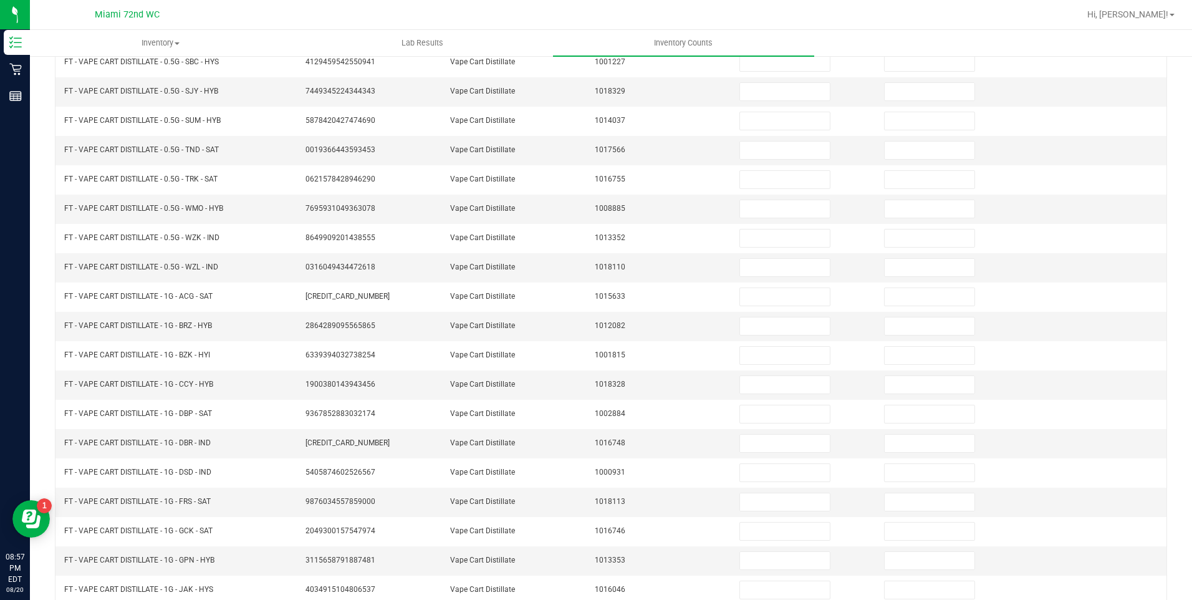
scroll to position [117, 0]
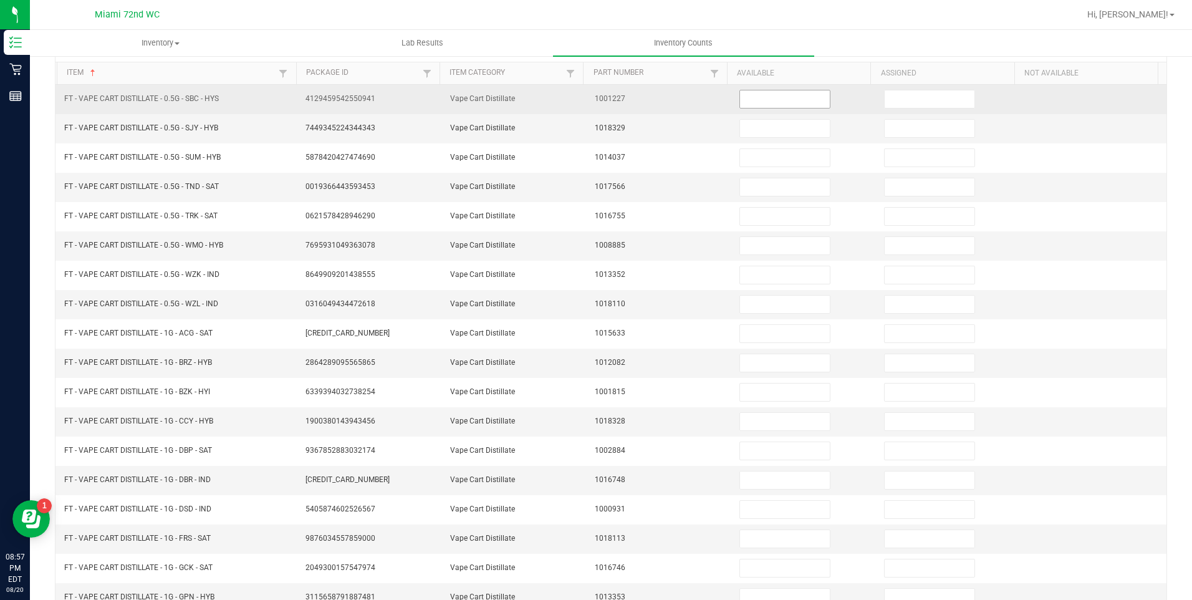
click at [787, 103] on input at bounding box center [785, 98] width 90 height 17
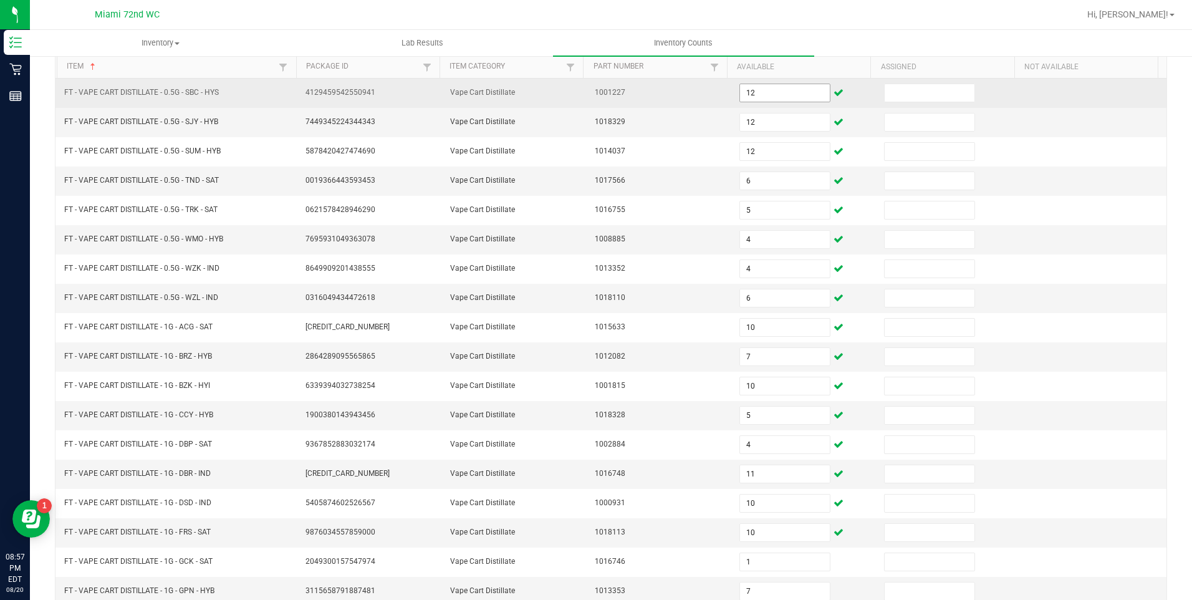
scroll to position [232, 0]
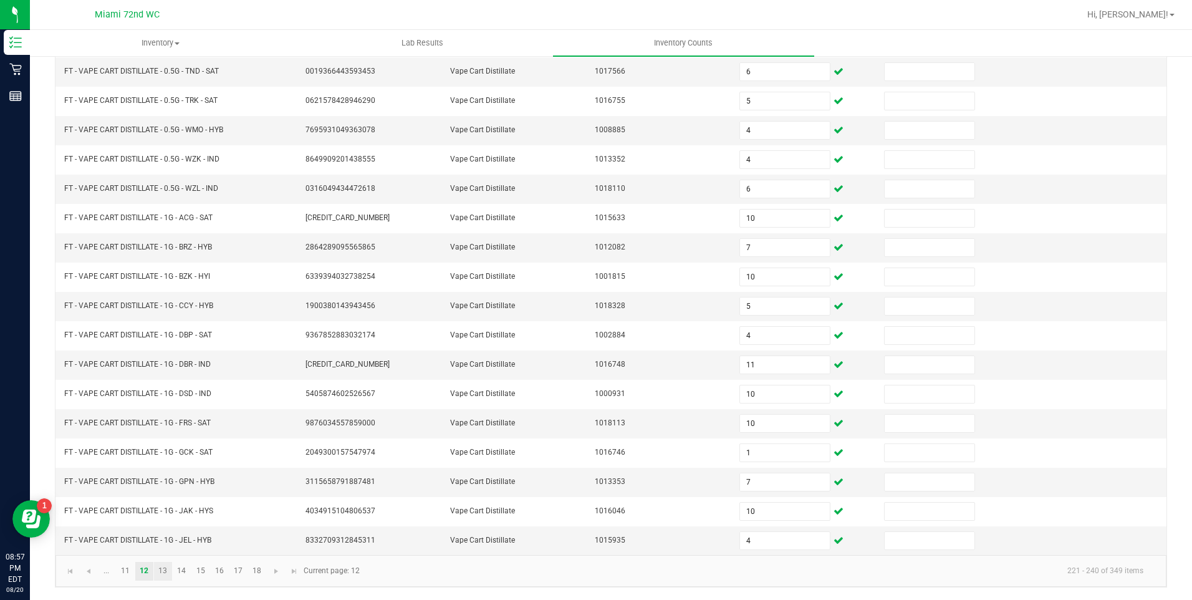
click at [163, 572] on link "13" at bounding box center [163, 571] width 18 height 19
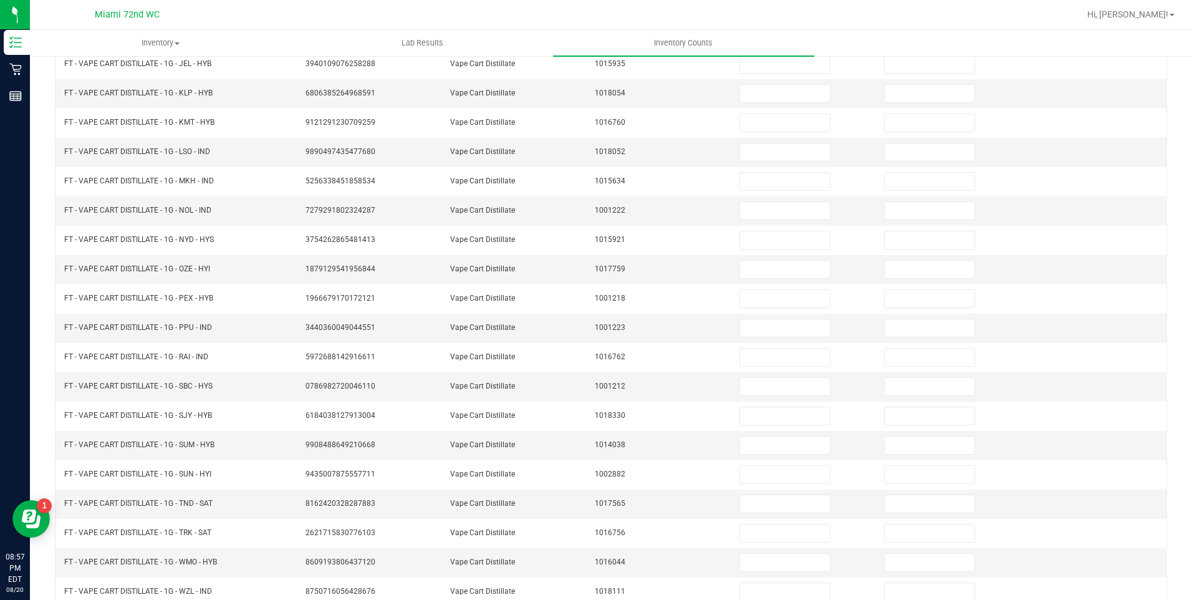
scroll to position [95, 0]
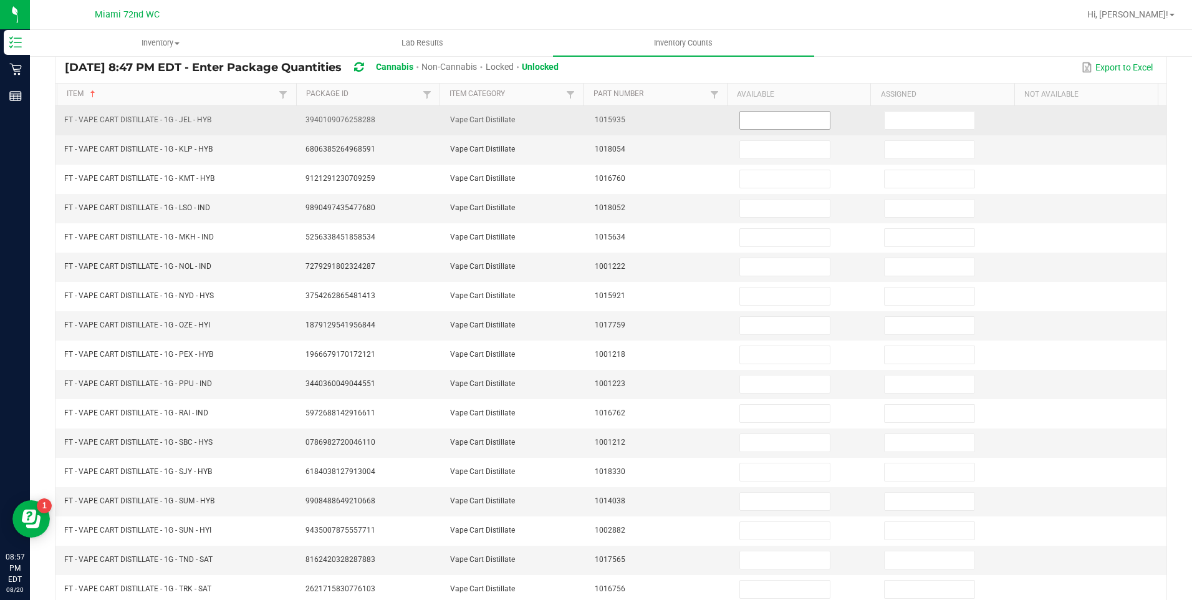
click at [775, 123] on input at bounding box center [785, 120] width 90 height 17
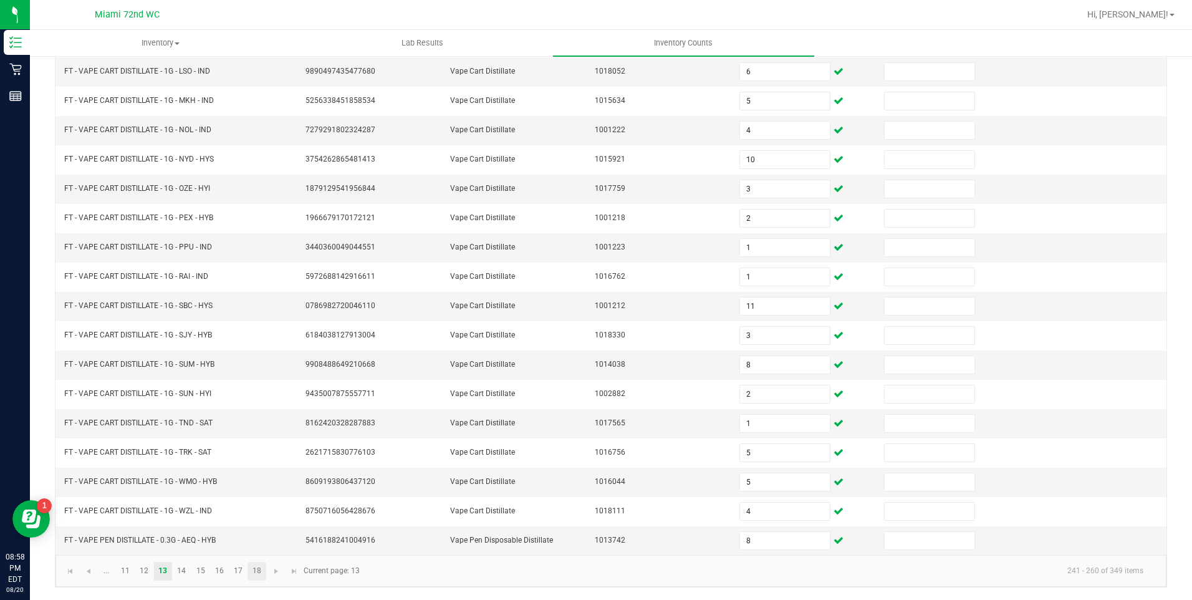
click at [258, 570] on link "18" at bounding box center [257, 571] width 18 height 19
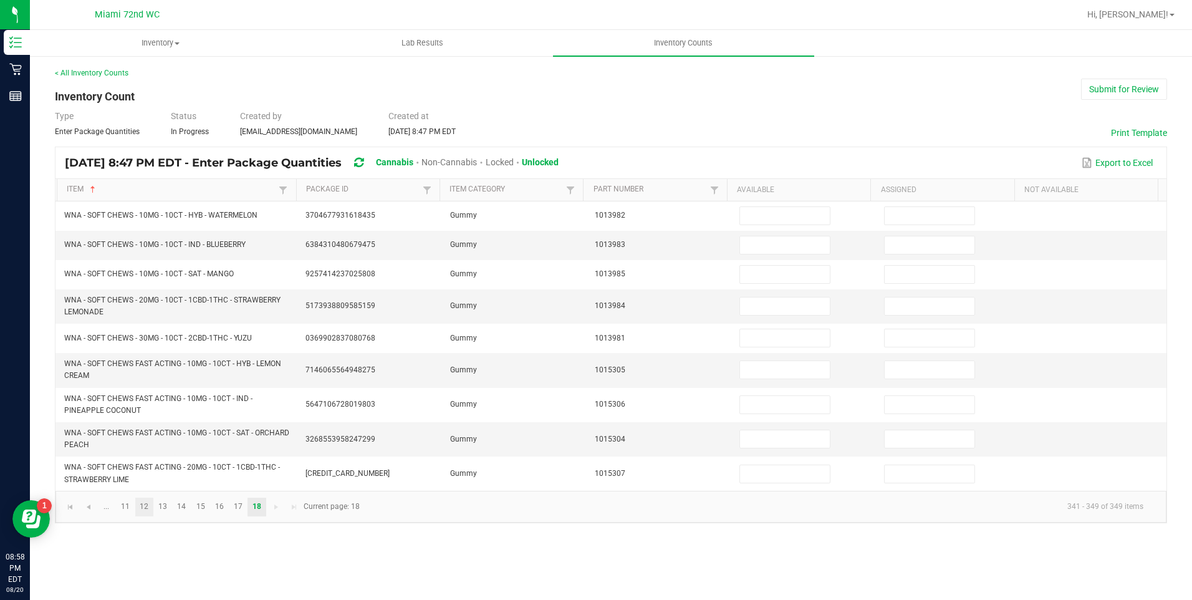
click at [146, 509] on link "12" at bounding box center [144, 507] width 18 height 19
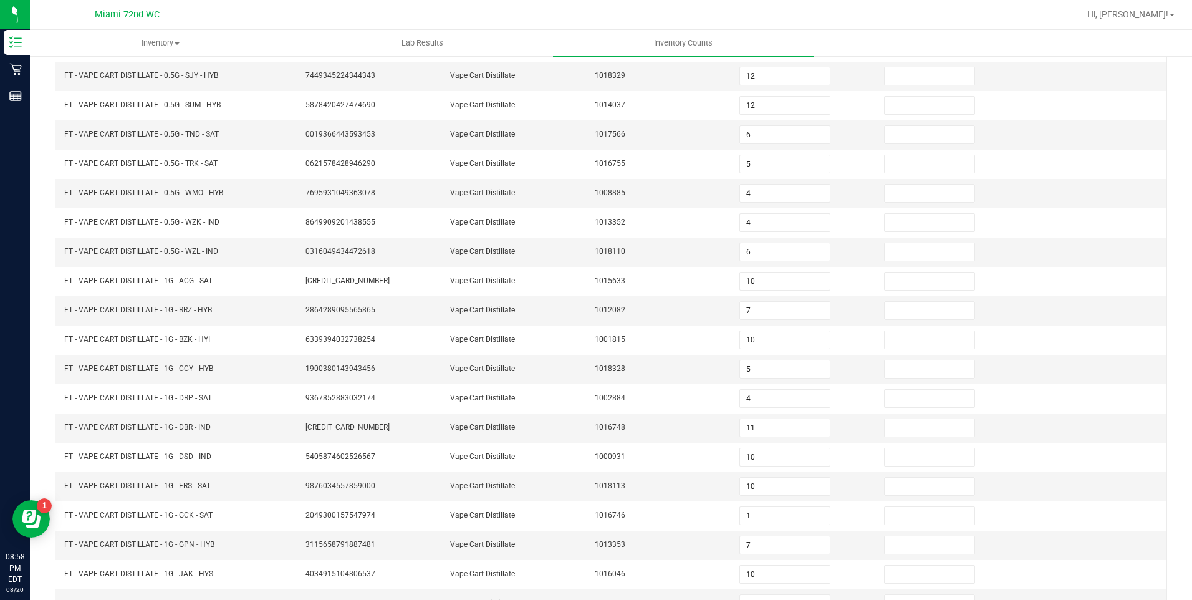
scroll to position [232, 0]
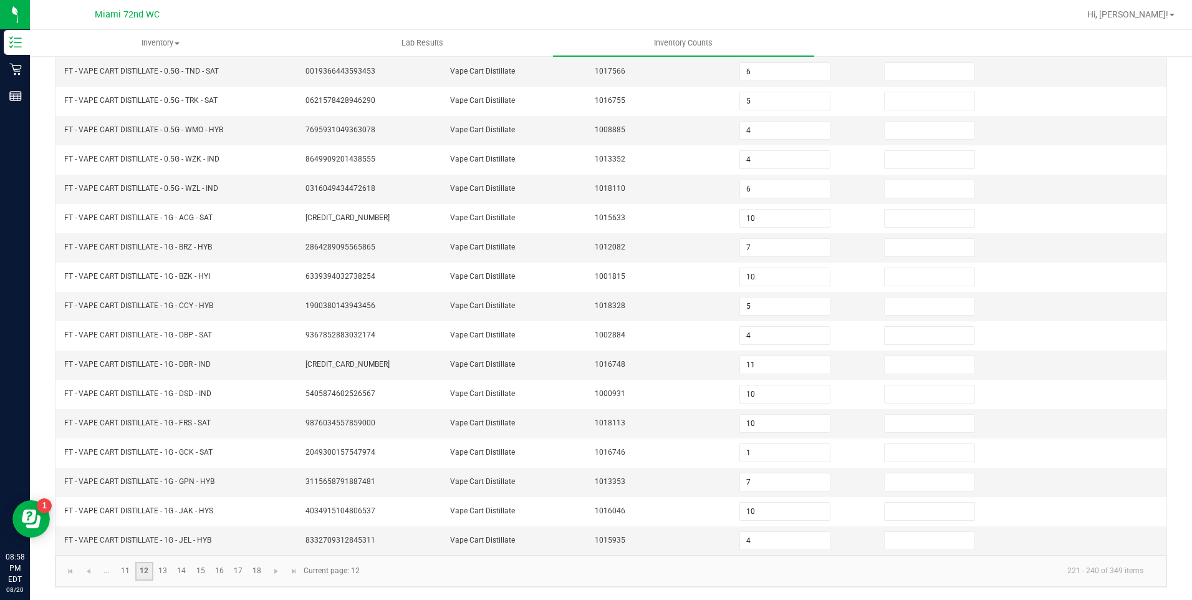
click at [163, 571] on link "13" at bounding box center [163, 571] width 18 height 19
click at [183, 571] on link "14" at bounding box center [182, 571] width 18 height 19
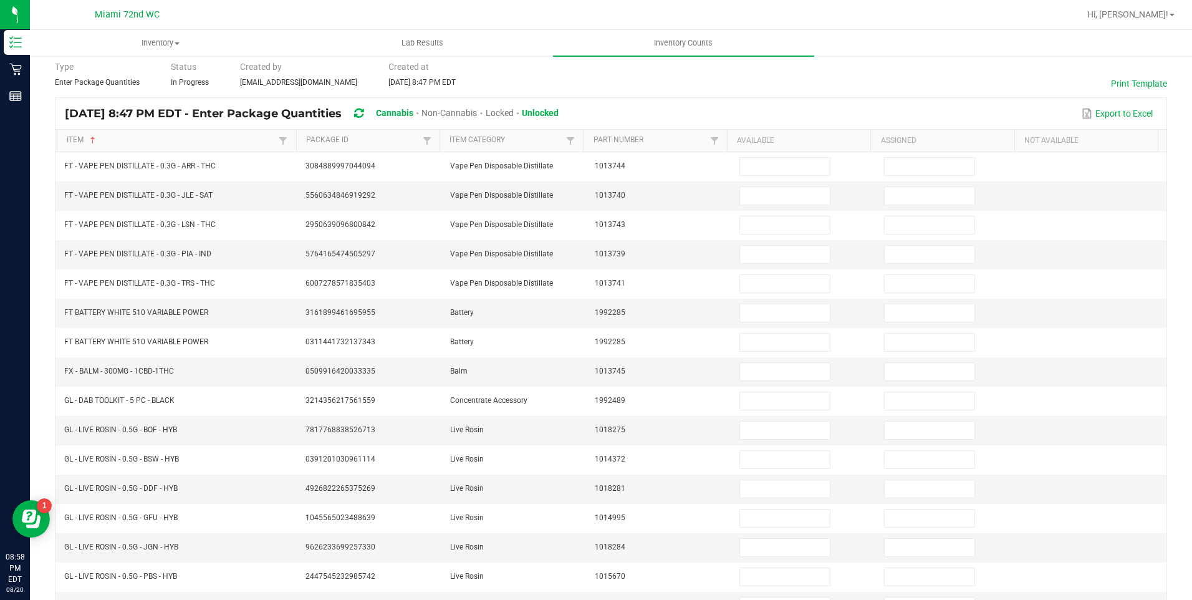
scroll to position [50, 0]
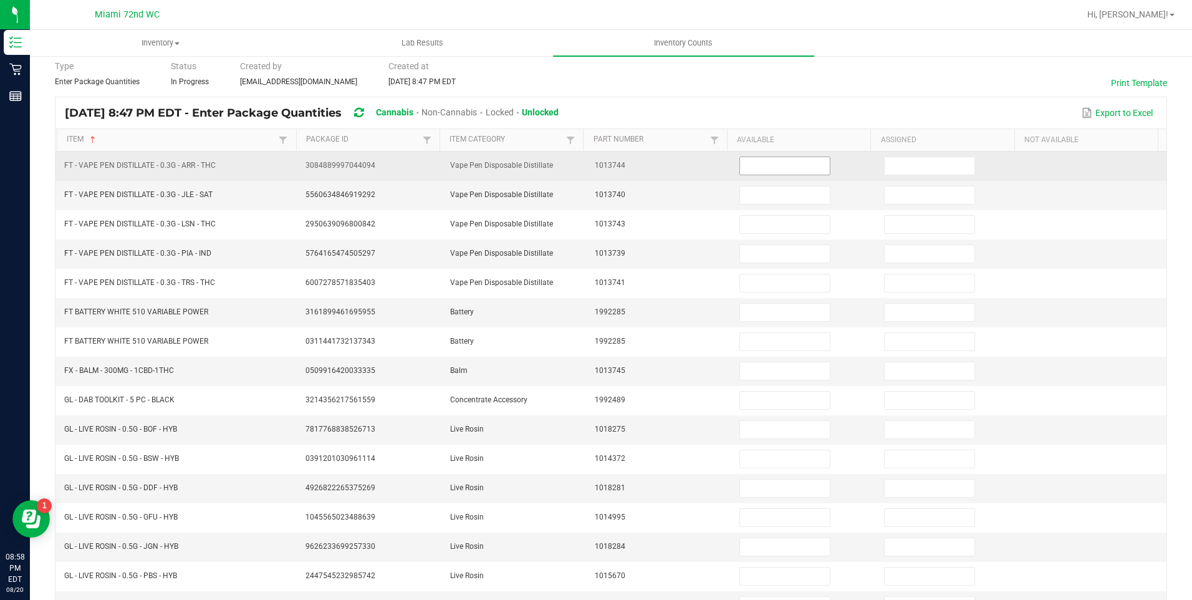
click at [800, 166] on input at bounding box center [785, 165] width 90 height 17
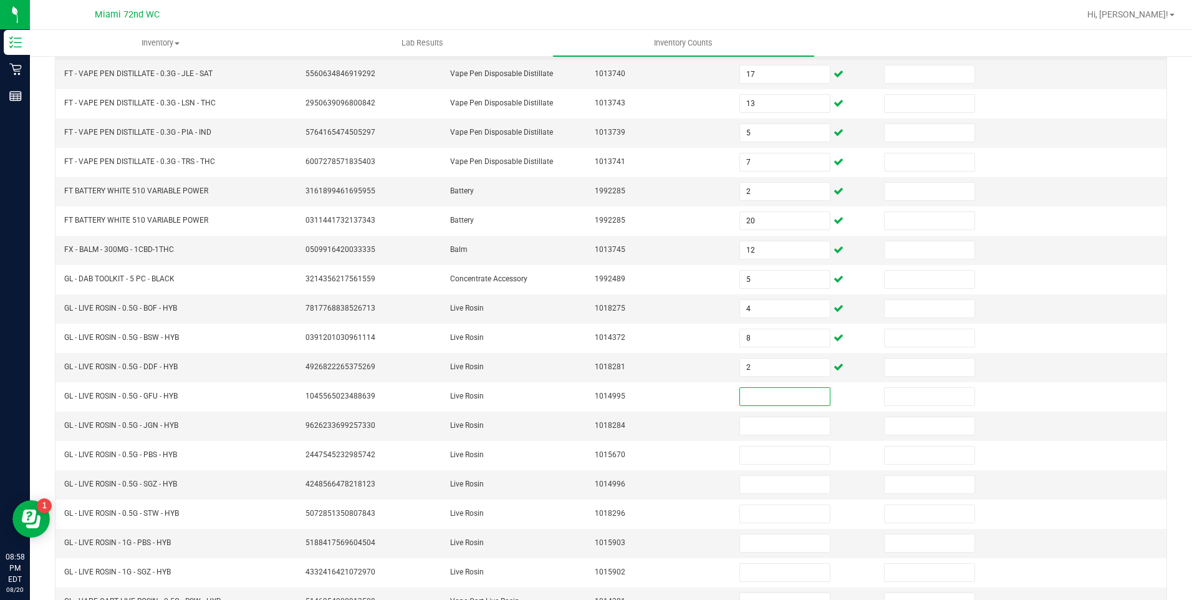
scroll to position [172, 0]
click at [766, 395] on input at bounding box center [785, 395] width 90 height 17
click at [775, 366] on input "2" at bounding box center [785, 365] width 90 height 17
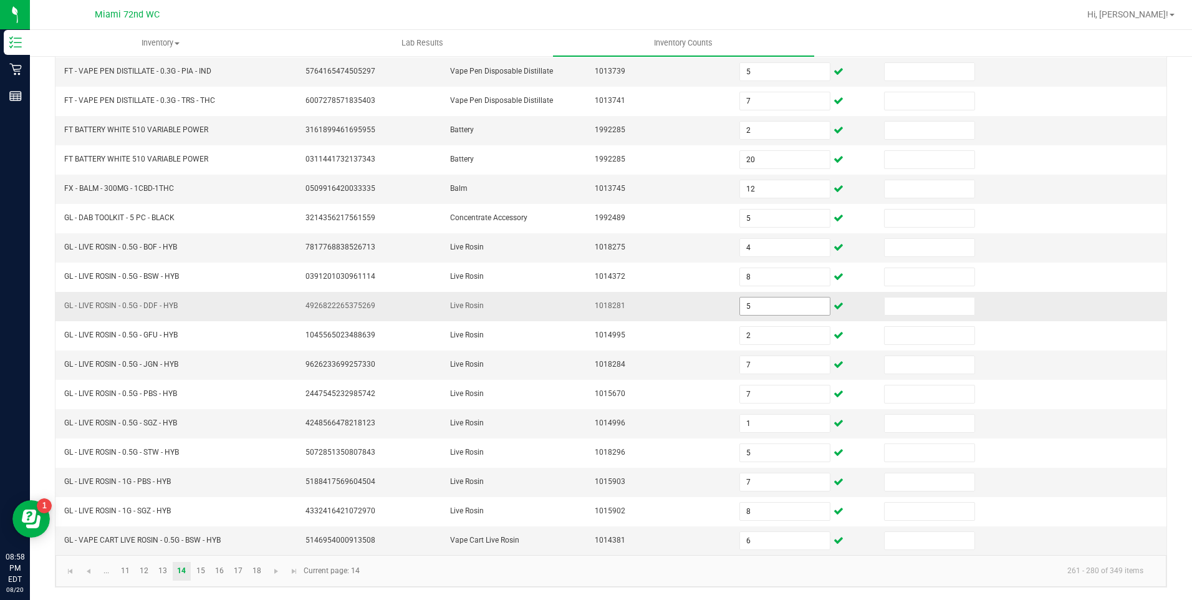
scroll to position [228, 0]
click at [201, 574] on link "15" at bounding box center [200, 575] width 18 height 19
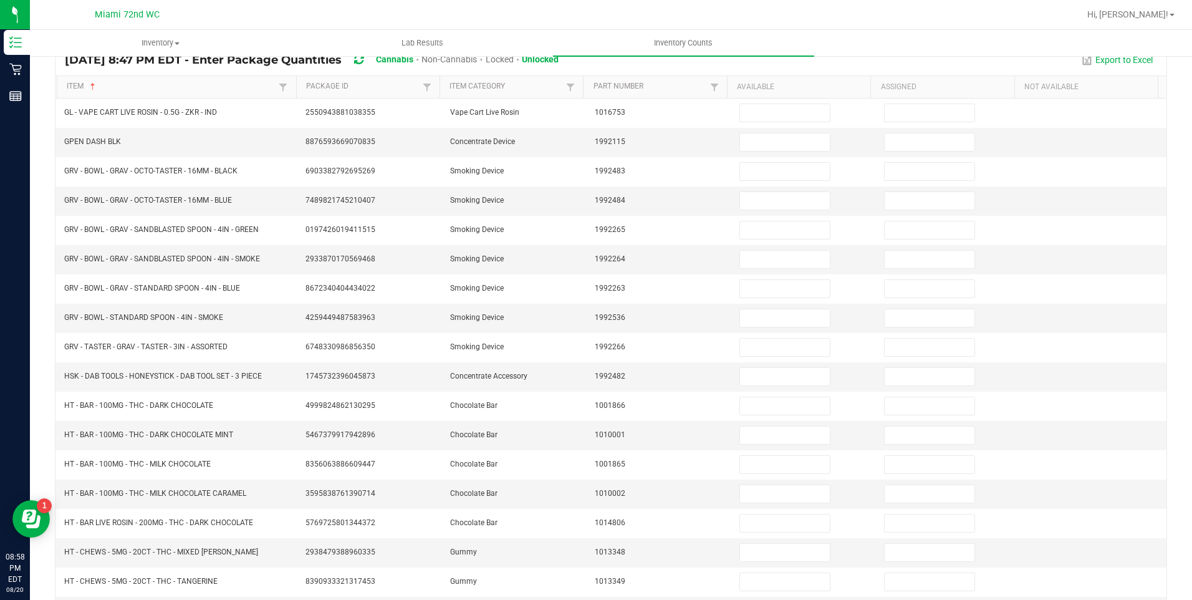
scroll to position [102, 0]
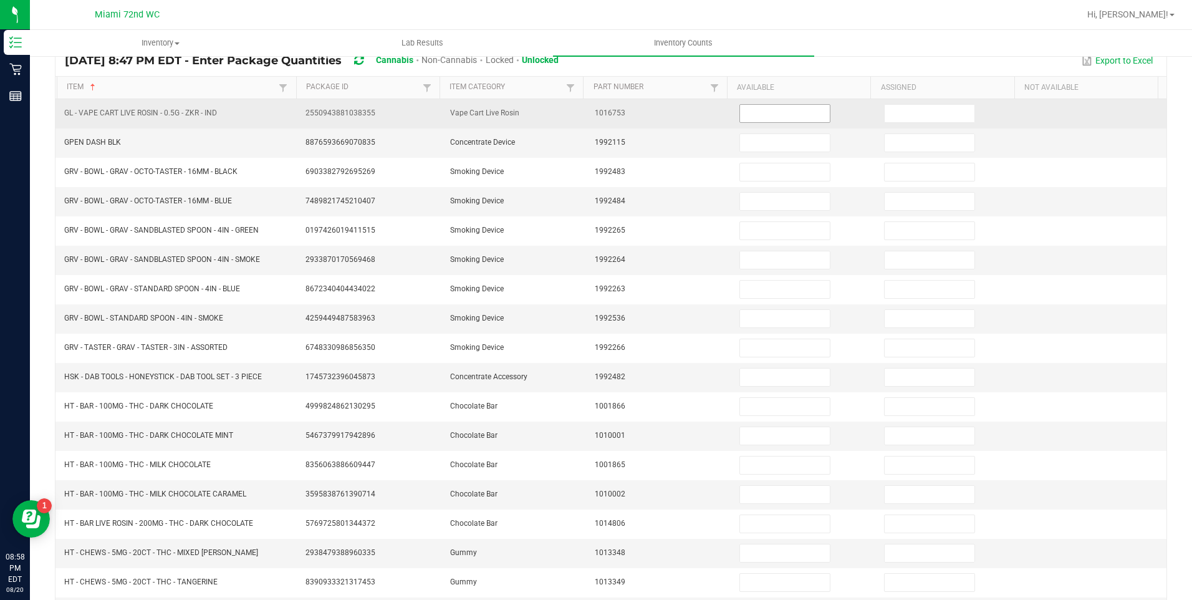
click at [760, 114] on input at bounding box center [785, 113] width 90 height 17
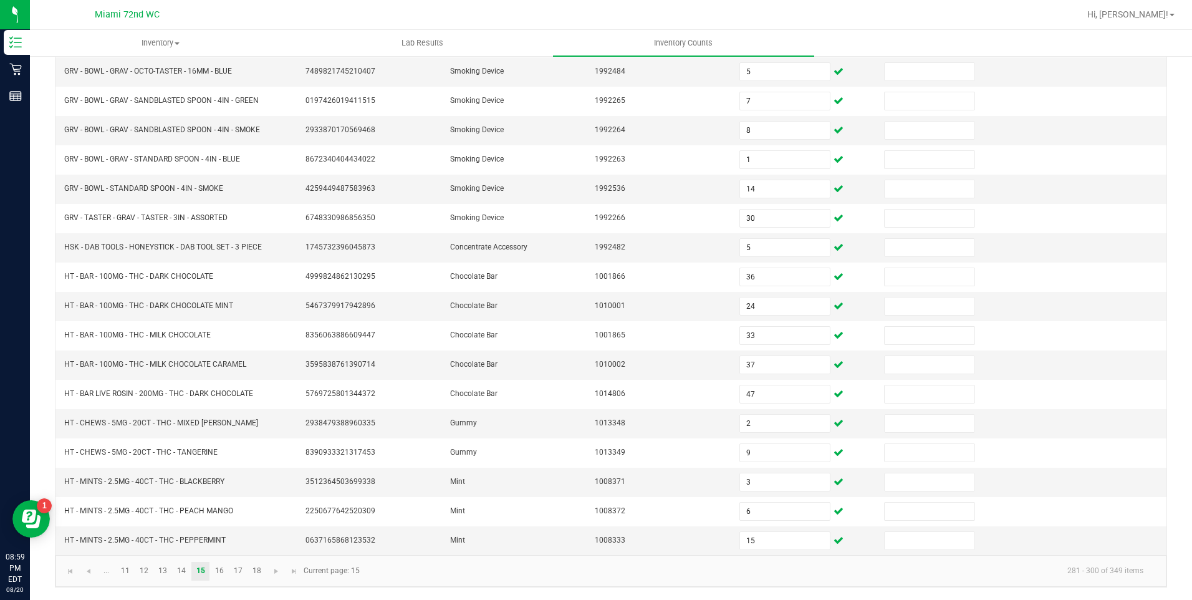
click at [216, 572] on link "16" at bounding box center [219, 571] width 18 height 19
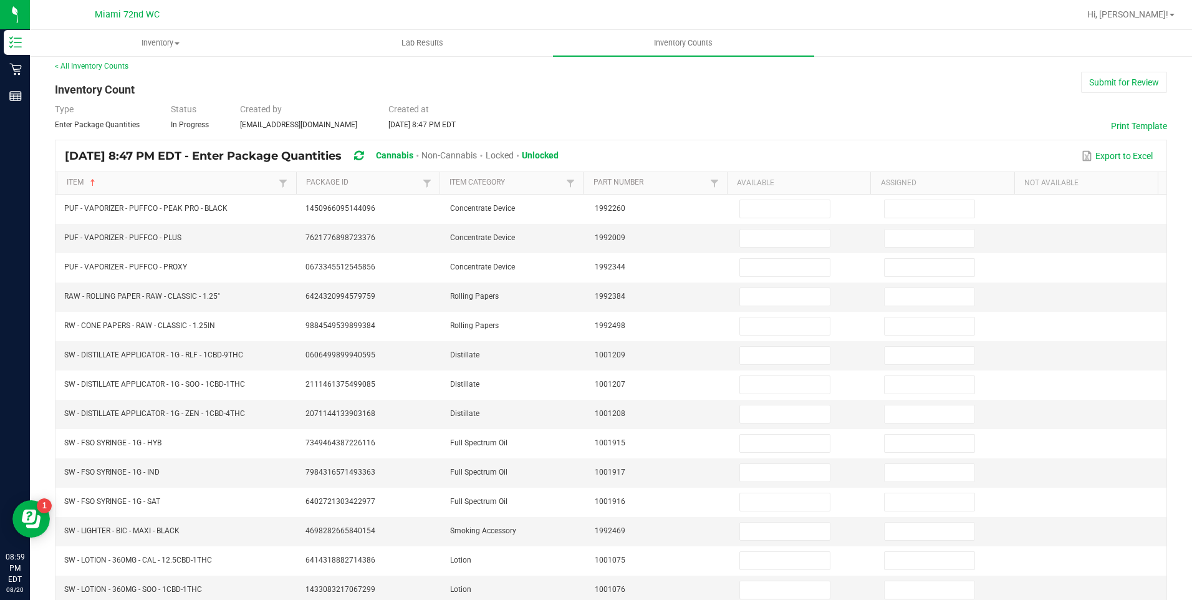
scroll to position [2, 0]
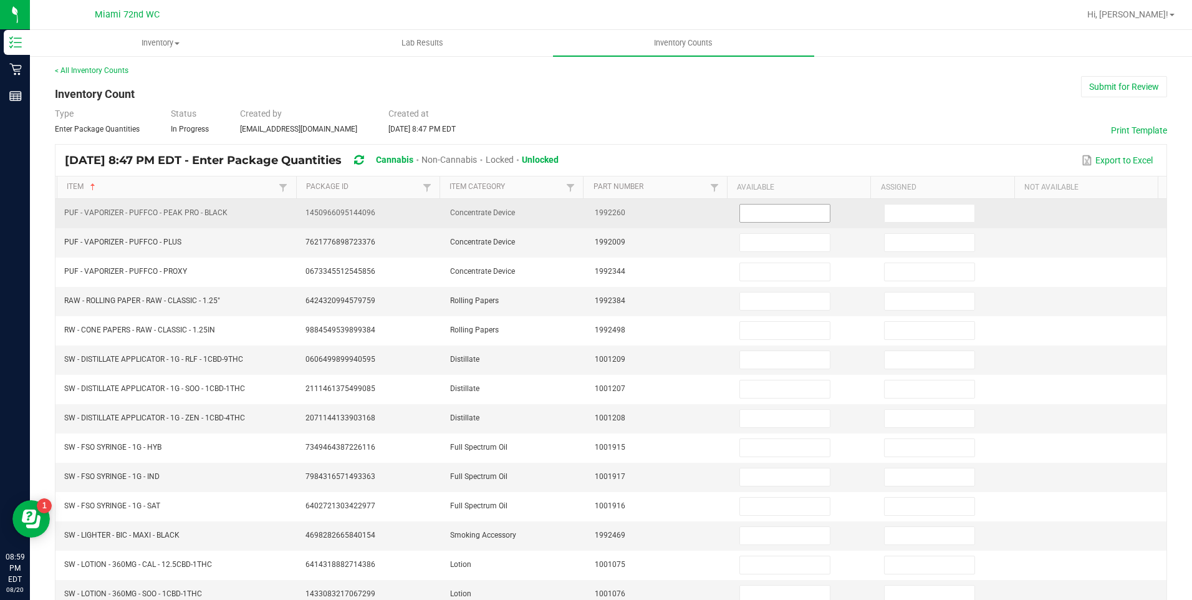
click at [782, 215] on input at bounding box center [785, 213] width 90 height 17
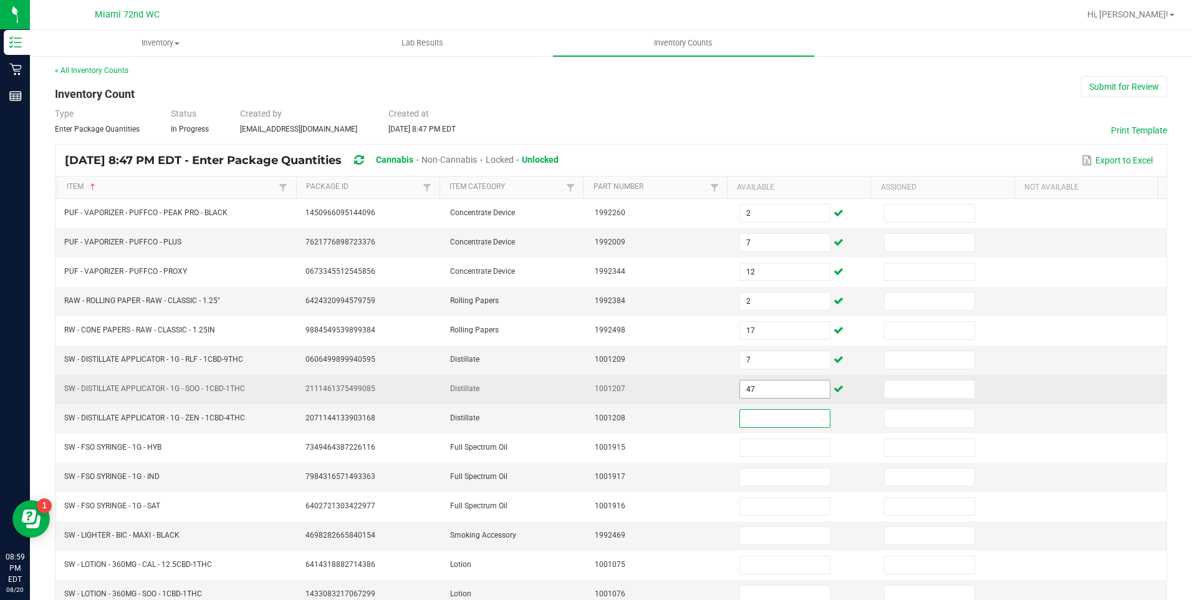
click at [763, 389] on input "47" at bounding box center [785, 388] width 90 height 17
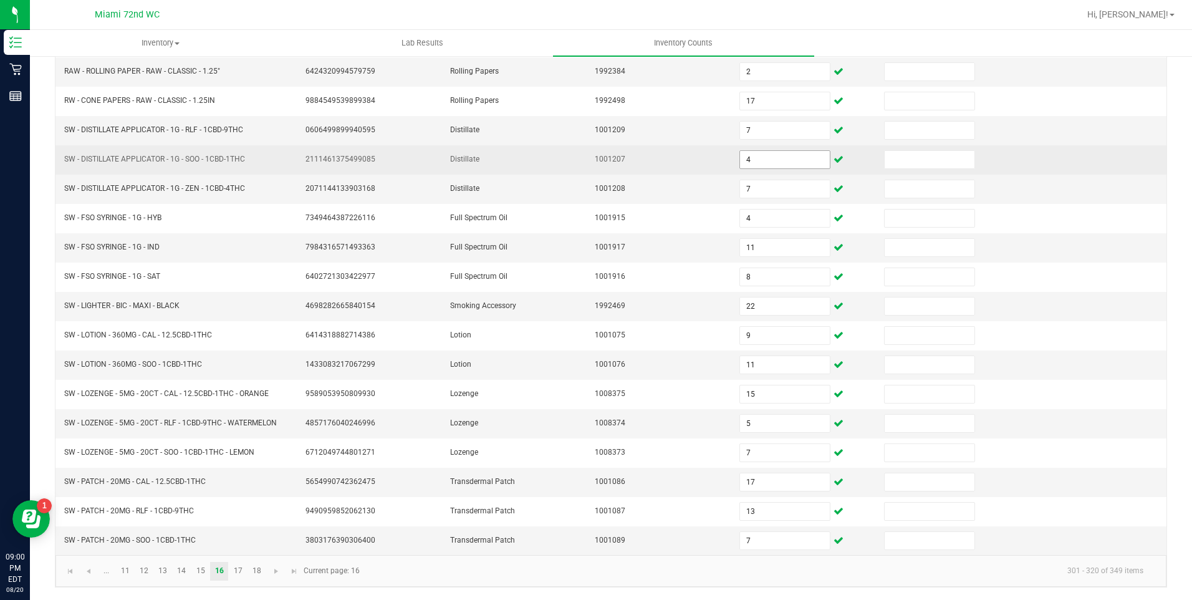
click at [238, 571] on link "17" at bounding box center [238, 571] width 18 height 19
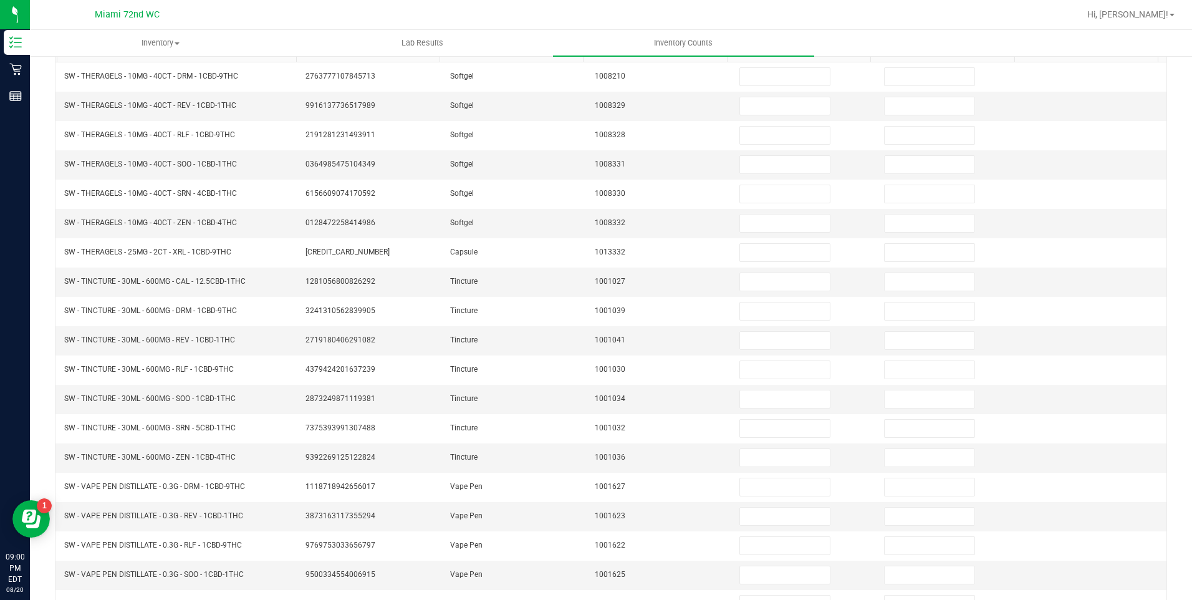
scroll to position [104, 0]
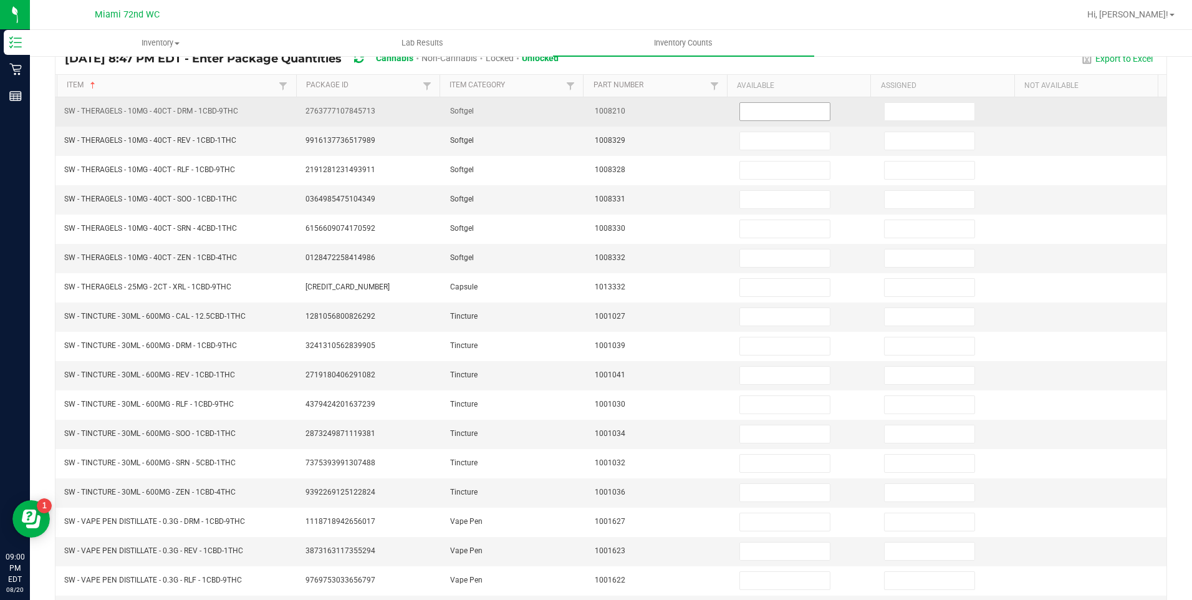
click at [780, 114] on input at bounding box center [785, 111] width 90 height 17
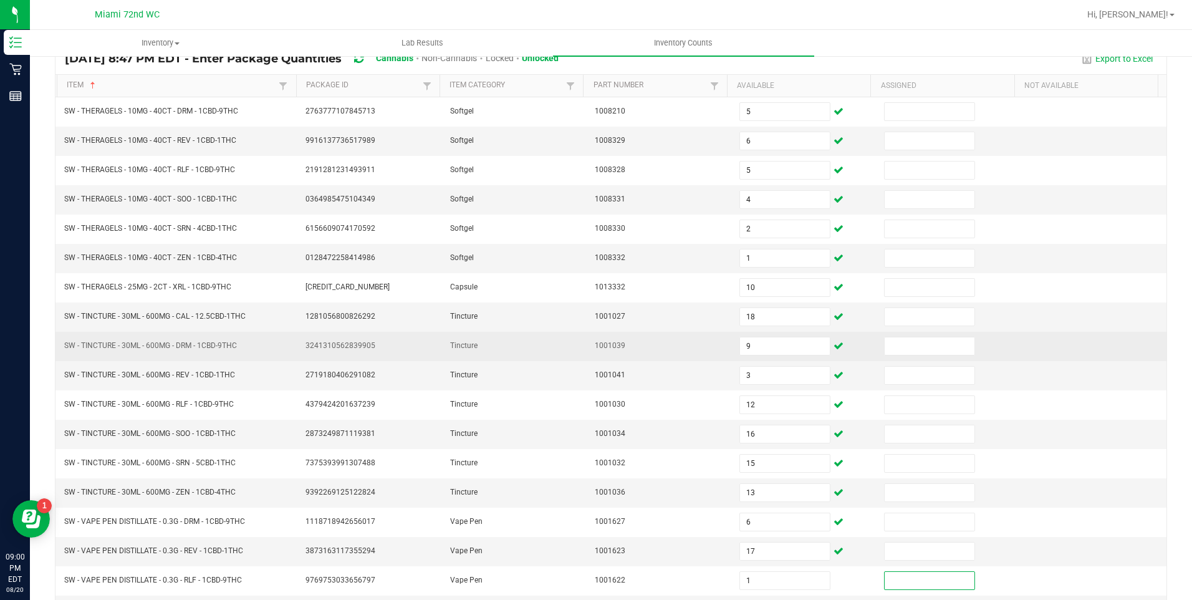
scroll to position [232, 0]
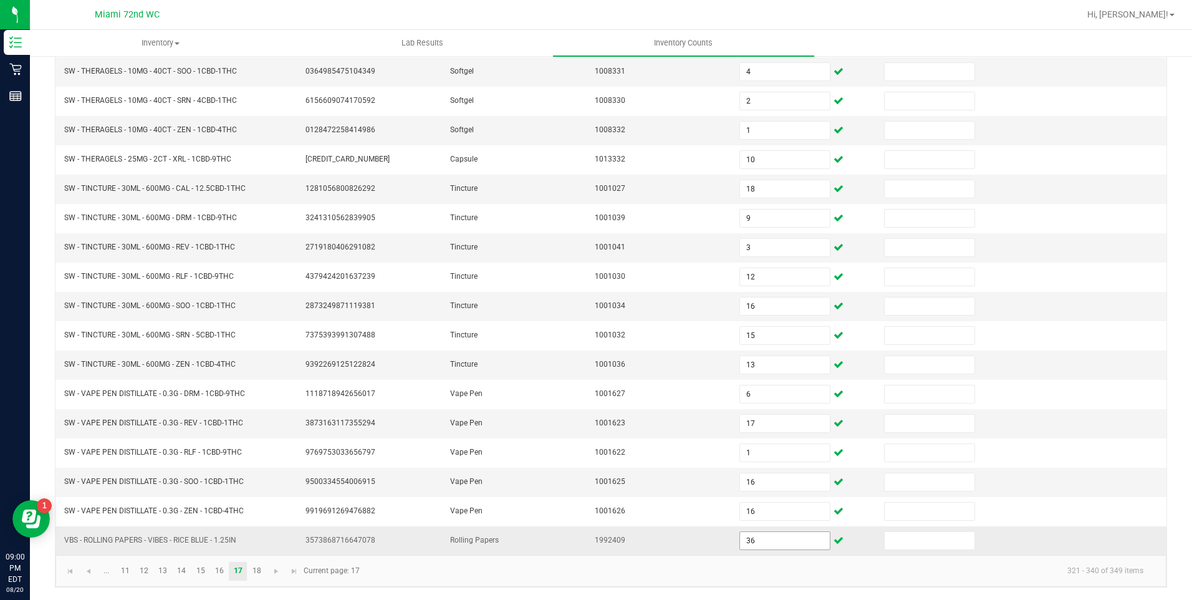
click at [780, 544] on input "36" at bounding box center [785, 540] width 90 height 17
click at [257, 571] on link "18" at bounding box center [257, 571] width 18 height 19
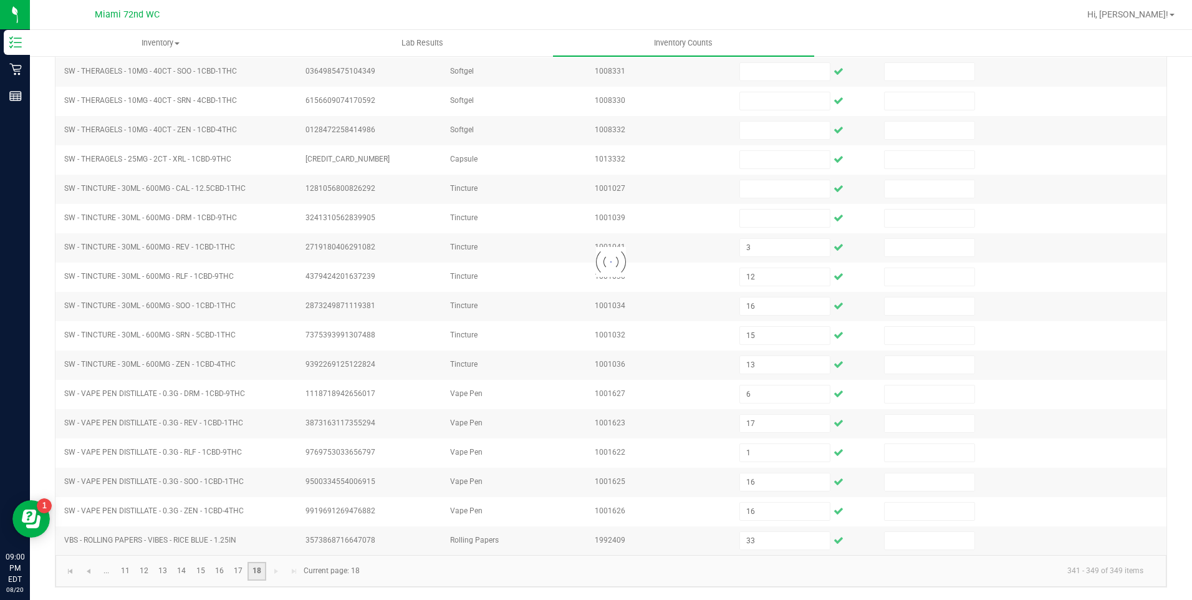
scroll to position [0, 0]
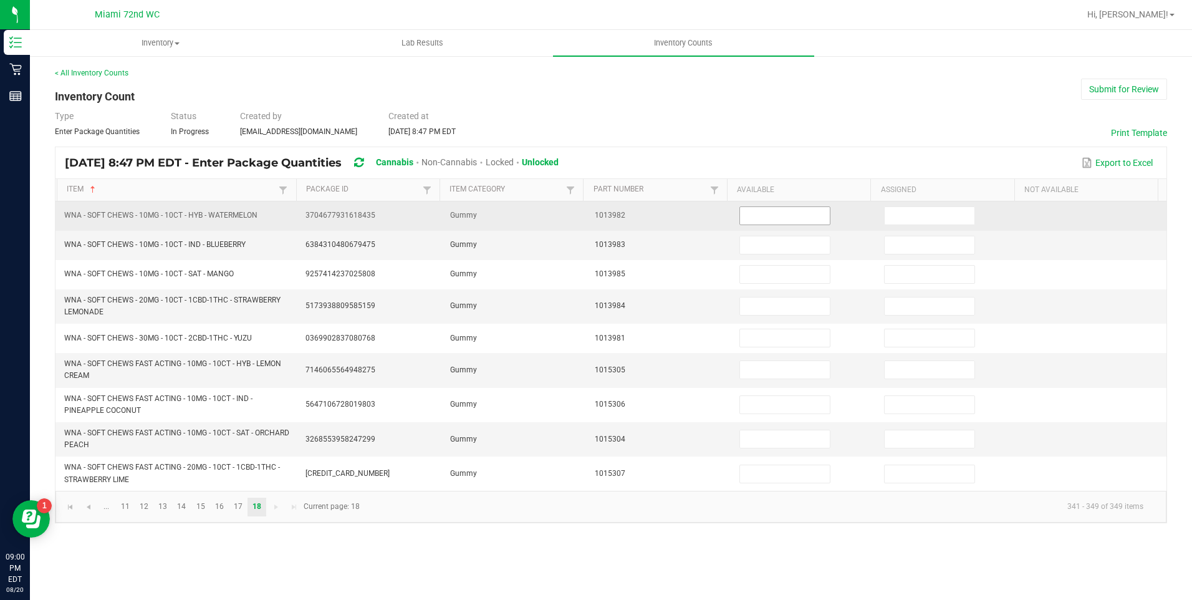
click at [772, 213] on input at bounding box center [785, 215] width 90 height 17
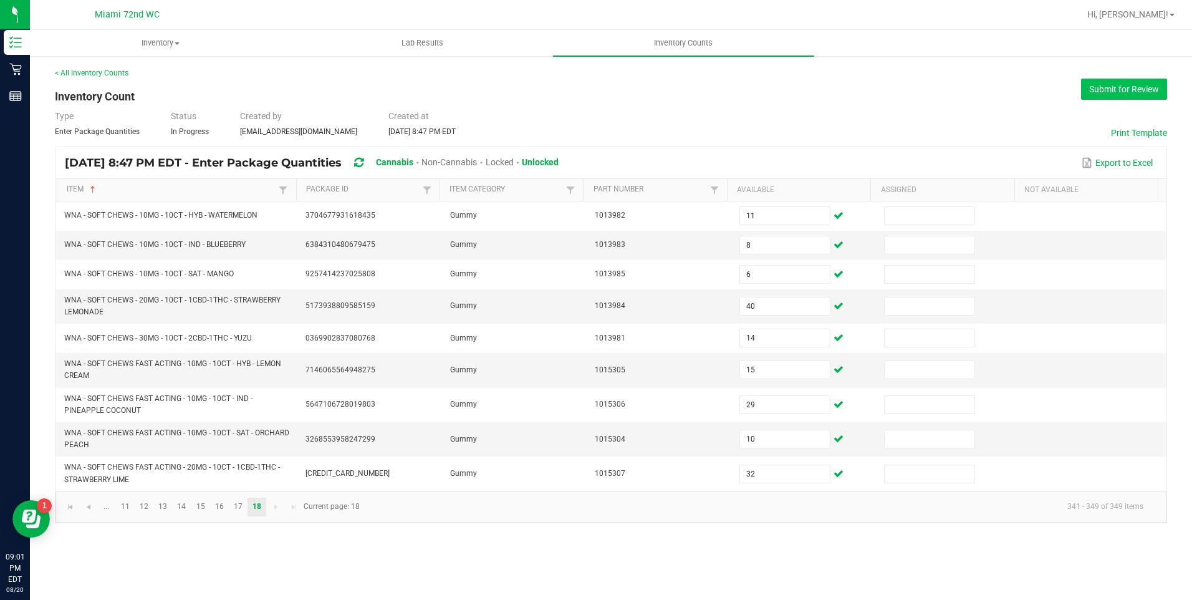
click at [1105, 89] on button "Submit for Review" at bounding box center [1124, 89] width 86 height 21
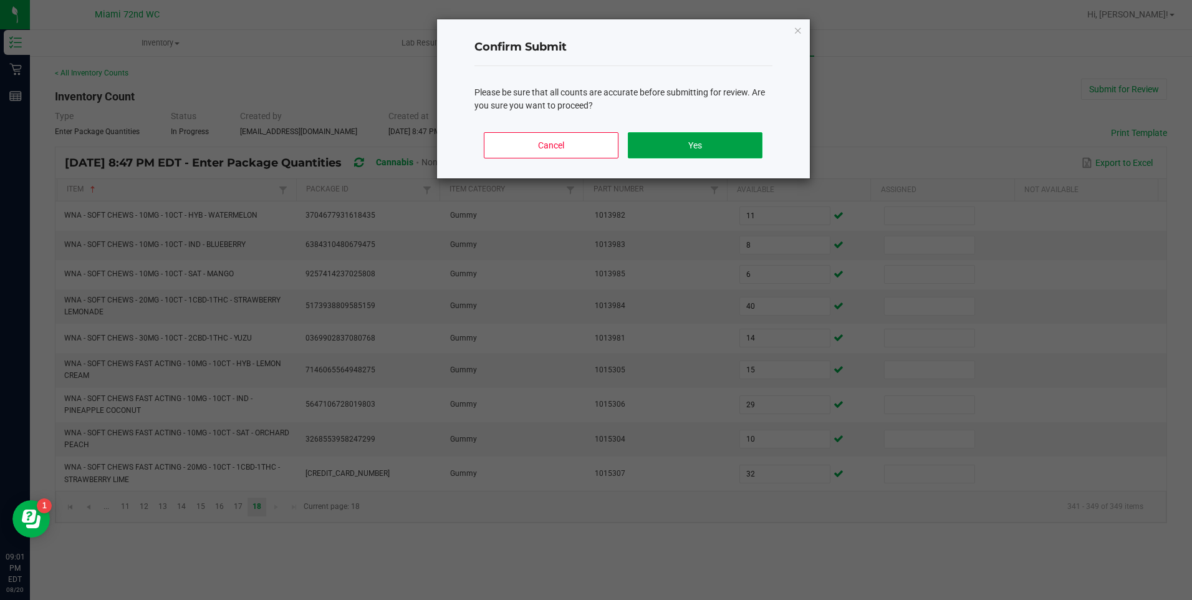
click at [731, 136] on button "Yes" at bounding box center [695, 145] width 134 height 26
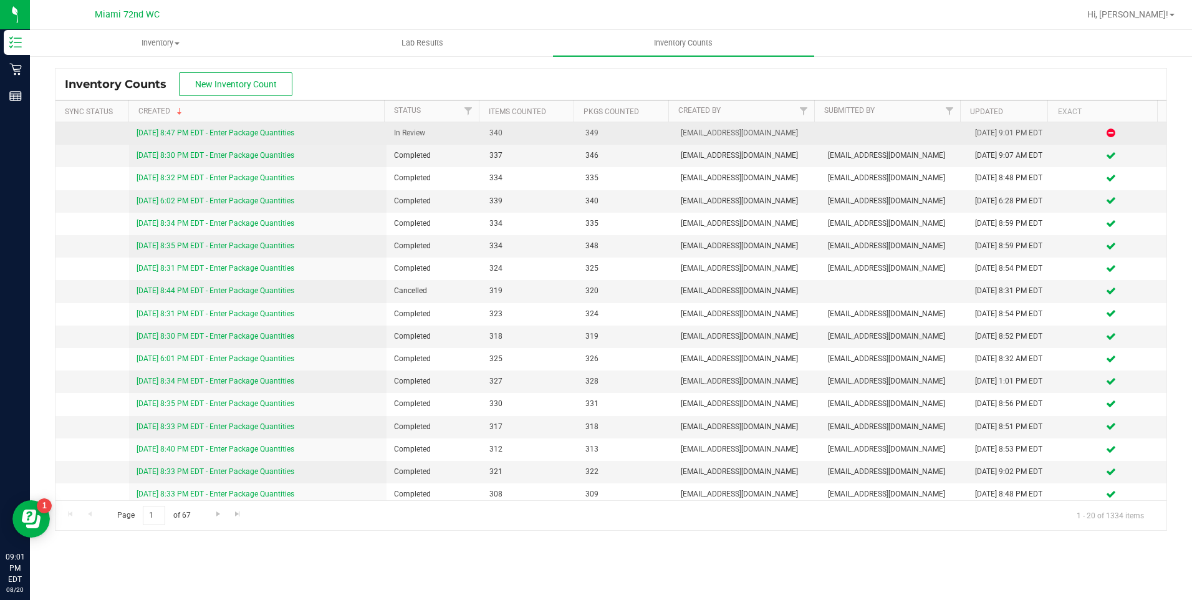
click at [265, 128] on div "[DATE] 8:47 PM EDT - Enter Package Quantities" at bounding box center [258, 133] width 243 height 12
click at [265, 132] on link "[DATE] 8:47 PM EDT - Enter Package Quantities" at bounding box center [216, 132] width 158 height 9
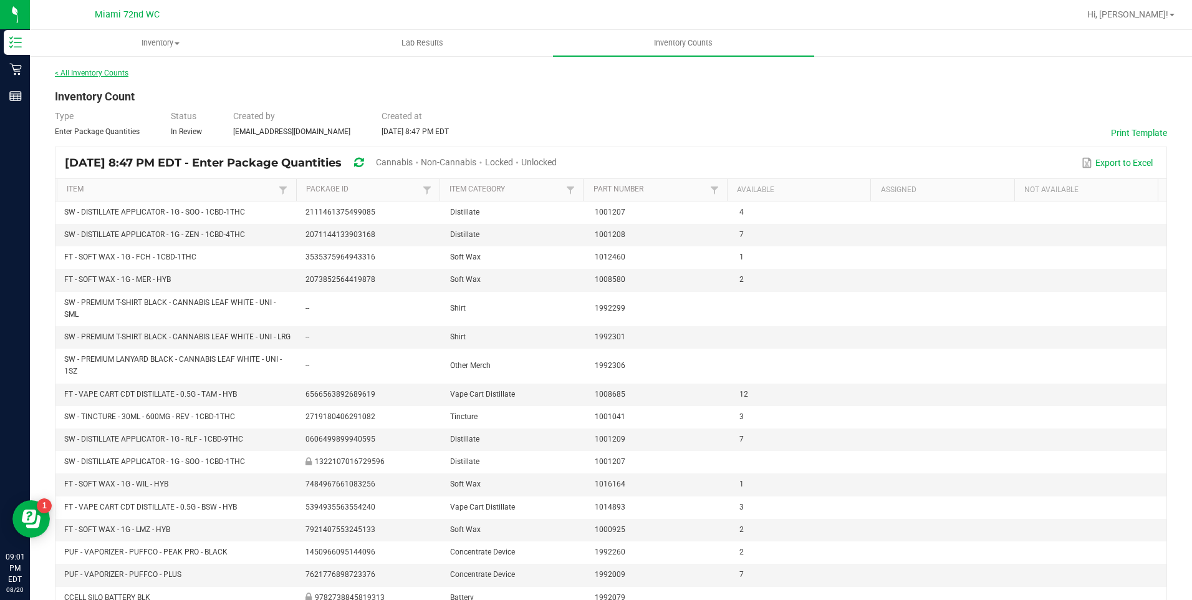
click at [111, 74] on link "< All Inventory Counts" at bounding box center [92, 73] width 74 height 9
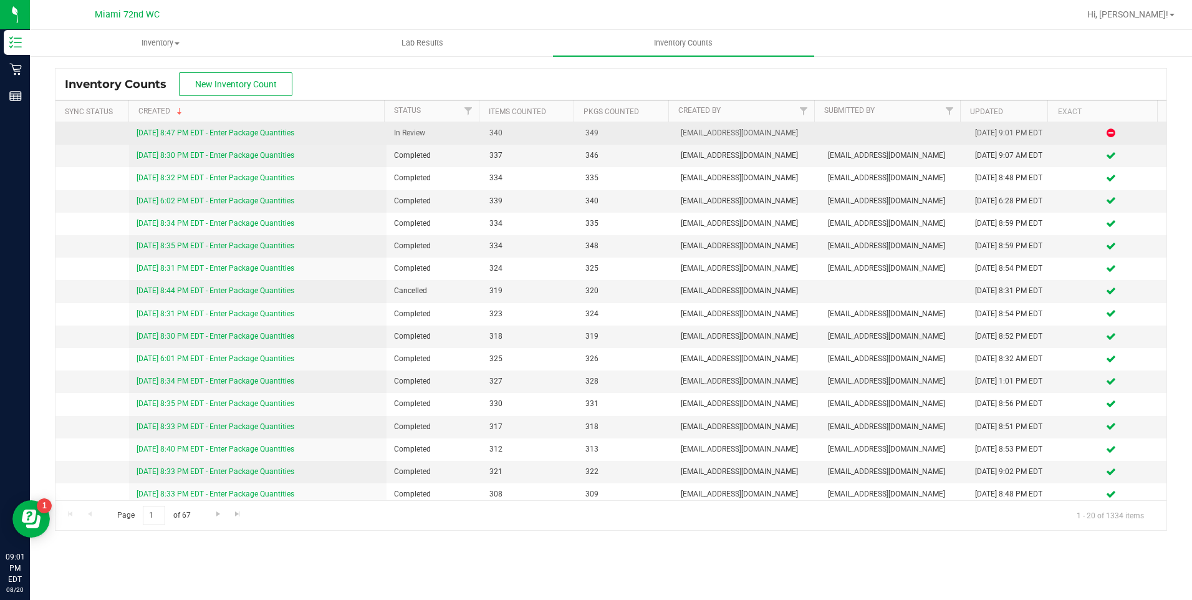
click at [294, 133] on link "[DATE] 8:47 PM EDT - Enter Package Quantities" at bounding box center [216, 132] width 158 height 9
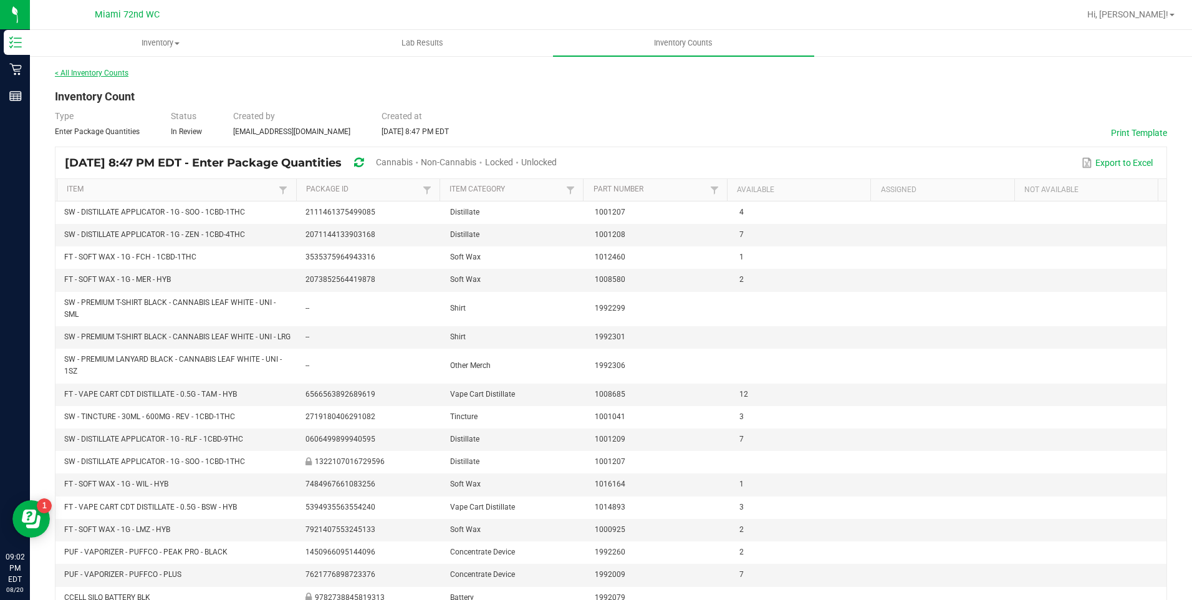
click at [60, 74] on link "< All Inventory Counts" at bounding box center [92, 73] width 74 height 9
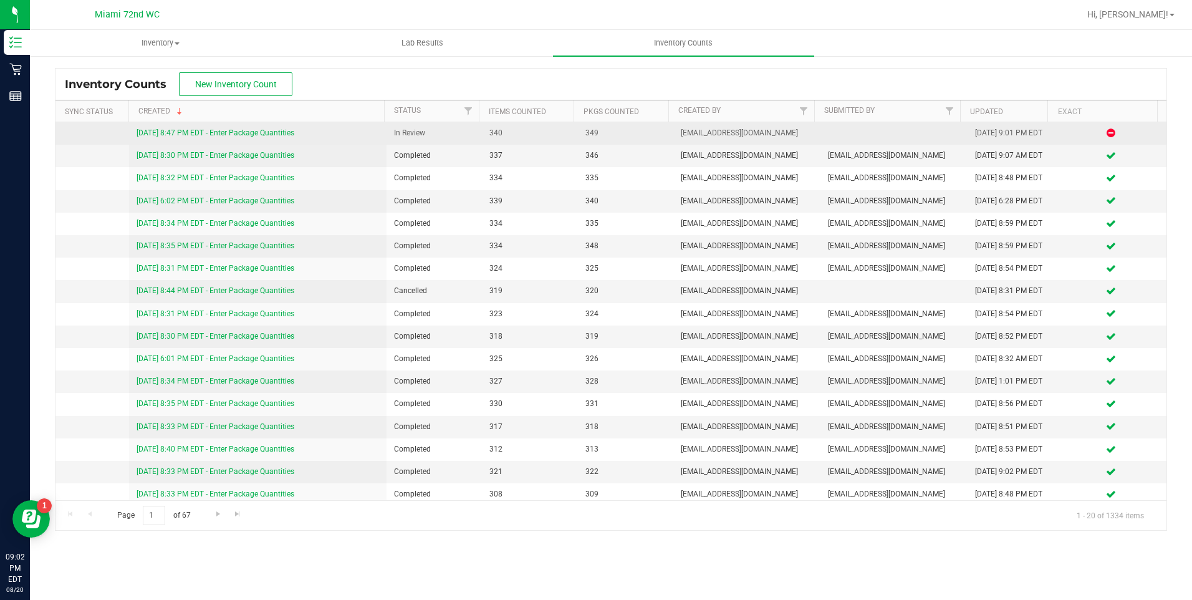
click at [1107, 134] on icon at bounding box center [1111, 132] width 9 height 7
click at [231, 131] on link "[DATE] 8:47 PM EDT - Enter Package Quantities" at bounding box center [216, 132] width 158 height 9
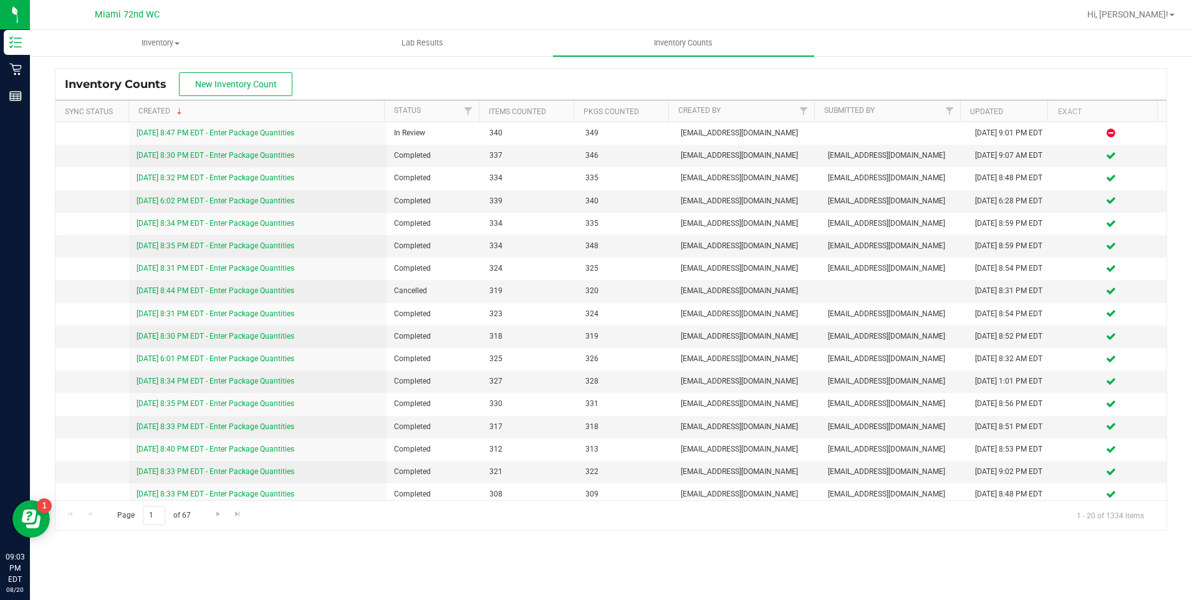
click at [1174, 7] on div "Hi, [PERSON_NAME]!" at bounding box center [1131, 15] width 97 height 22
click at [1168, 21] on div "Hi, [PERSON_NAME]!" at bounding box center [1131, 15] width 97 height 22
click at [1166, 18] on span "Hi, [PERSON_NAME]!" at bounding box center [1128, 14] width 81 height 10
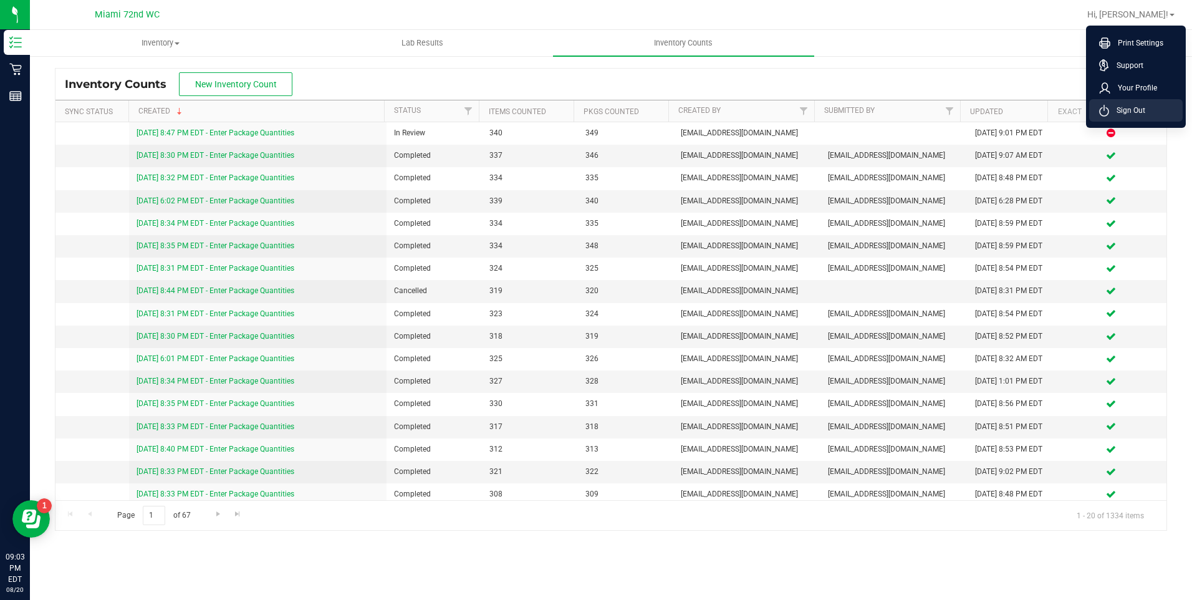
click at [1139, 106] on span "Sign Out" at bounding box center [1128, 110] width 36 height 12
